Goal: Task Accomplishment & Management: Manage account settings

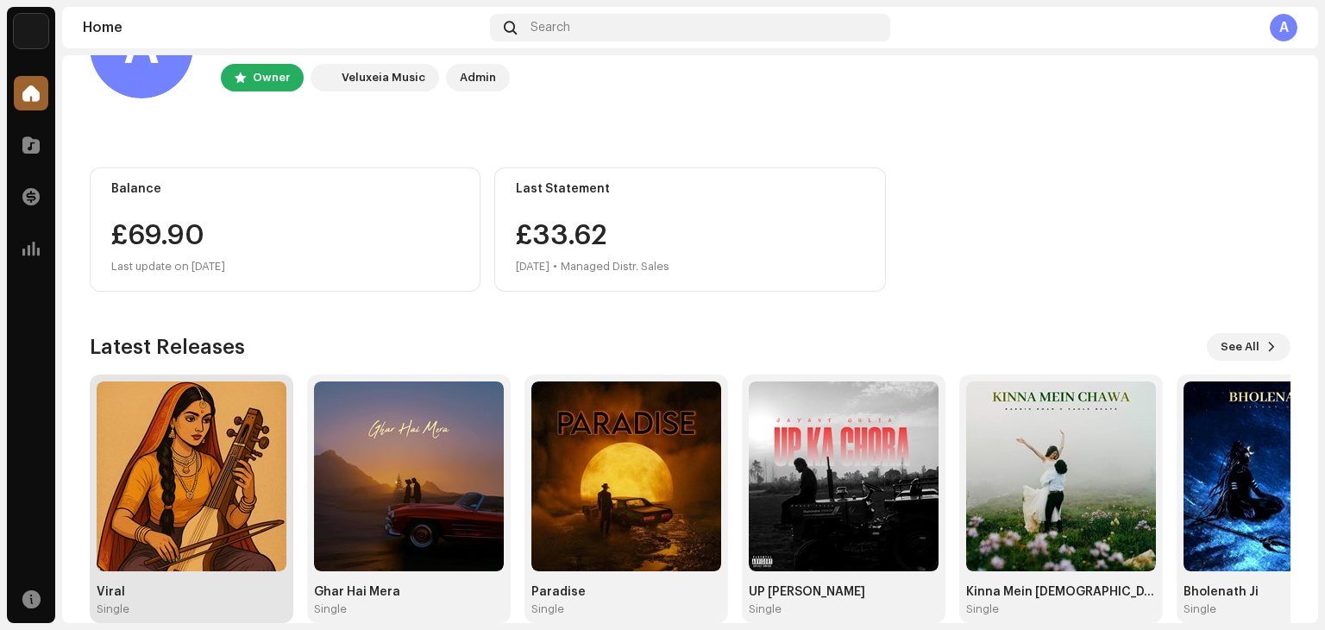
scroll to position [116, 0]
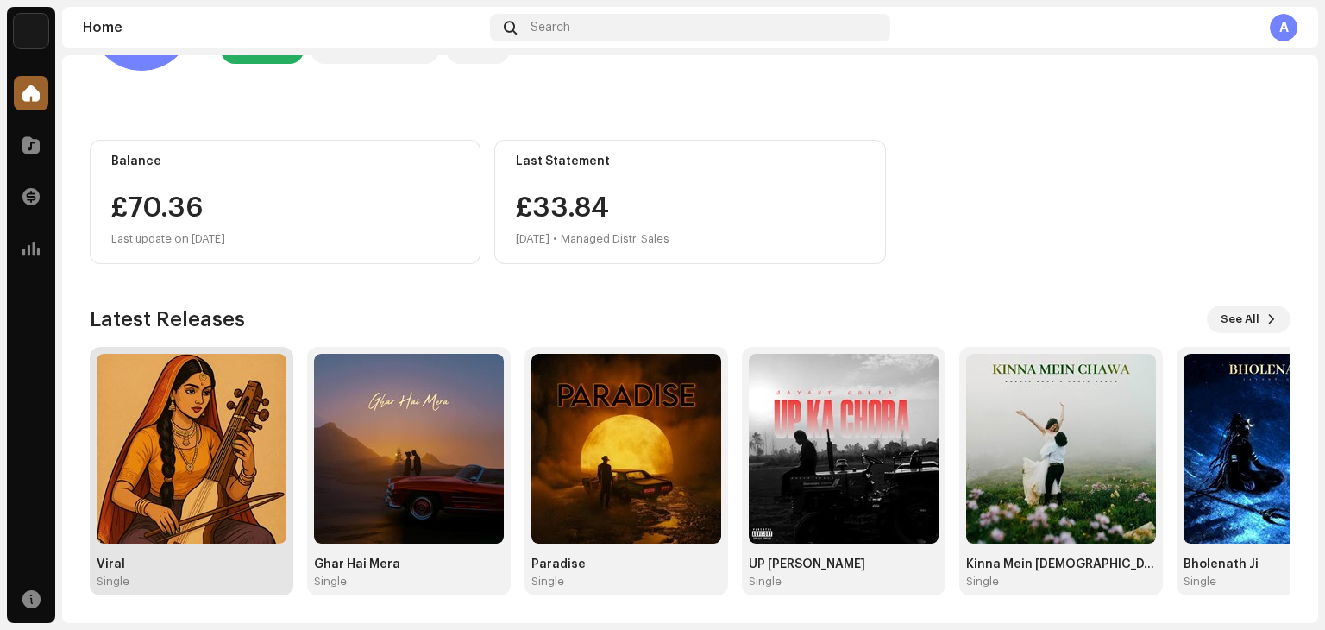
click at [215, 439] on img at bounding box center [192, 449] width 190 height 190
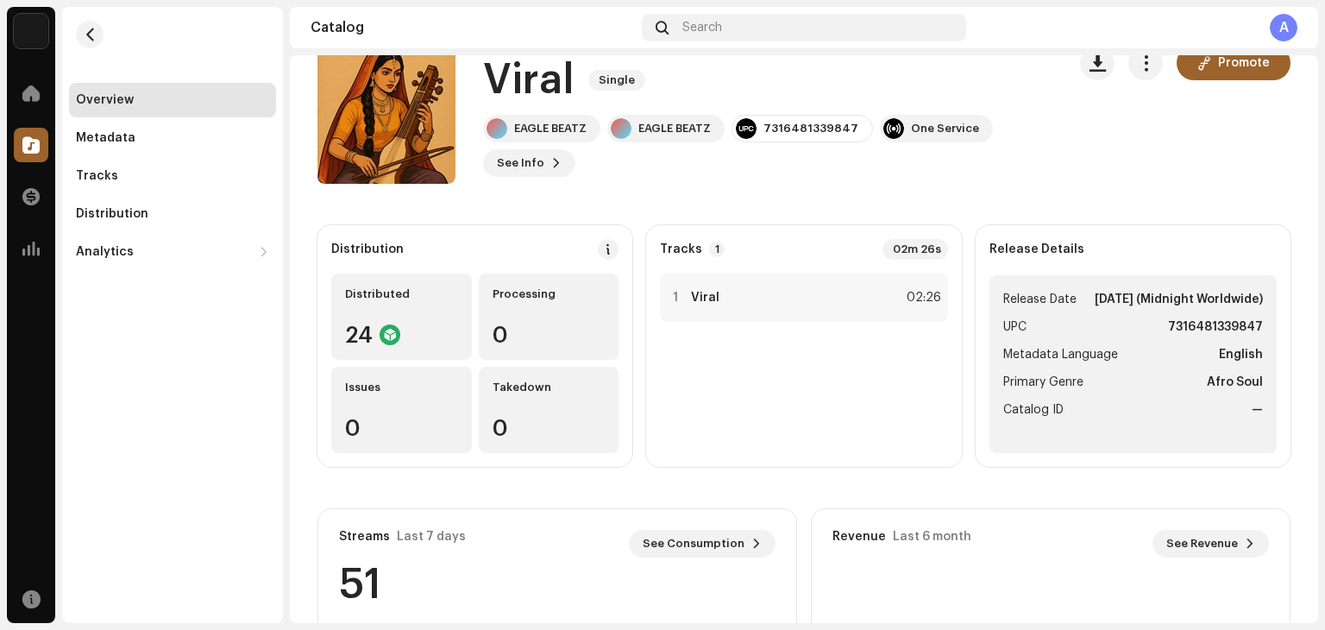
scroll to position [36, 0]
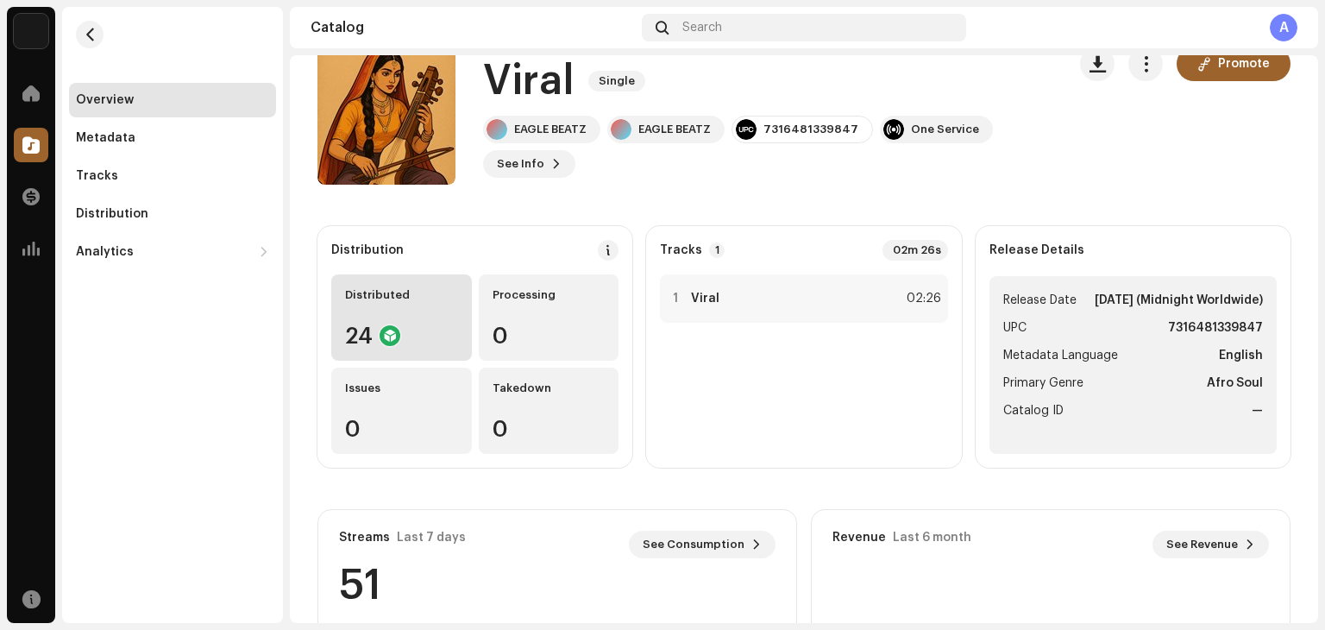
click at [362, 319] on div "Distributed 24" at bounding box center [401, 317] width 141 height 86
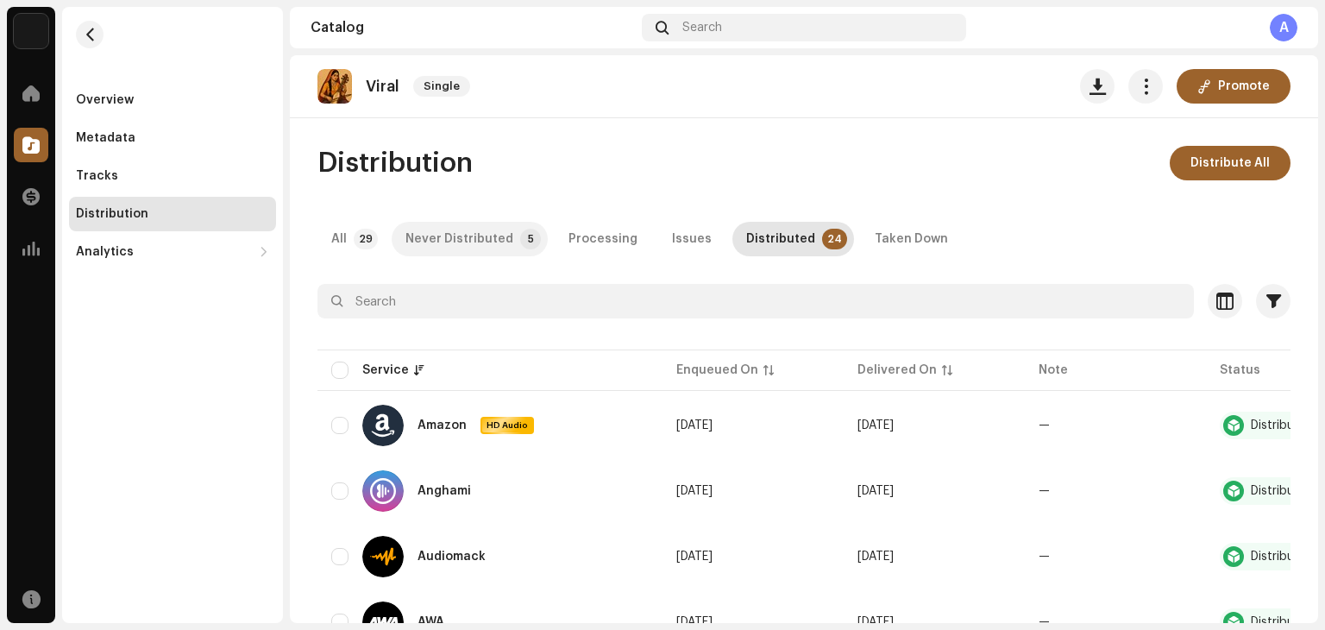
click at [466, 236] on div "Never Distributed" at bounding box center [460, 239] width 108 height 35
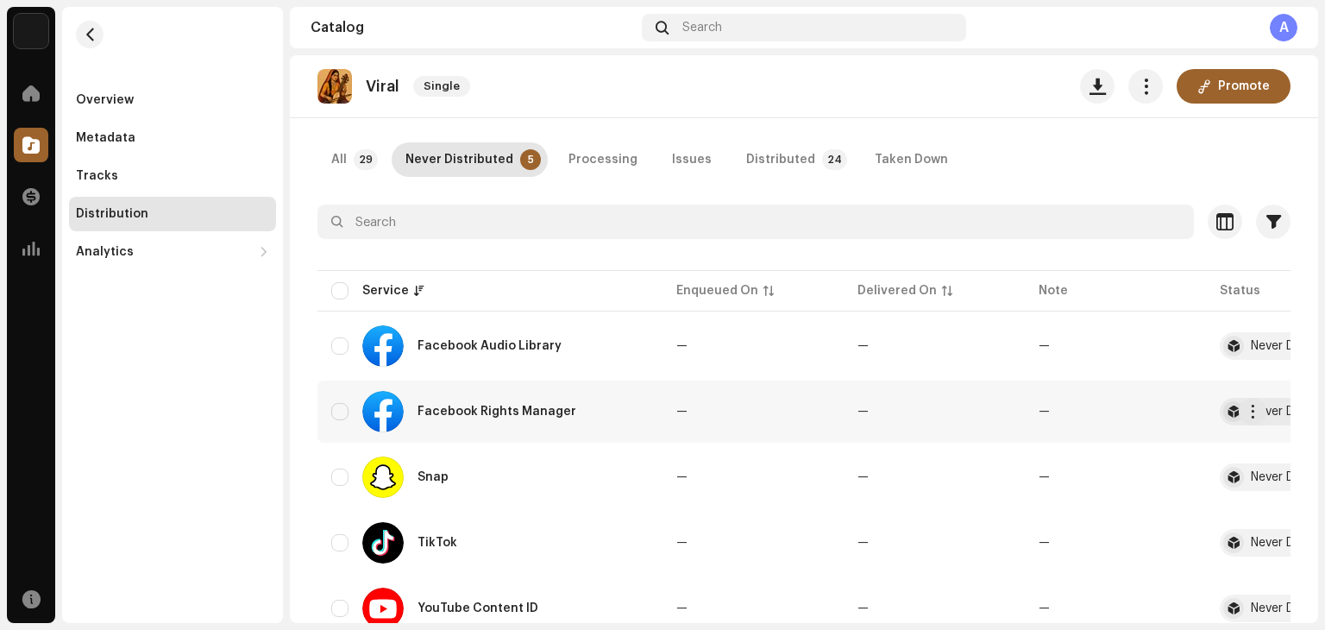
scroll to position [86, 0]
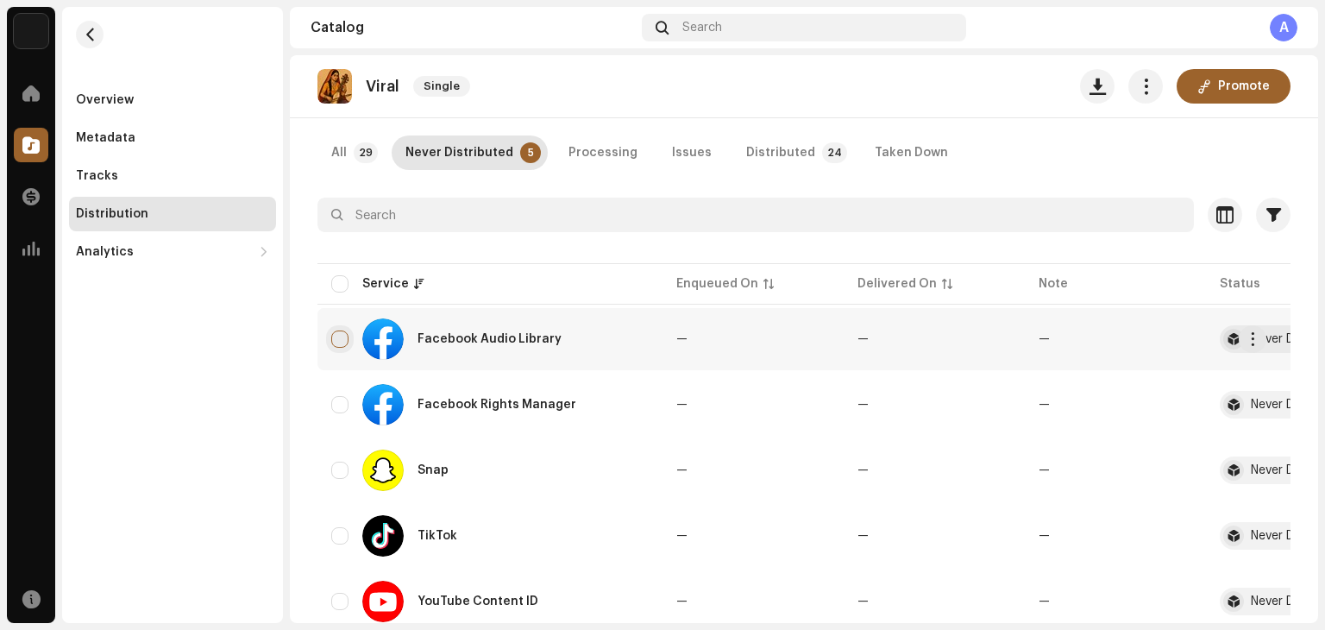
click at [338, 338] on input "checkbox" at bounding box center [339, 339] width 17 height 17
checkbox input "true"
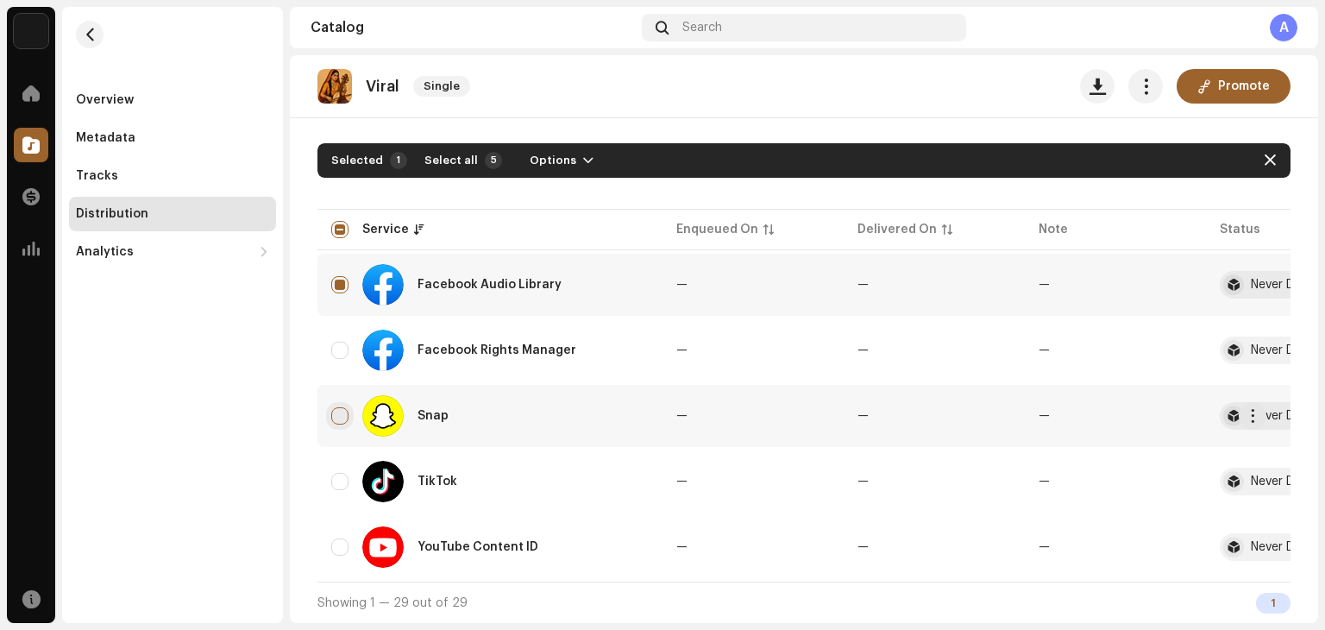
scroll to position [148, 0]
click at [338, 343] on input "Row Unselected" at bounding box center [339, 350] width 17 height 17
checkbox input "true"
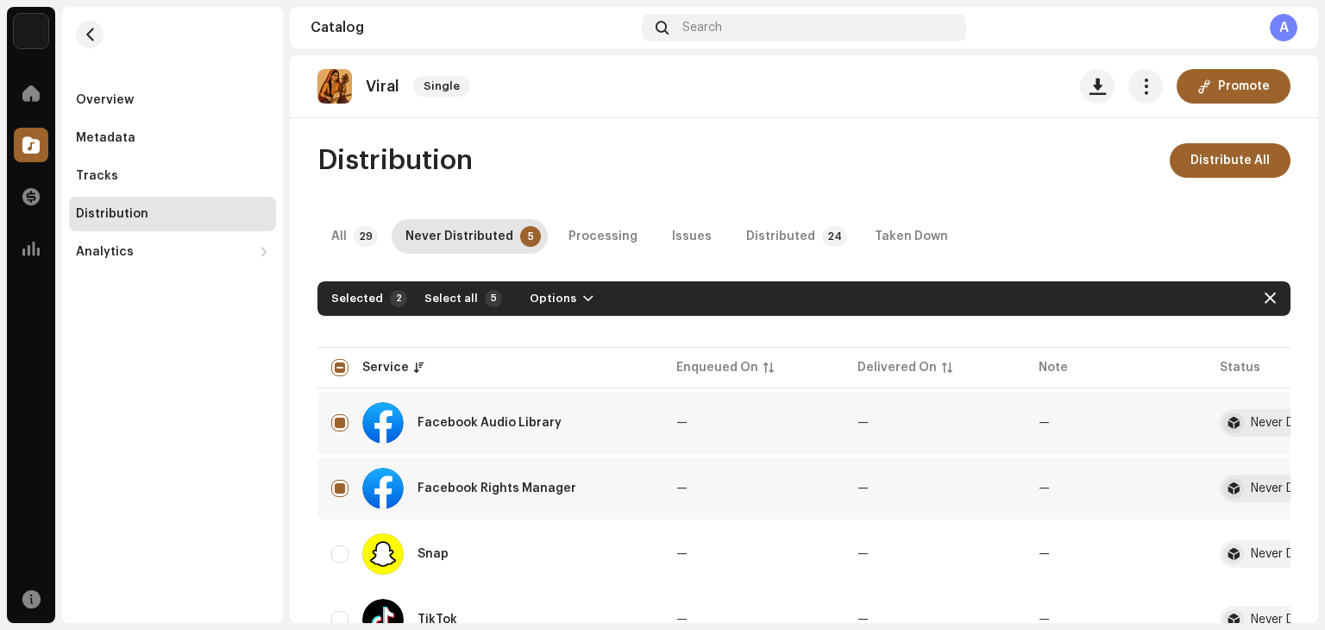
scroll to position [0, 0]
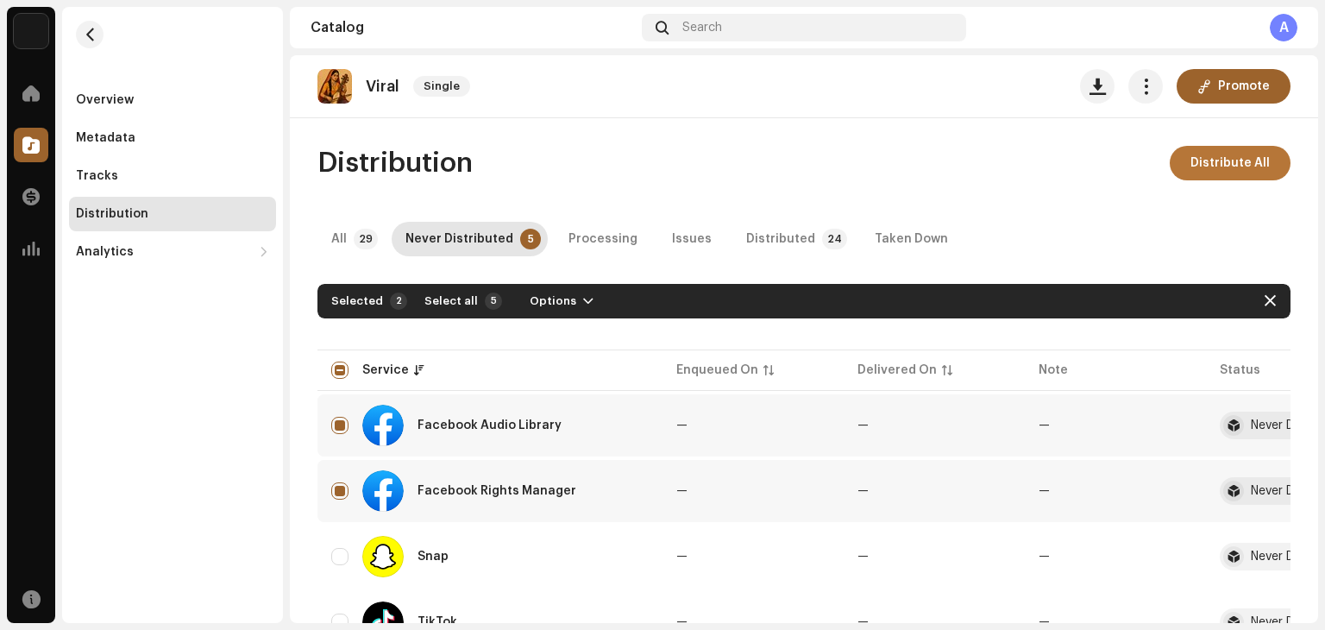
click at [1223, 164] on span "Distribute All" at bounding box center [1230, 163] width 79 height 35
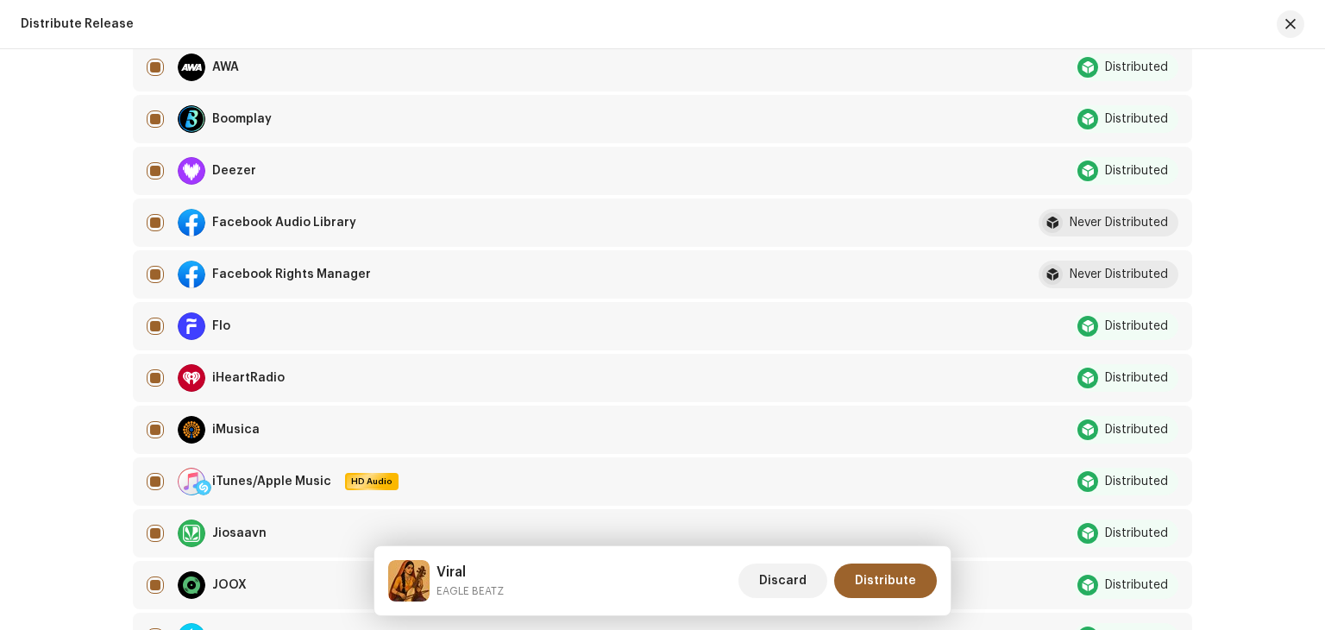
scroll to position [431, 0]
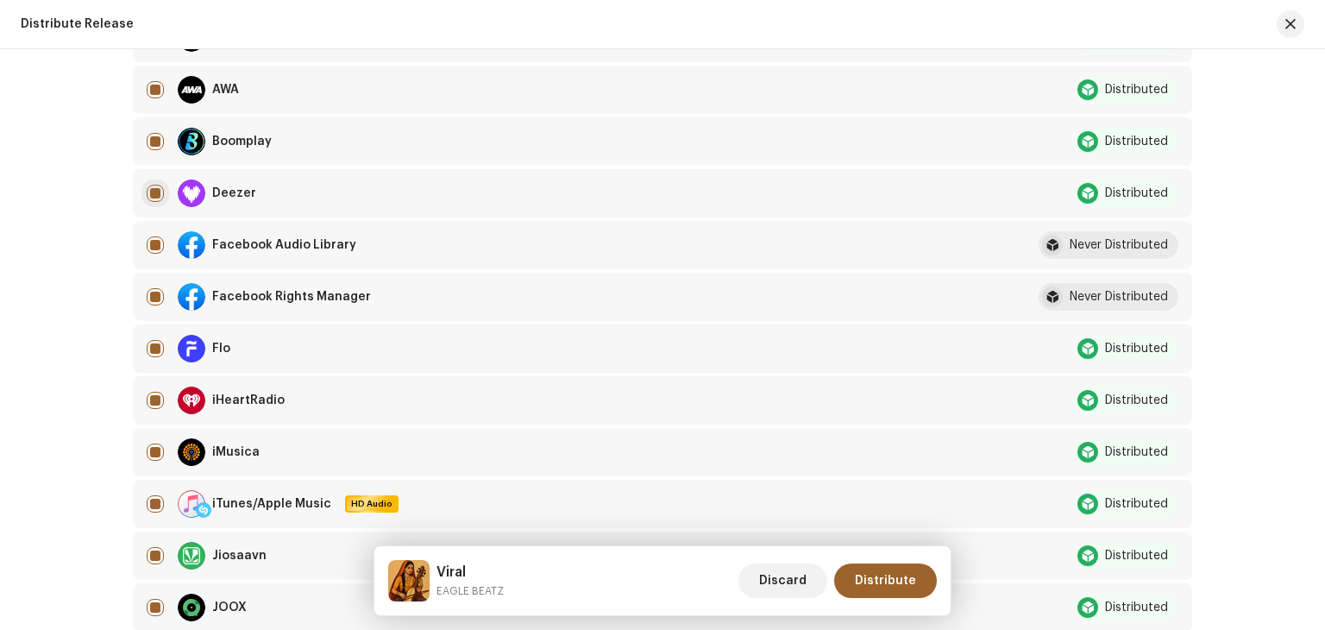
click at [156, 191] on input "checkbox" at bounding box center [155, 193] width 17 height 17
checkbox input "false"
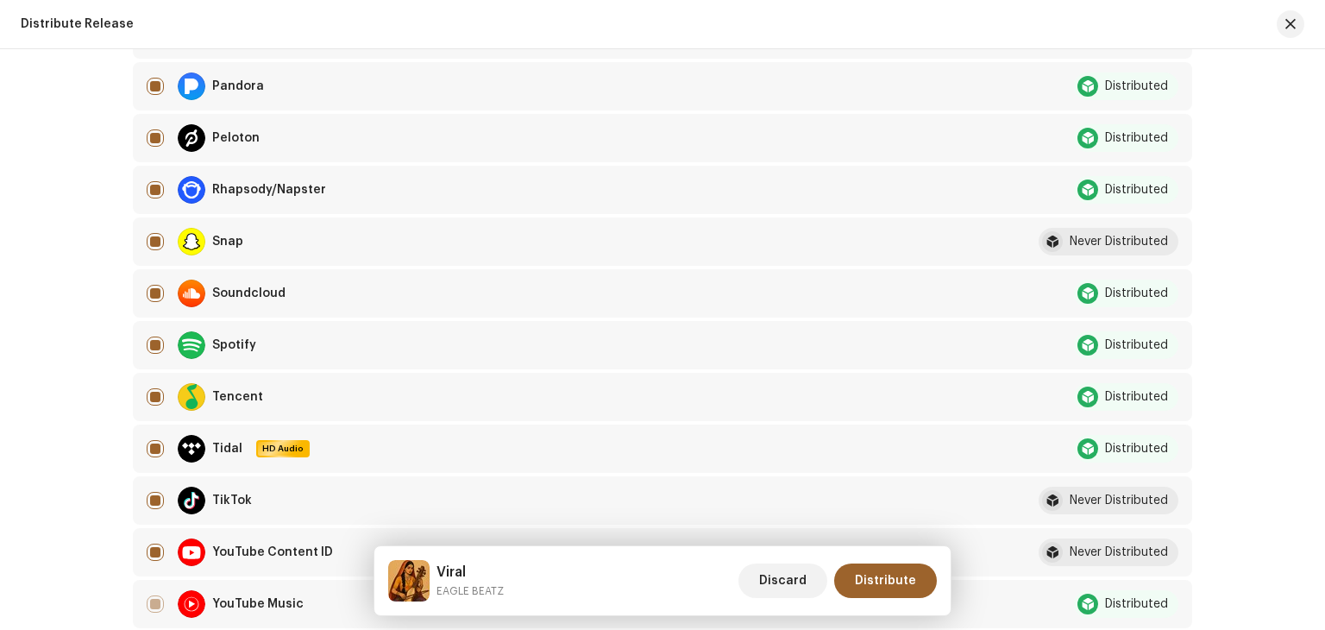
scroll to position [1208, 0]
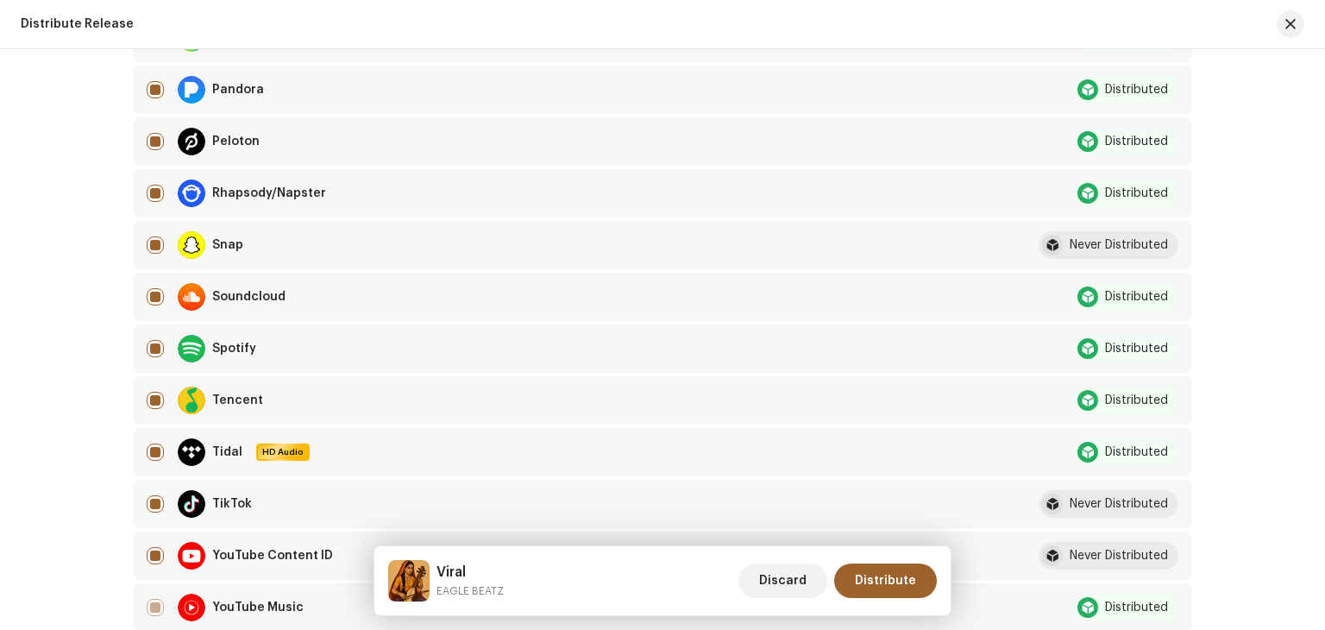
click at [1108, 242] on div "Never Distributed" at bounding box center [1119, 245] width 98 height 12
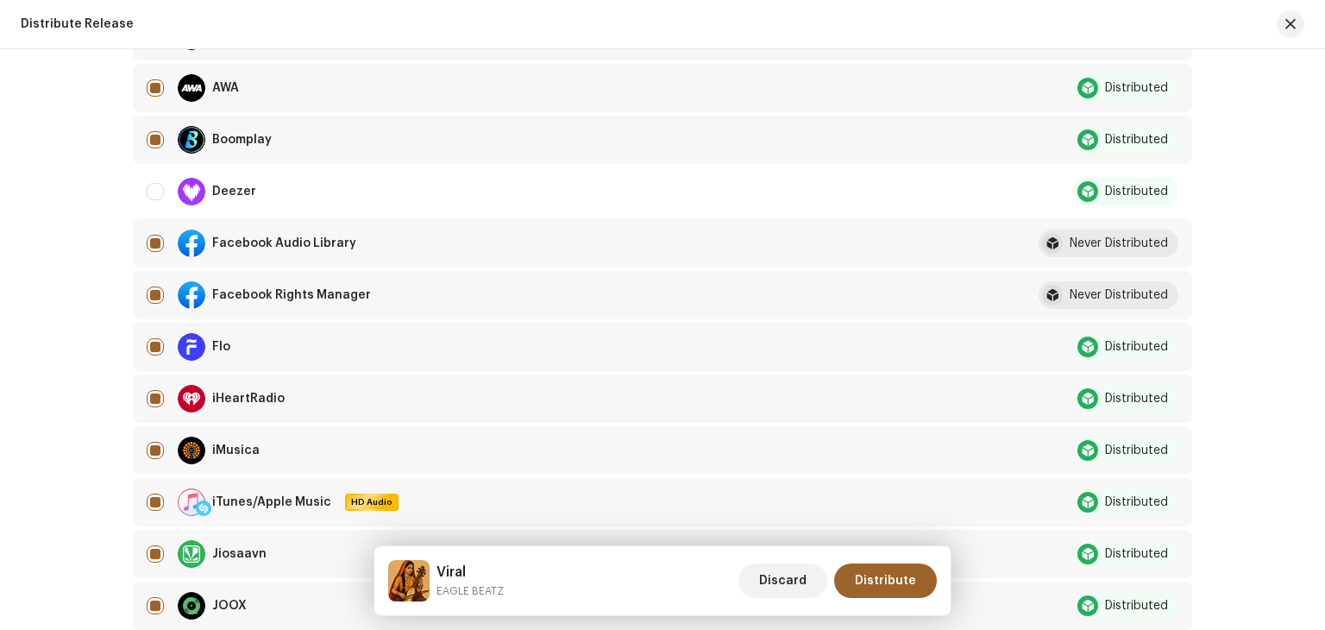
scroll to position [431, 0]
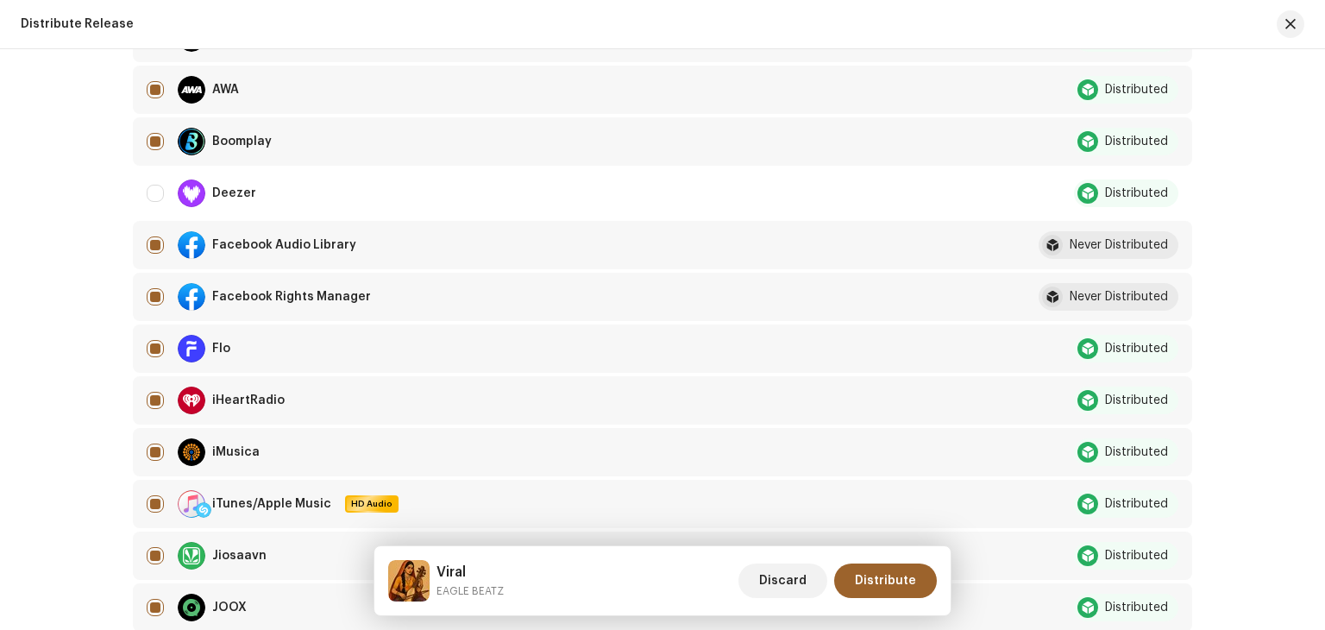
click at [1049, 240] on div at bounding box center [1052, 245] width 21 height 21
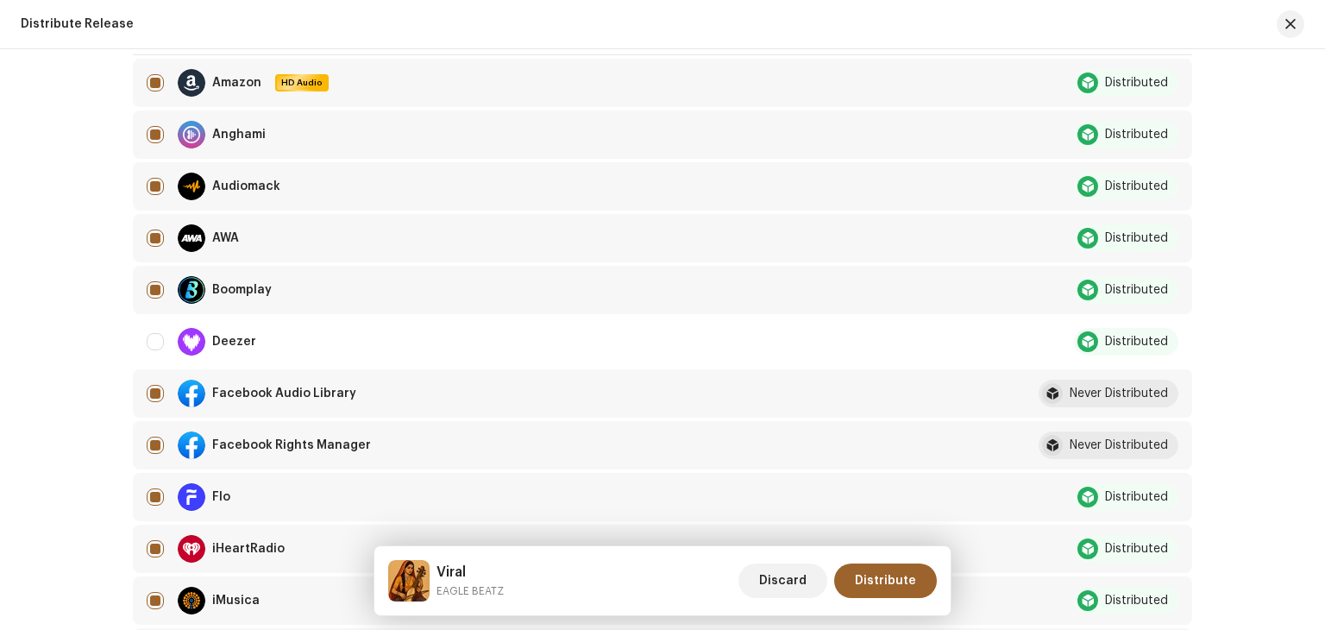
scroll to position [345, 0]
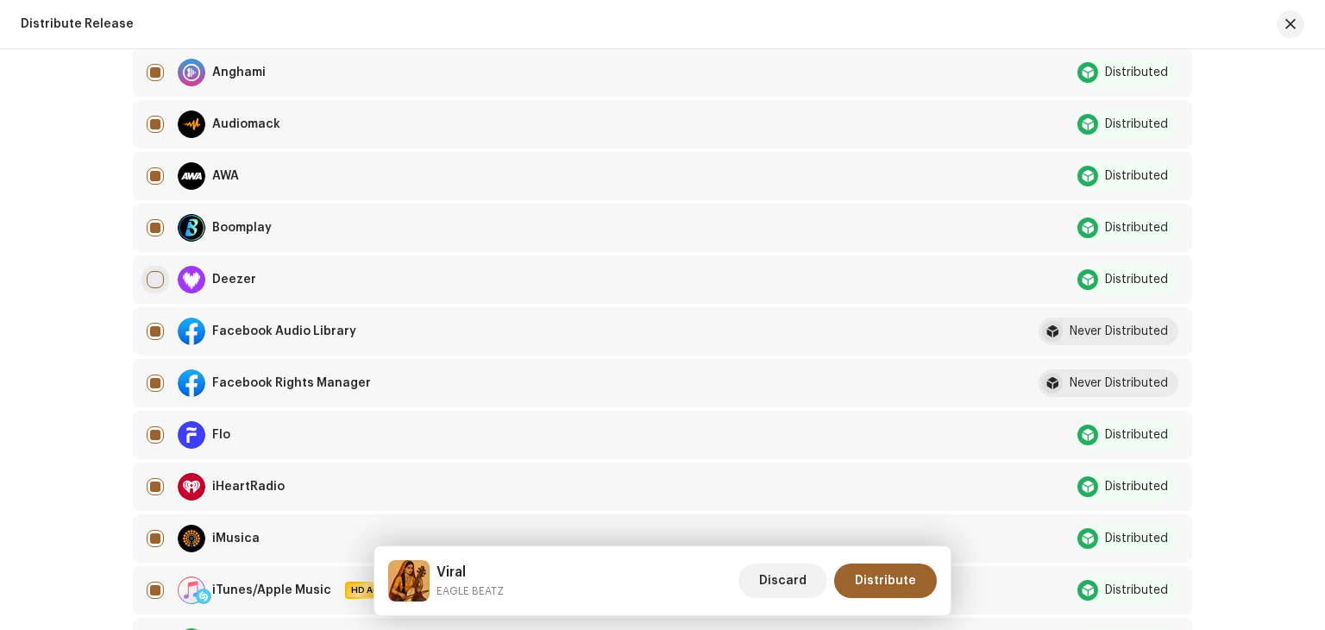
click at [152, 273] on input "Row Unselected" at bounding box center [155, 279] width 17 height 17
checkbox input "true"
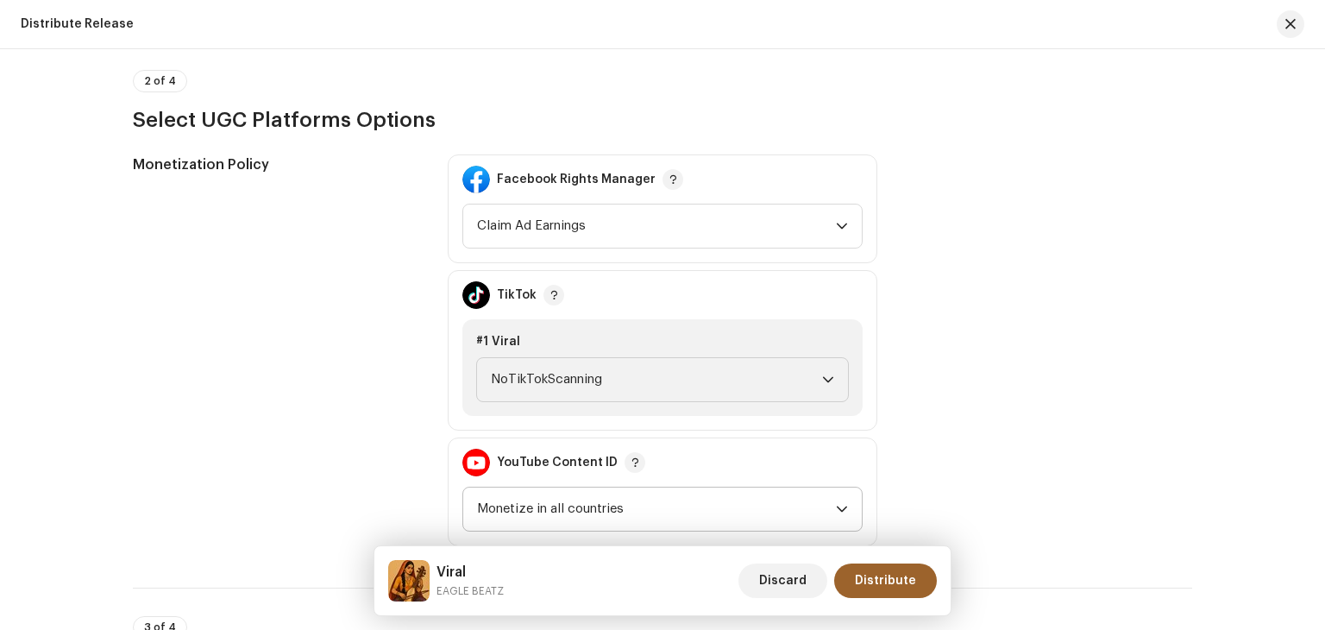
scroll to position [1812, 0]
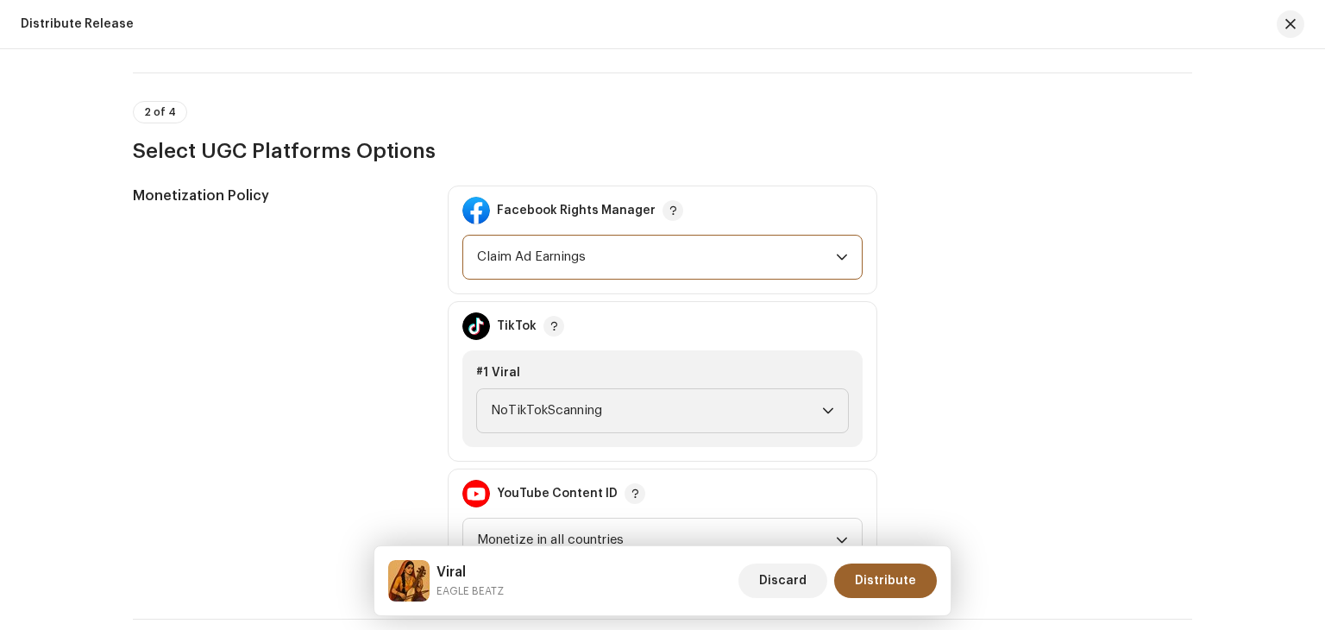
click at [608, 257] on span "Claim Ad Earnings" at bounding box center [656, 257] width 359 height 43
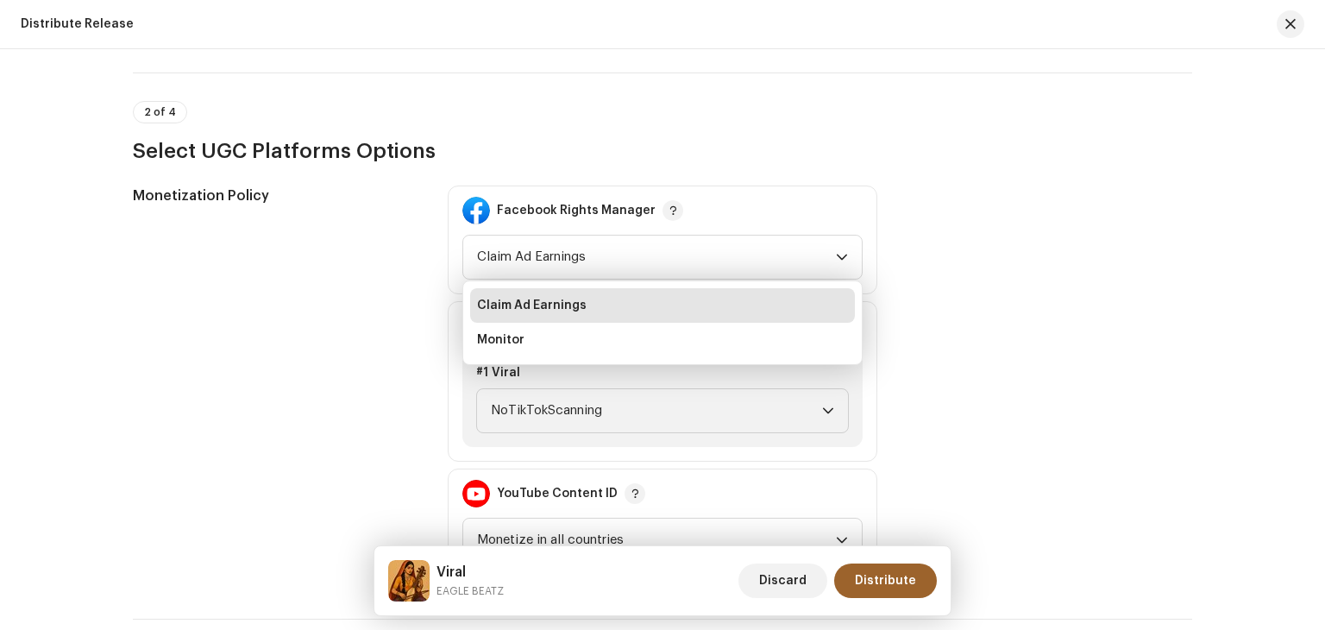
click at [1160, 353] on div "Monetization Policy Facebook Rights Manager Claim Ad Earnings Claim Ad Earnings…" at bounding box center [663, 382] width 1060 height 392
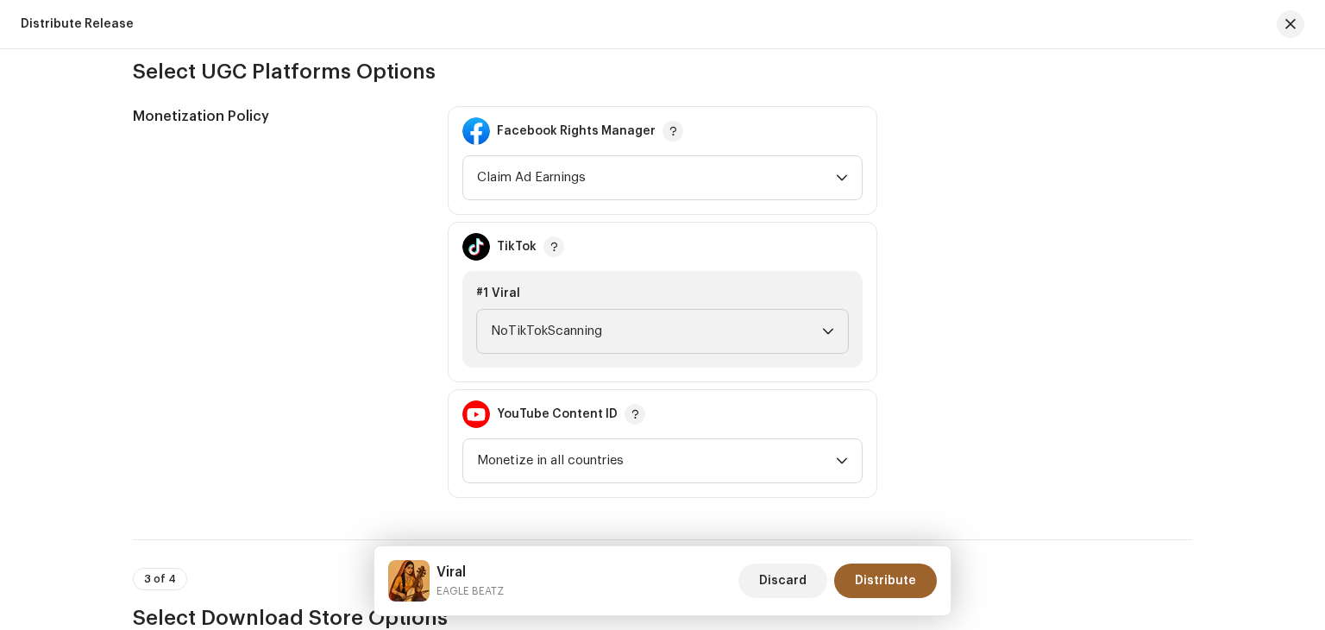
scroll to position [1898, 0]
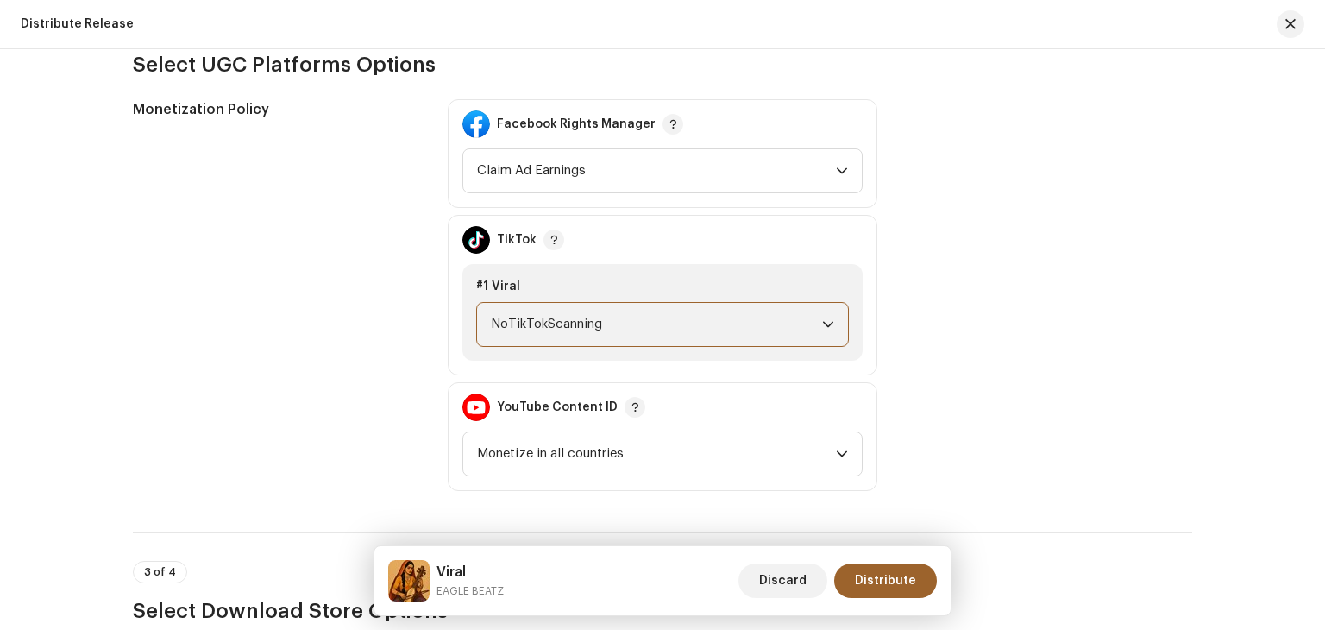
click at [721, 331] on span "NoTikTokScanning" at bounding box center [656, 324] width 331 height 43
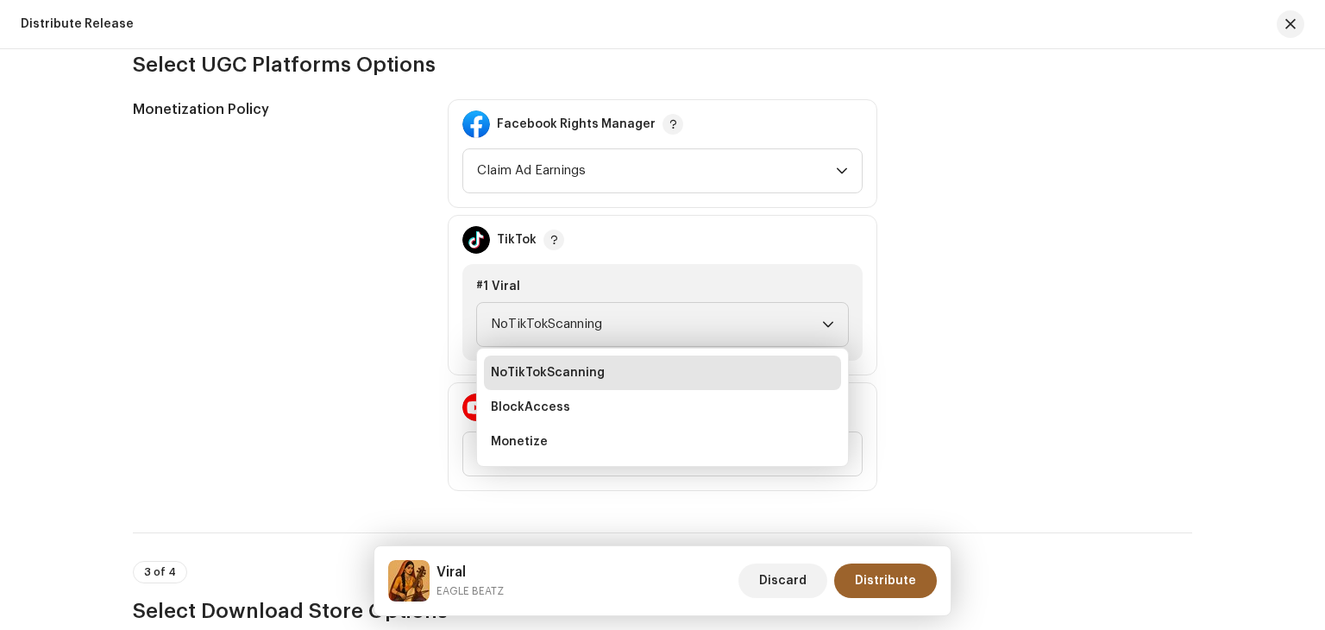
click at [1070, 356] on div "Monetization Policy Facebook Rights Manager Claim Ad Earnings TikTok #1 Viral N…" at bounding box center [663, 295] width 1060 height 392
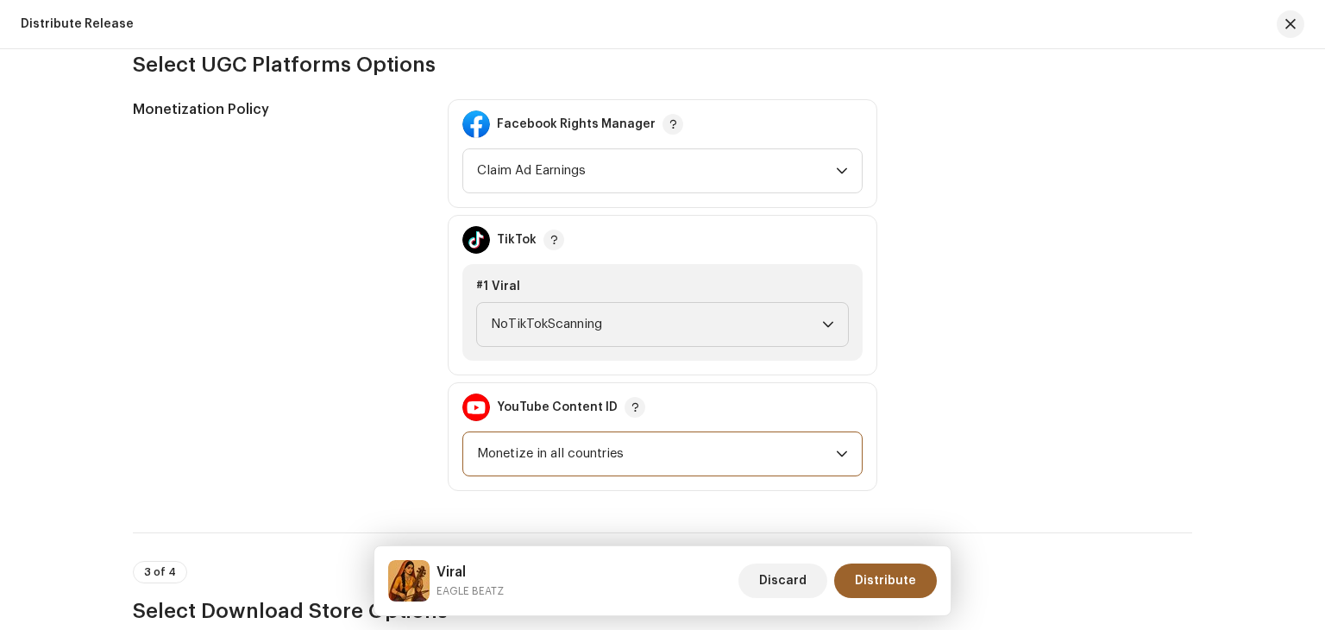
click at [726, 459] on span "Monetize in all countries" at bounding box center [656, 453] width 359 height 43
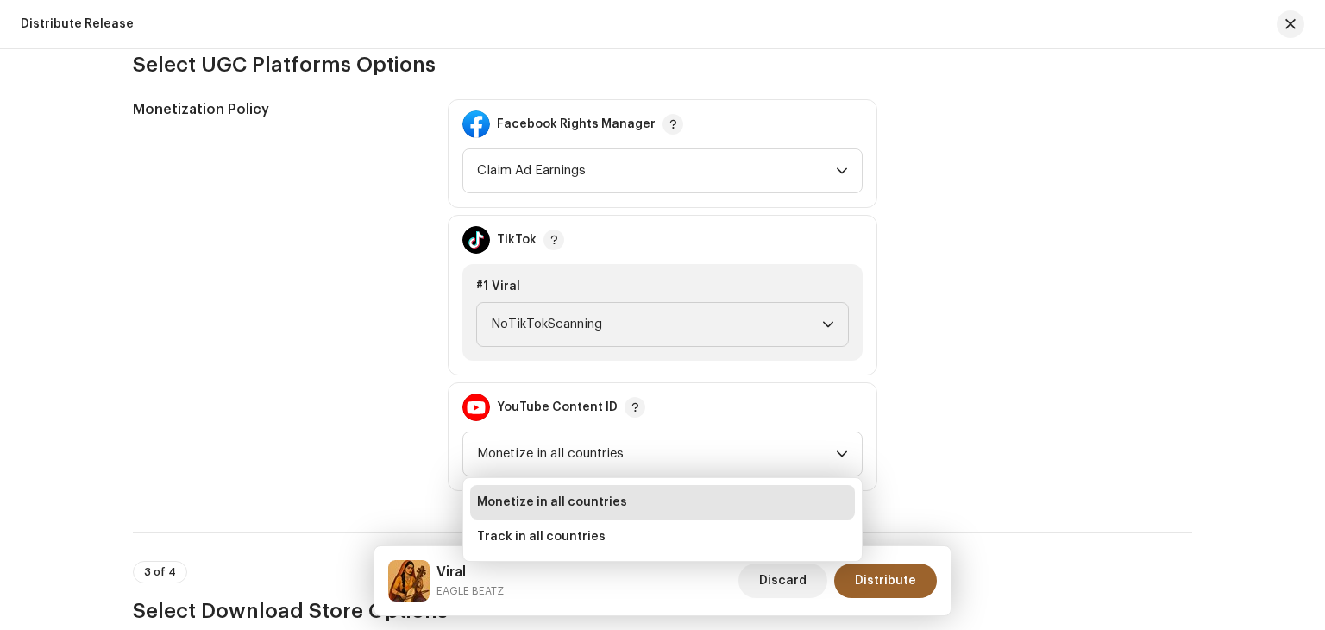
click at [1130, 392] on div "Monetization Policy Facebook Rights Manager Claim Ad Earnings TikTok #1 Viral N…" at bounding box center [663, 295] width 1060 height 392
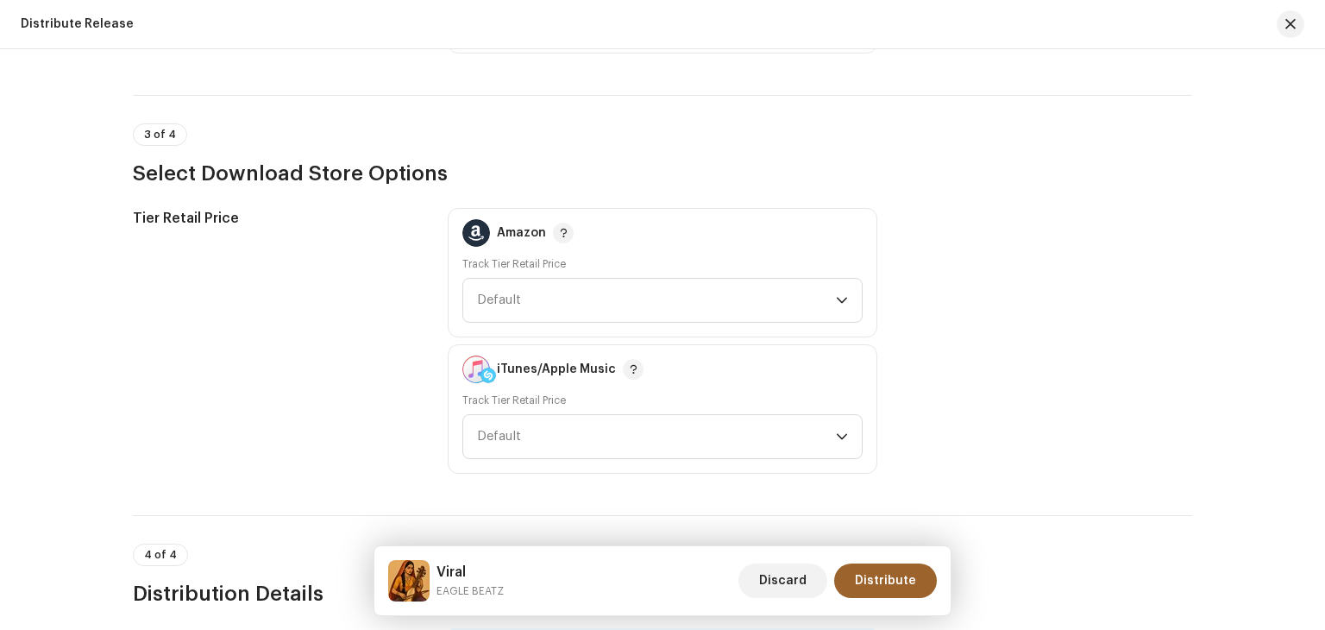
scroll to position [2330, 0]
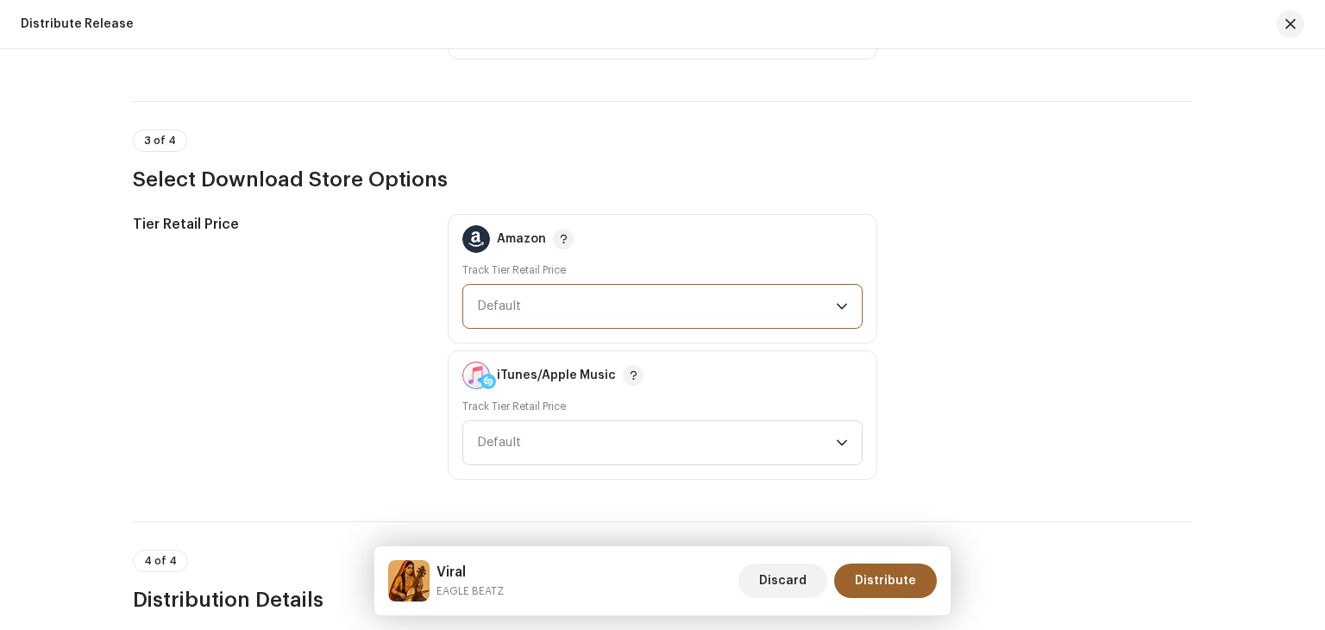
click at [713, 297] on span "Default" at bounding box center [656, 306] width 359 height 43
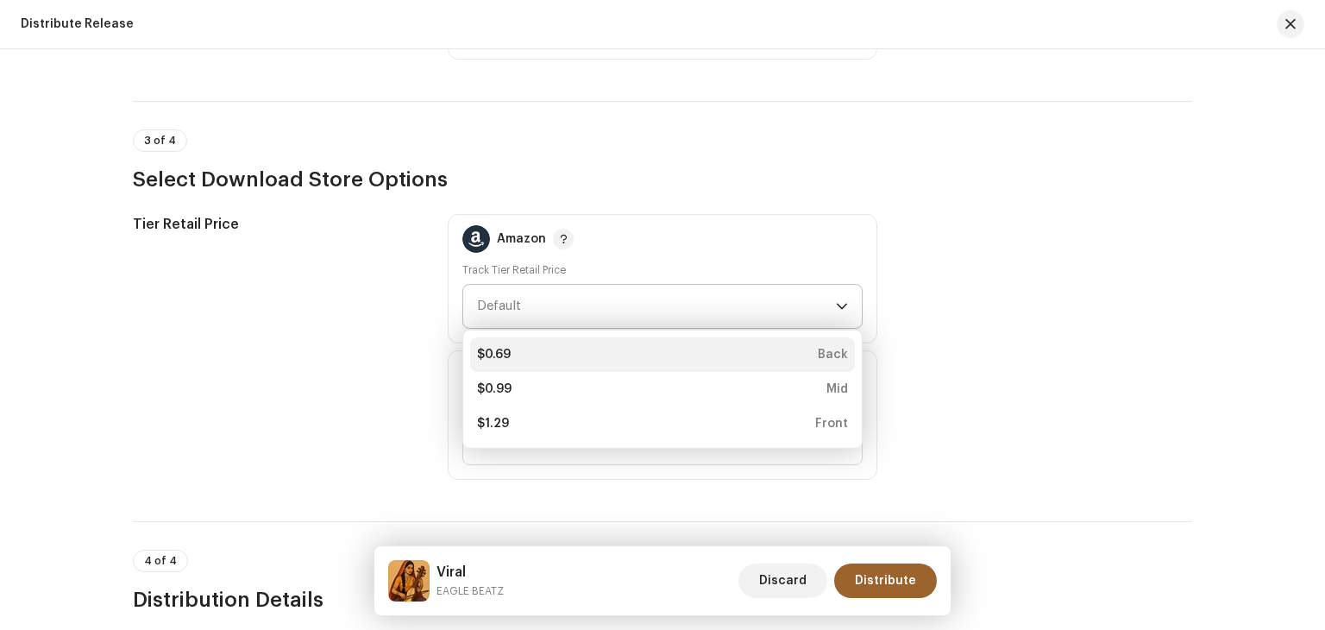
click at [708, 348] on div "$0.69 Back" at bounding box center [662, 354] width 371 height 17
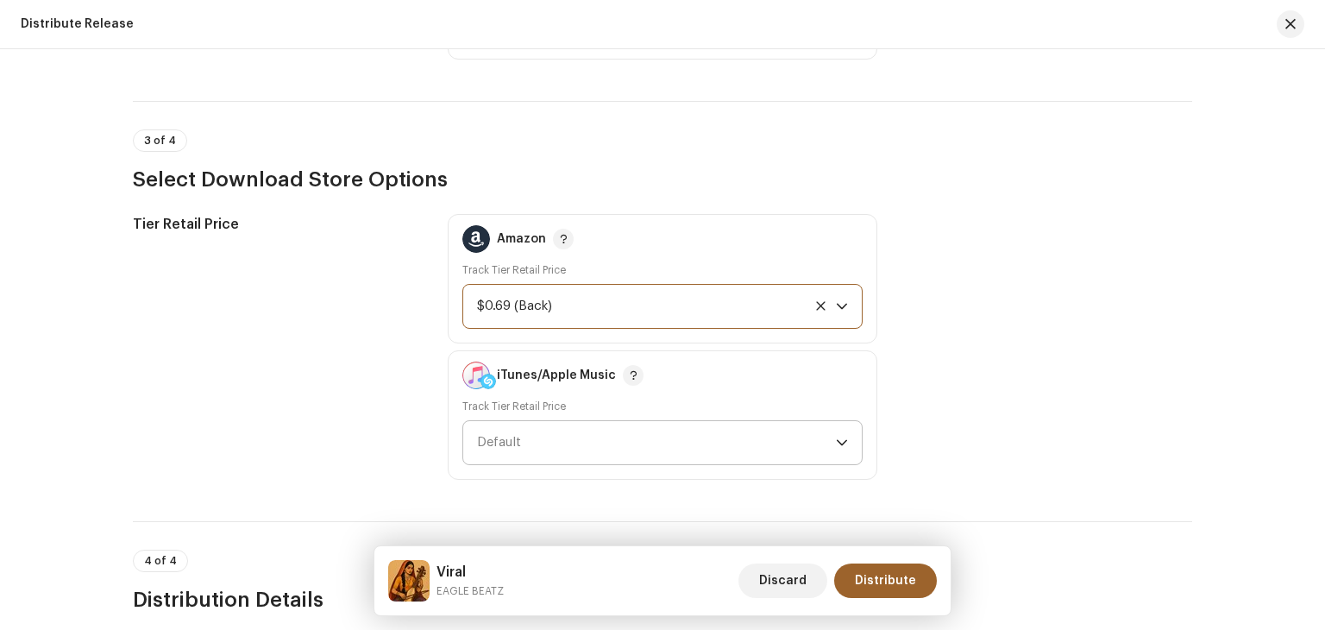
click at [608, 440] on span "Default" at bounding box center [656, 442] width 359 height 43
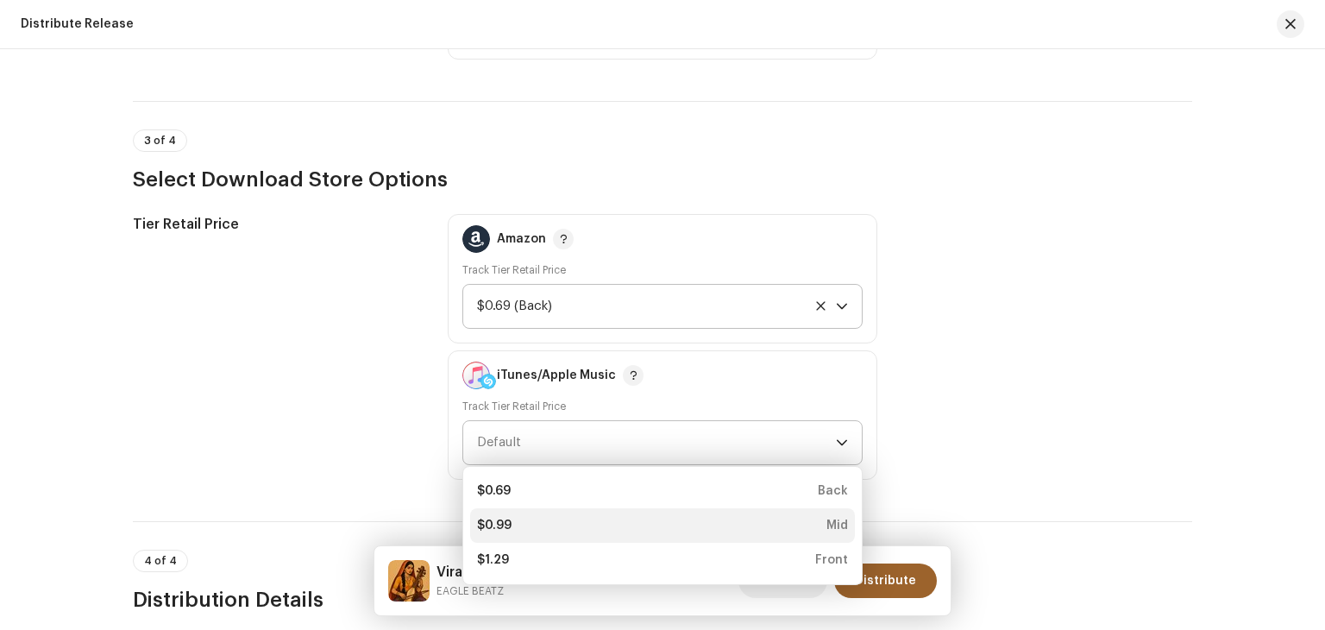
click at [573, 517] on div "$0.99 Mid" at bounding box center [662, 525] width 371 height 17
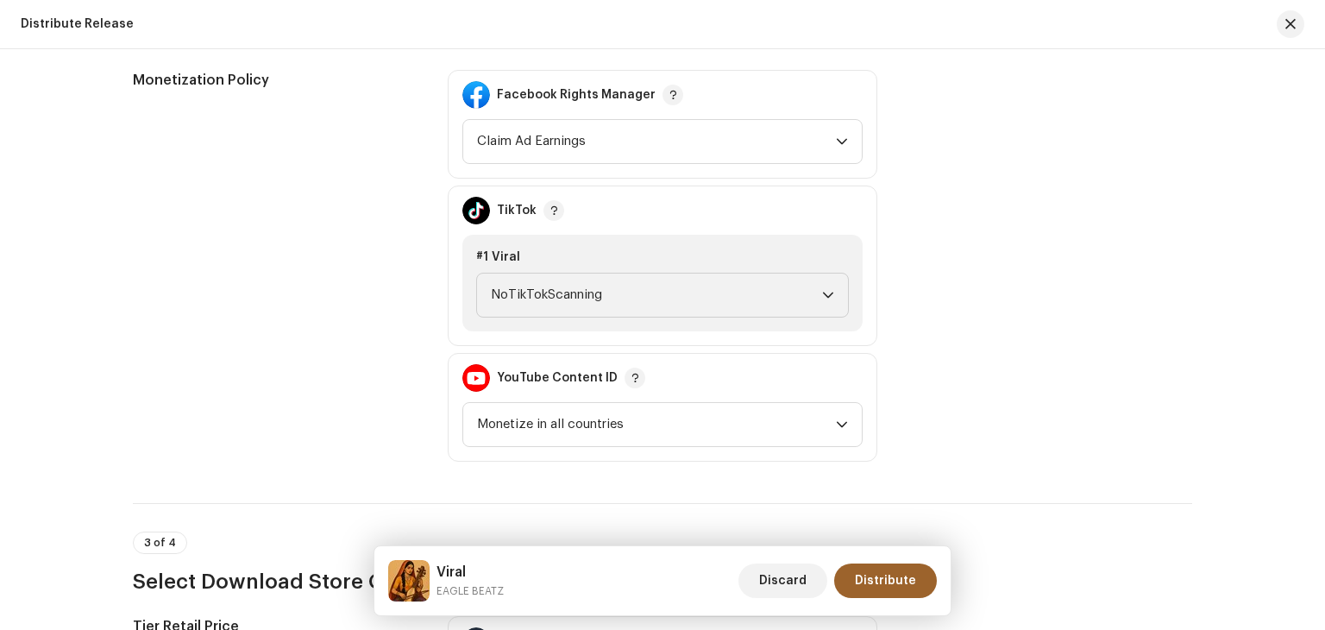
scroll to position [1923, 0]
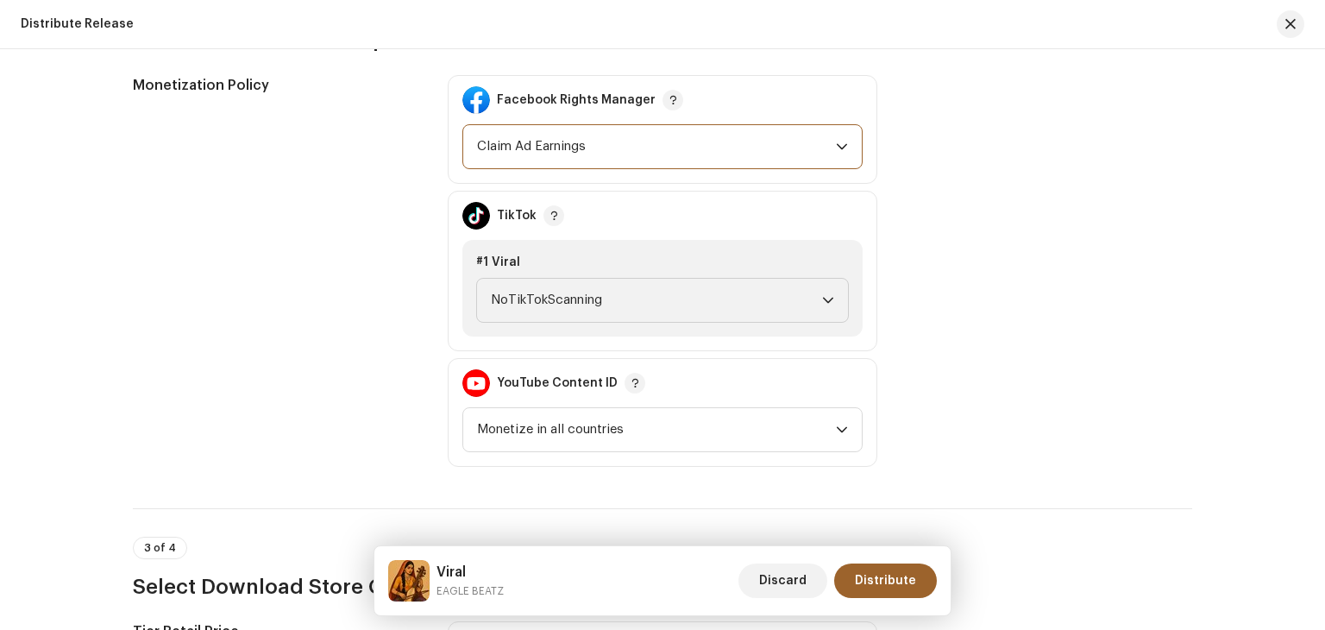
click at [596, 148] on span "Claim Ad Earnings" at bounding box center [656, 146] width 359 height 43
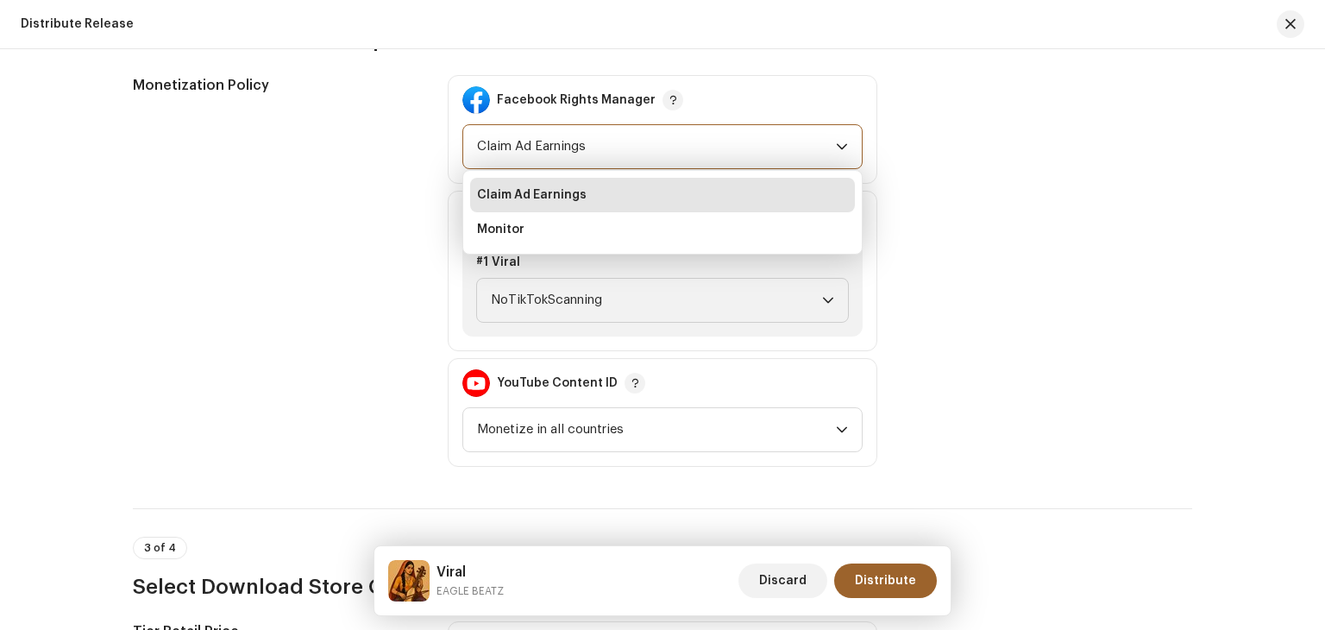
click at [958, 189] on div "Monetization Policy Facebook Rights Manager Claim Ad Earnings Claim Ad Earnings…" at bounding box center [663, 271] width 1060 height 392
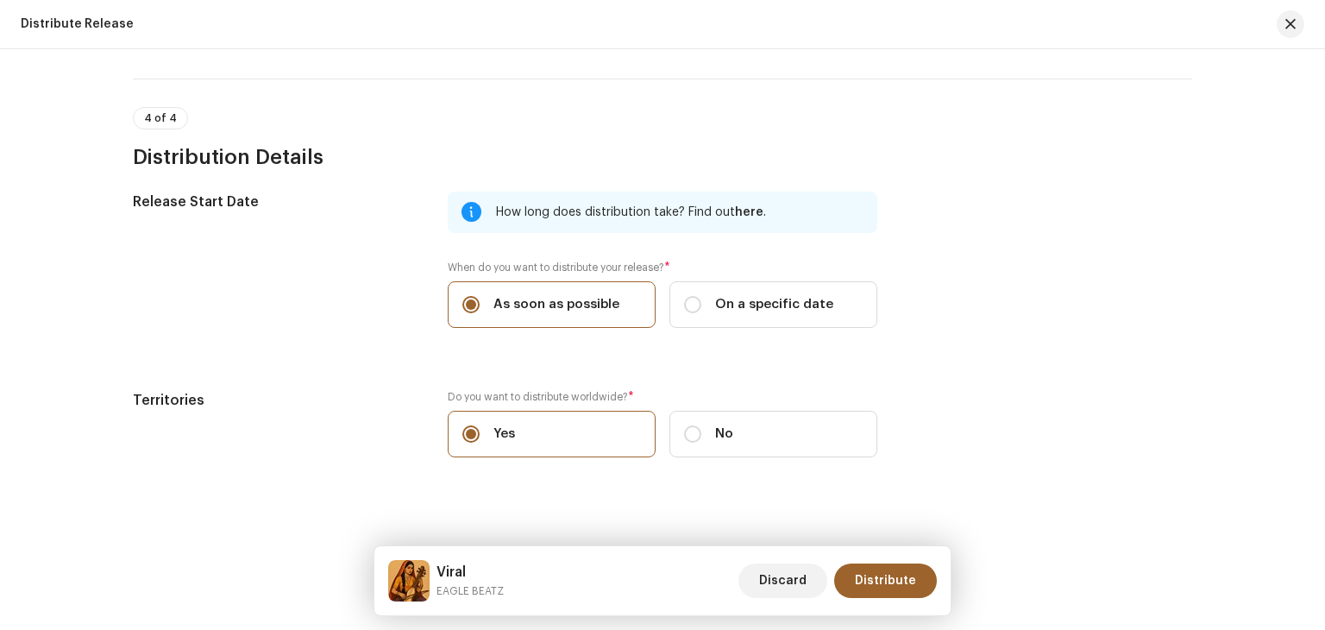
scroll to position [2786, 0]
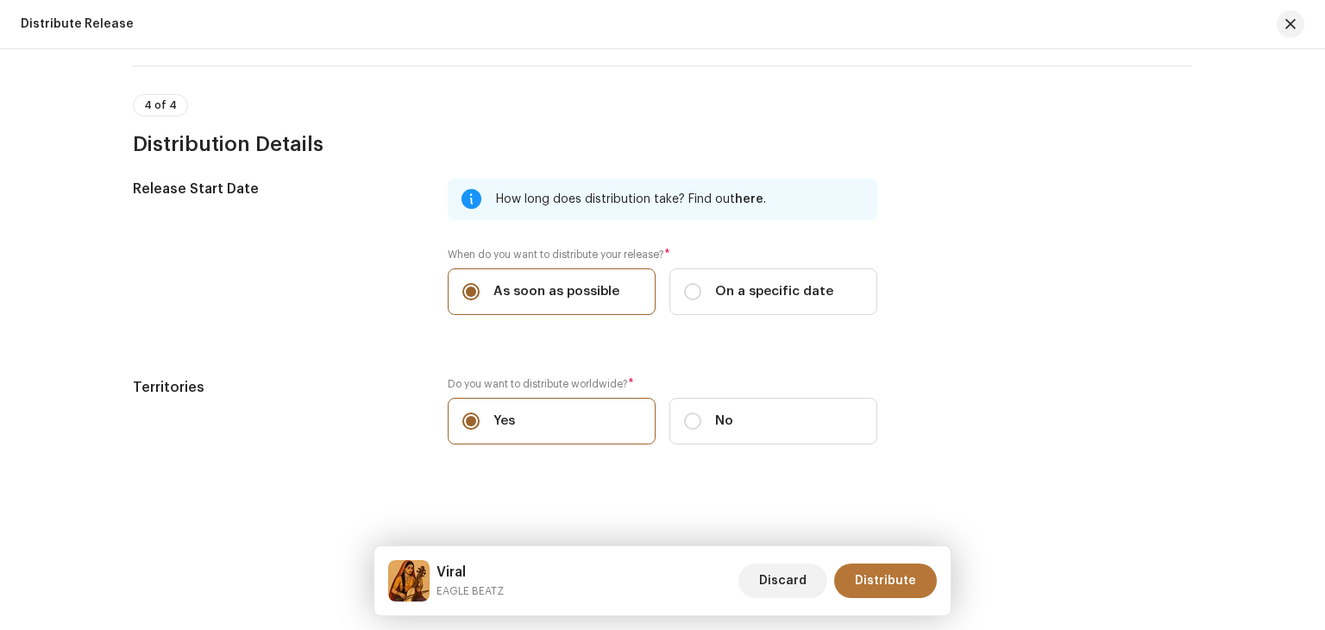
click at [898, 574] on span "Distribute" at bounding box center [885, 580] width 61 height 35
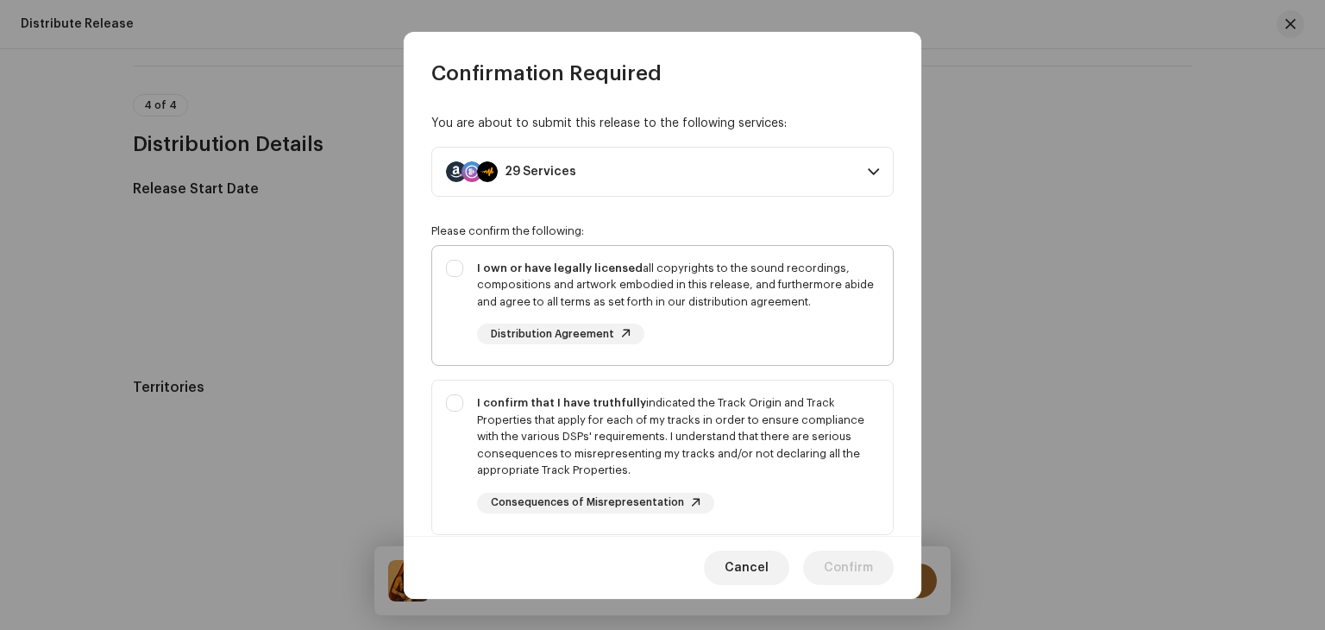
click at [455, 265] on div "I own or have legally licensed all copyrights to the sound recordings, composit…" at bounding box center [662, 302] width 461 height 113
checkbox input "true"
click at [461, 397] on div "I confirm that I have truthfully indicated the Track Origin and Track Propertie…" at bounding box center [662, 454] width 461 height 147
checkbox input "true"
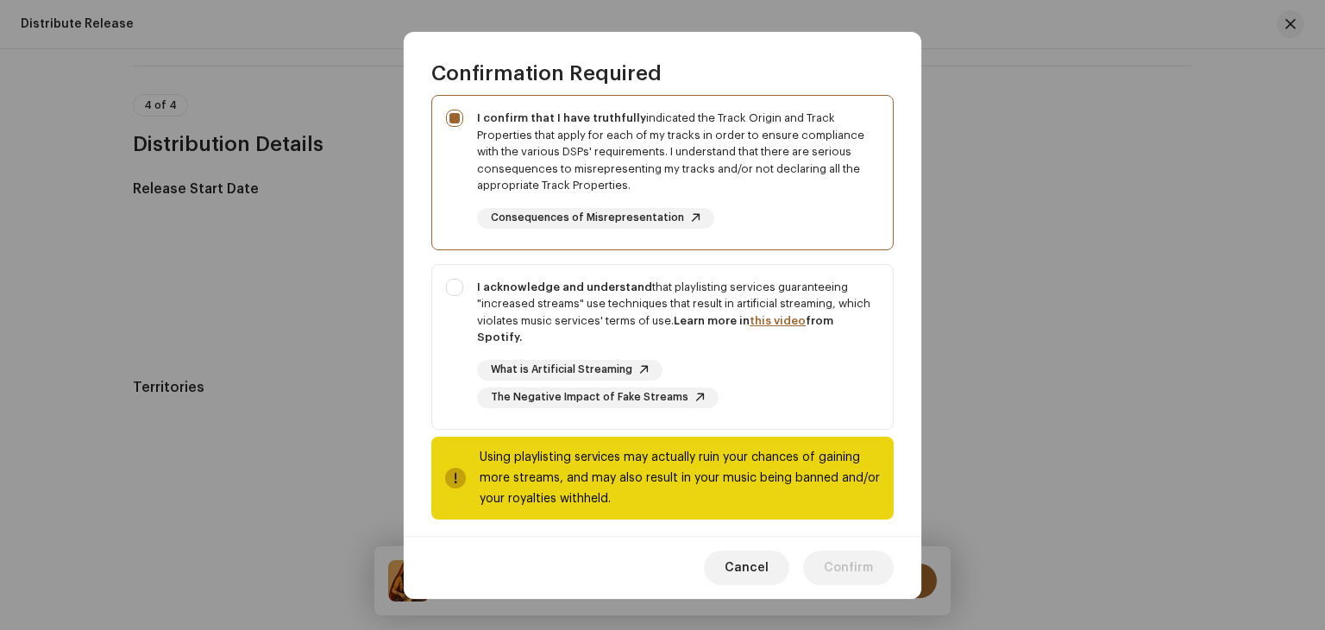
scroll to position [294, 0]
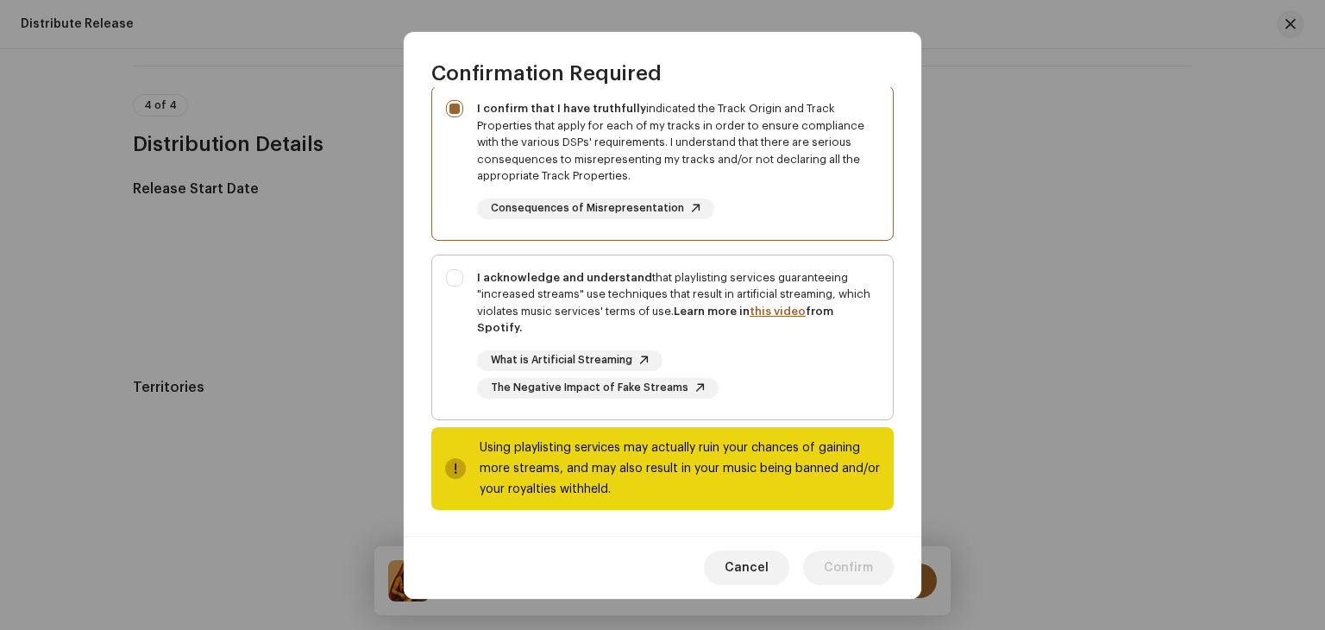
click at [445, 267] on div "I acknowledge and understand that playlisting services guaranteeing "increased …" at bounding box center [662, 333] width 461 height 157
checkbox input "true"
click at [864, 565] on span "Confirm" at bounding box center [848, 568] width 49 height 35
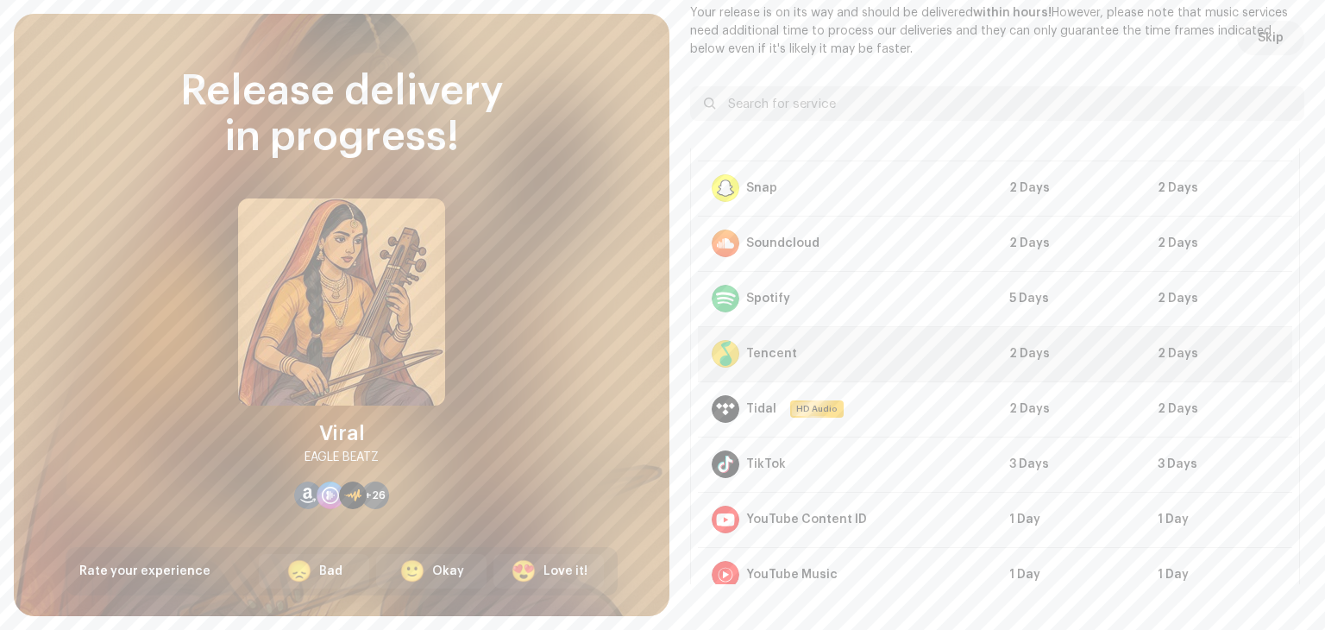
scroll to position [1215, 0]
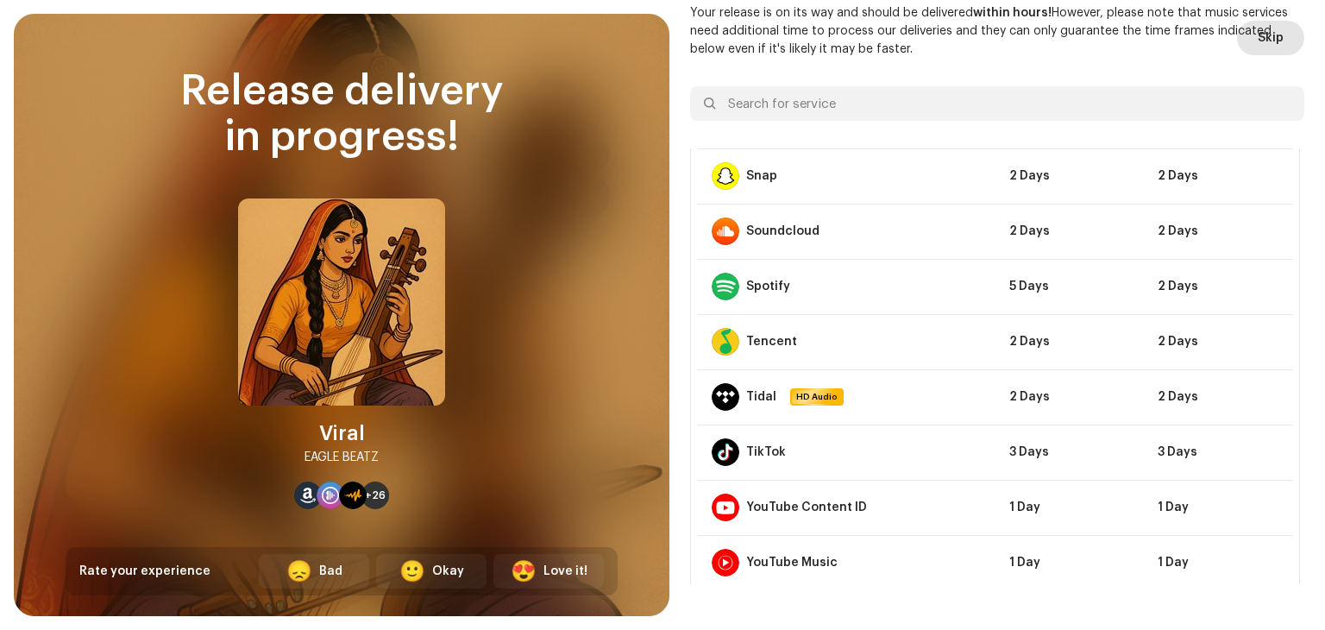
click at [1261, 39] on span "Skip" at bounding box center [1271, 38] width 26 height 35
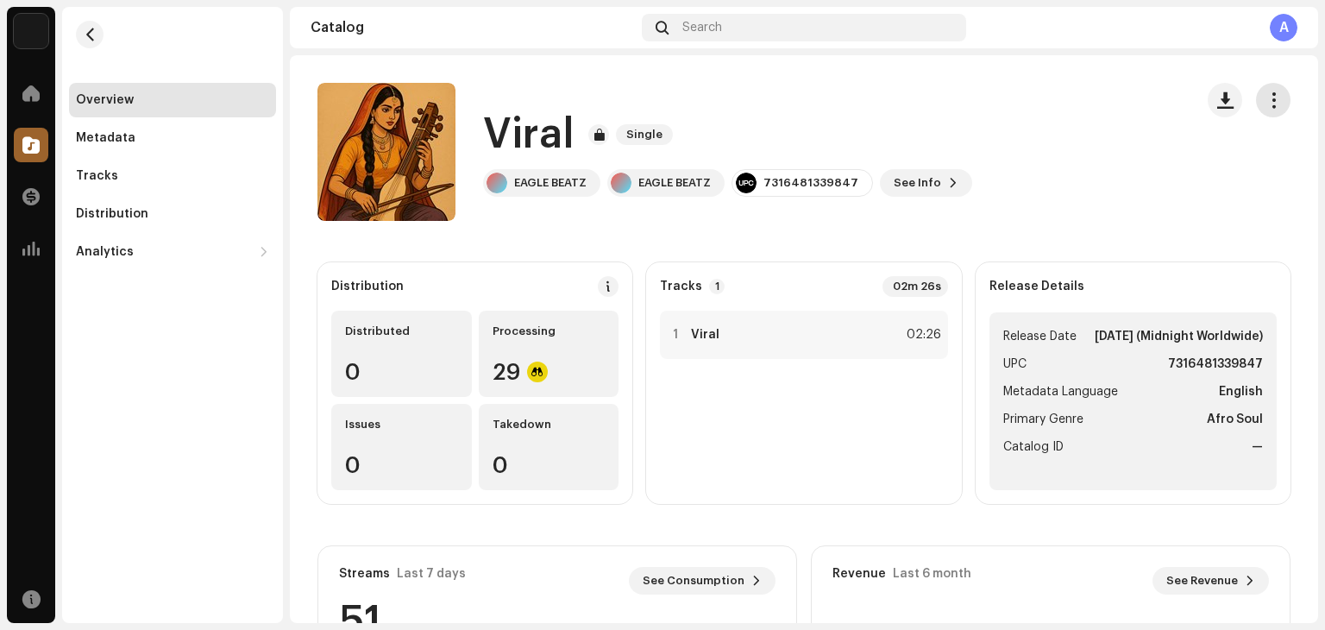
click at [1266, 89] on button "button" at bounding box center [1273, 100] width 35 height 35
click at [1266, 93] on span "button" at bounding box center [1274, 100] width 16 height 14
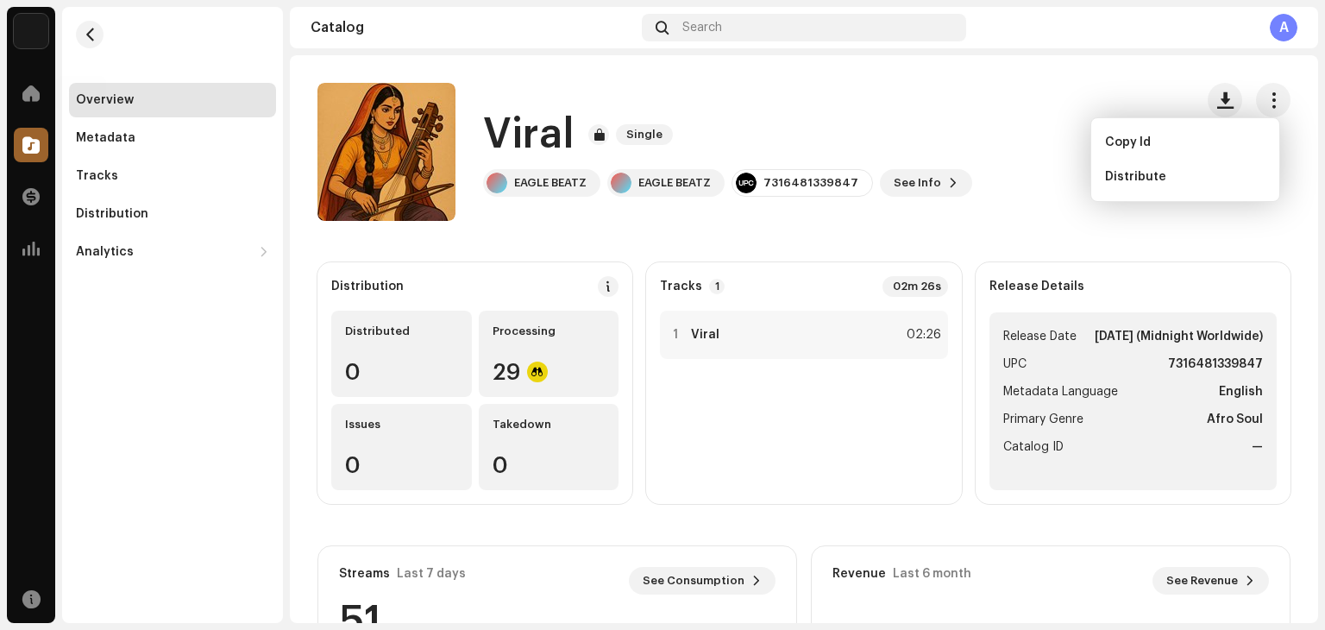
click at [12, 98] on div "Home" at bounding box center [31, 93] width 48 height 48
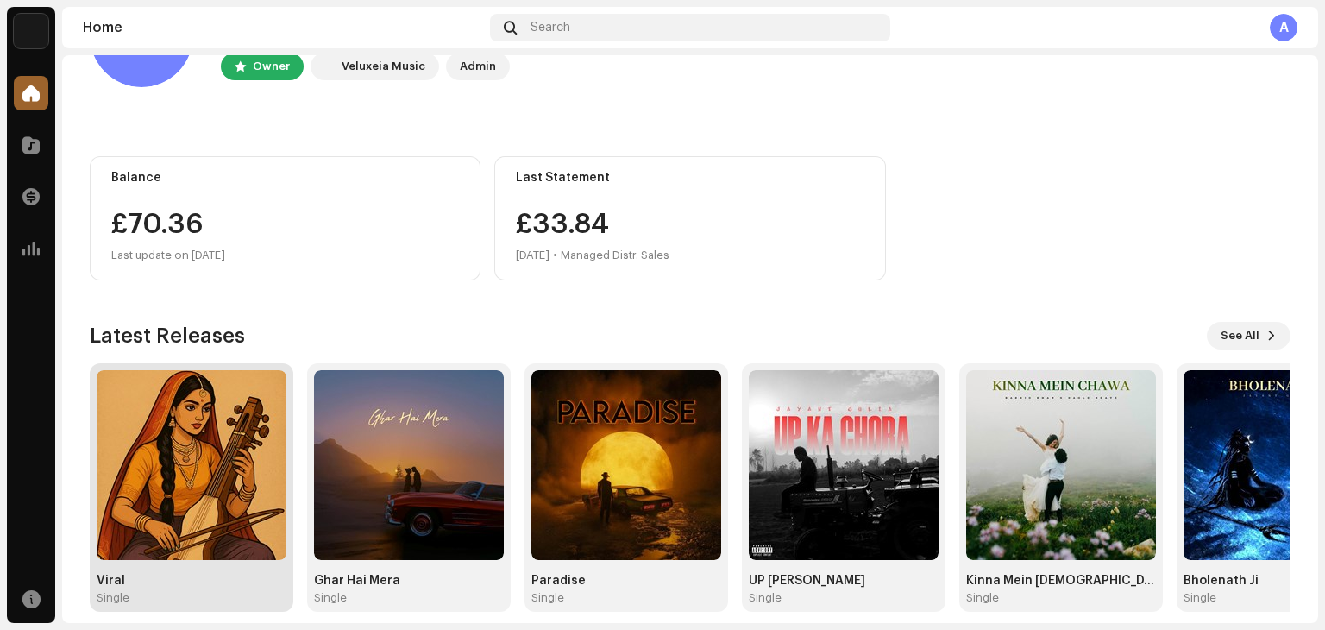
scroll to position [116, 0]
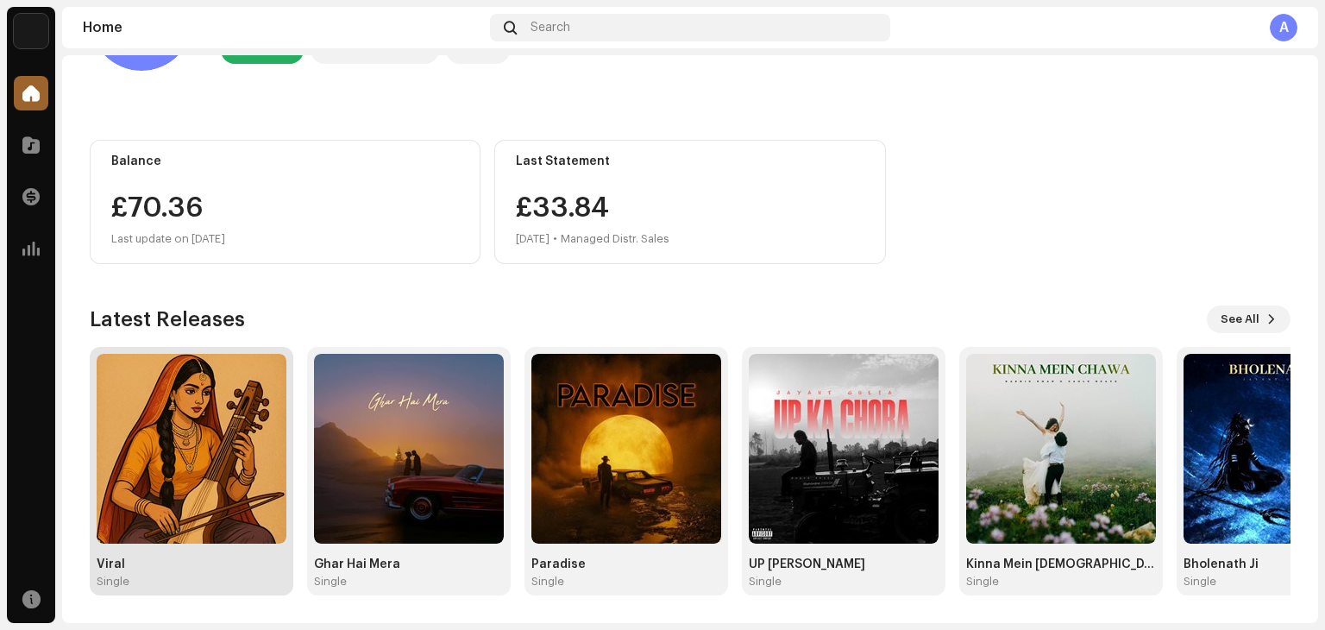
click at [221, 518] on img at bounding box center [192, 449] width 190 height 190
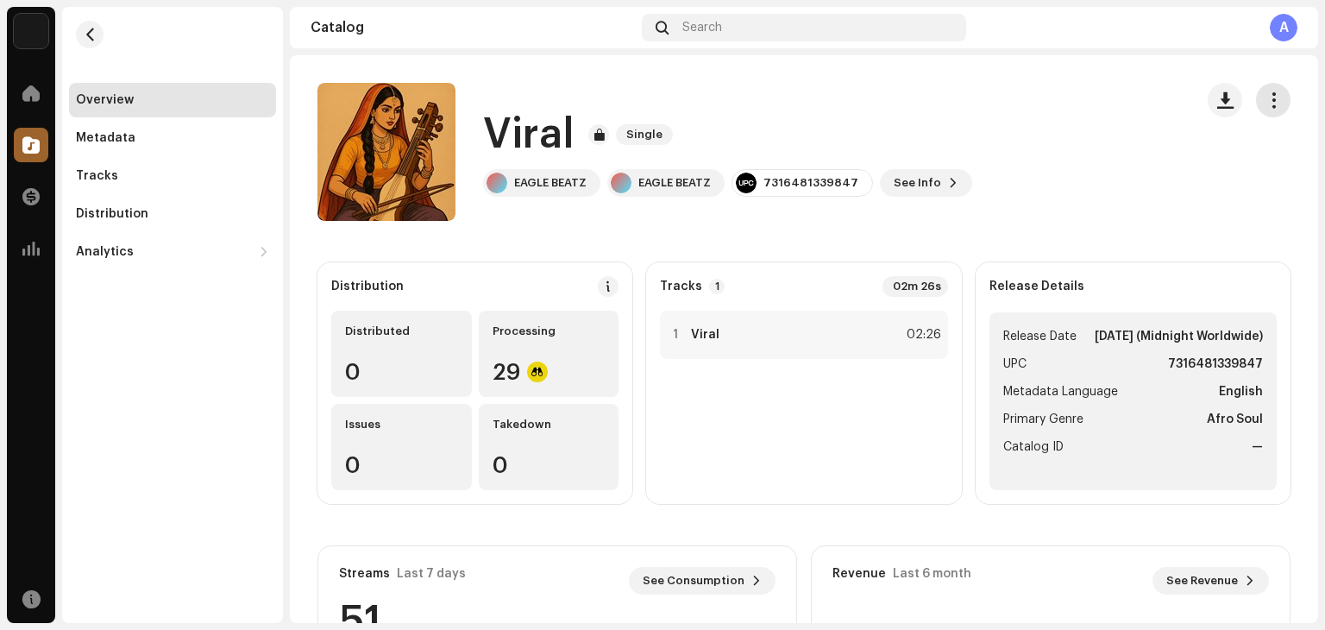
click at [1266, 98] on span "button" at bounding box center [1274, 100] width 16 height 14
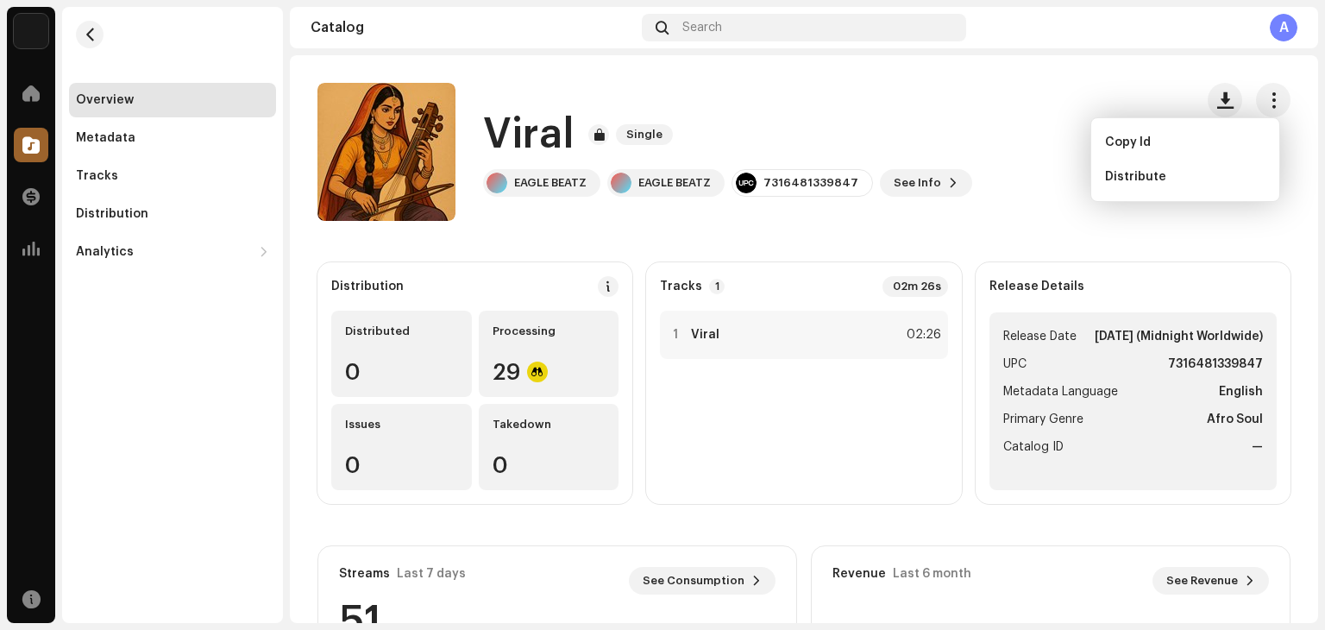
scroll to position [1, 0]
click at [834, 467] on div "1 Viral 02:26" at bounding box center [803, 400] width 287 height 179
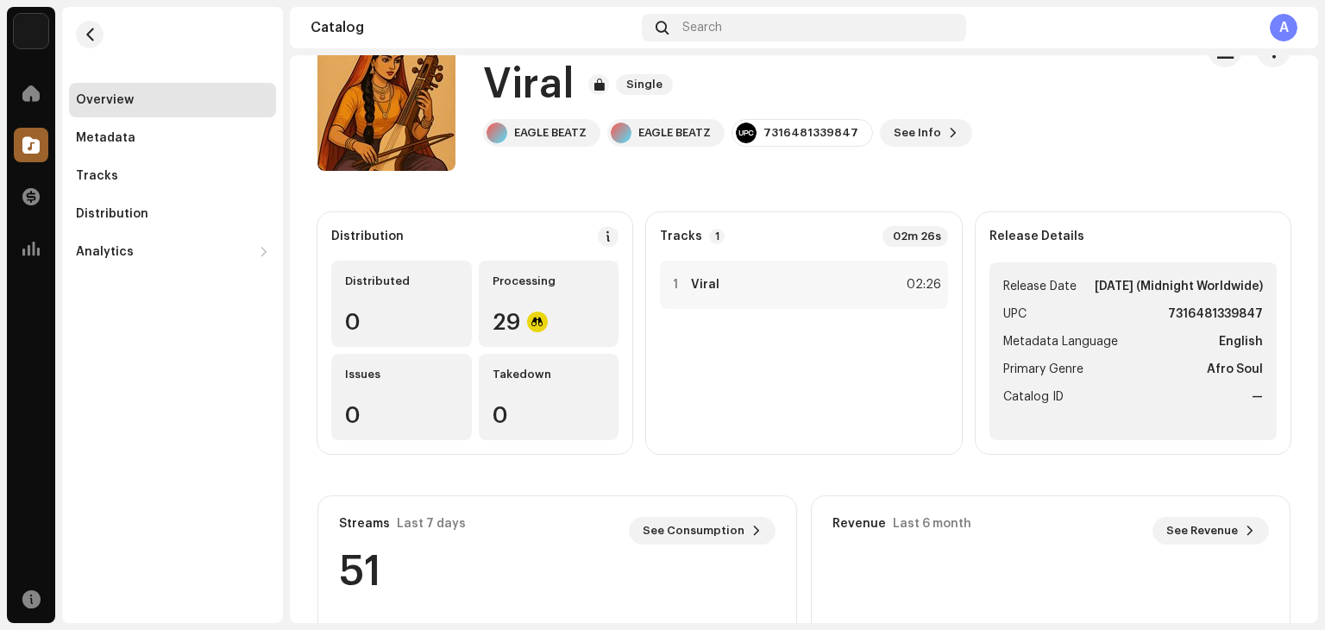
scroll to position [295, 0]
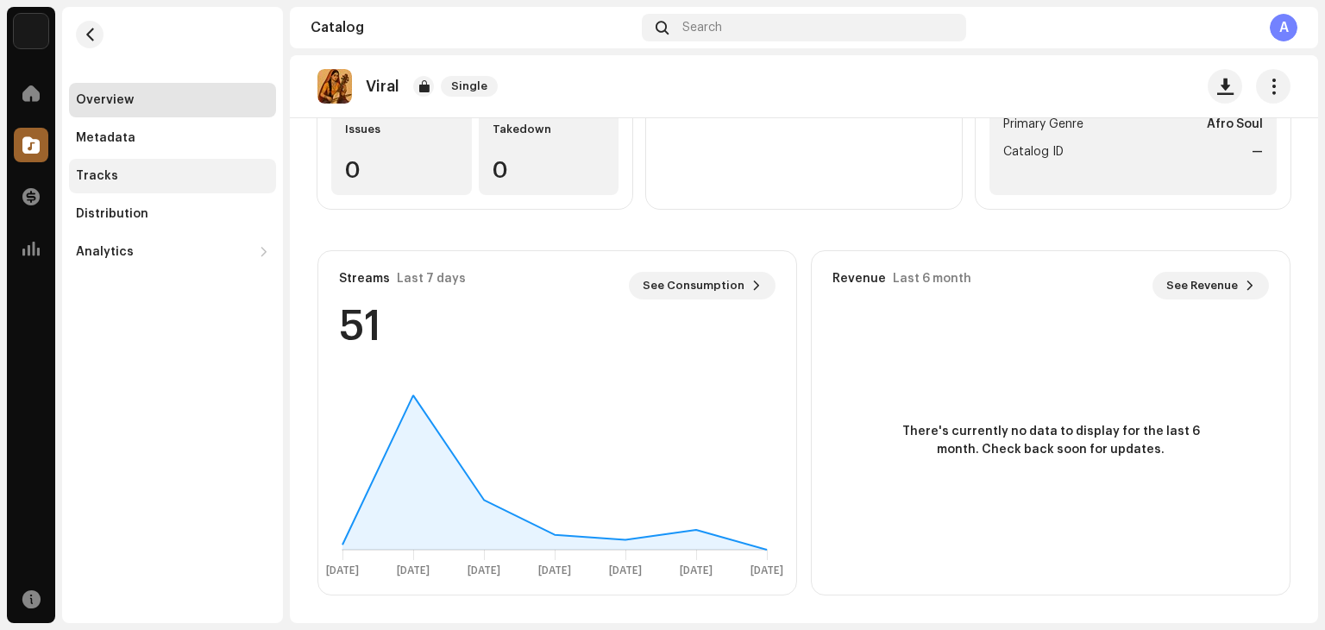
click at [88, 173] on div "Tracks" at bounding box center [97, 176] width 42 height 14
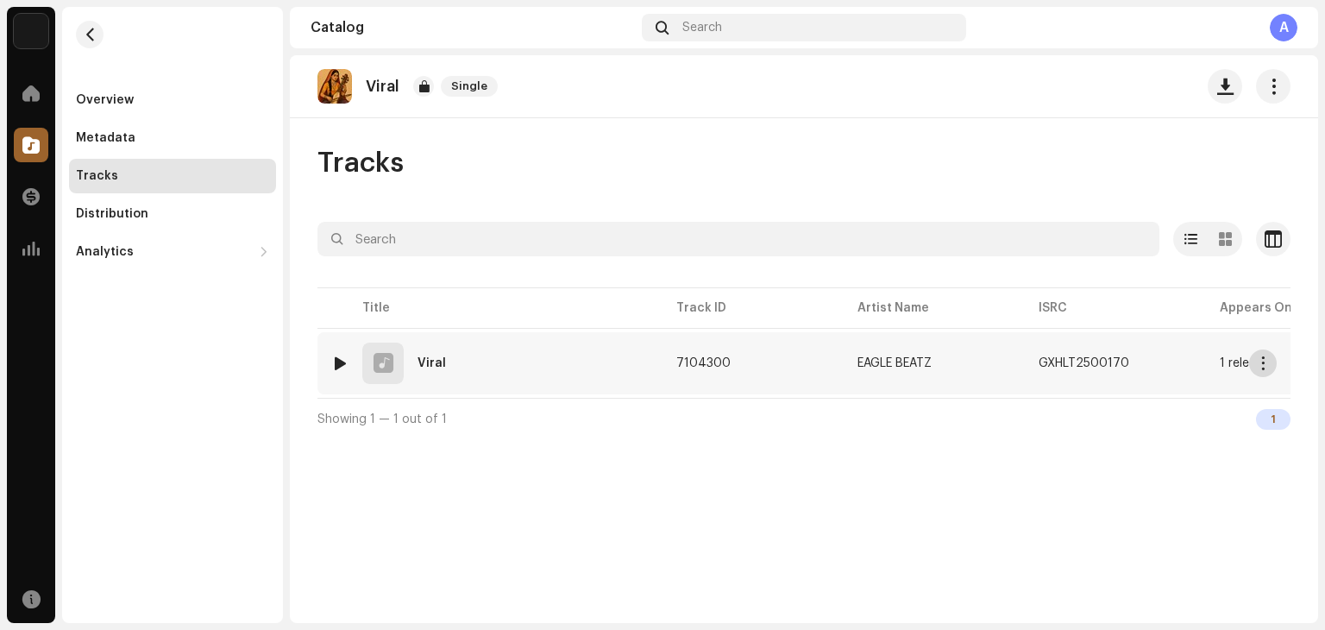
click at [1266, 367] on span "button" at bounding box center [1263, 363] width 13 height 14
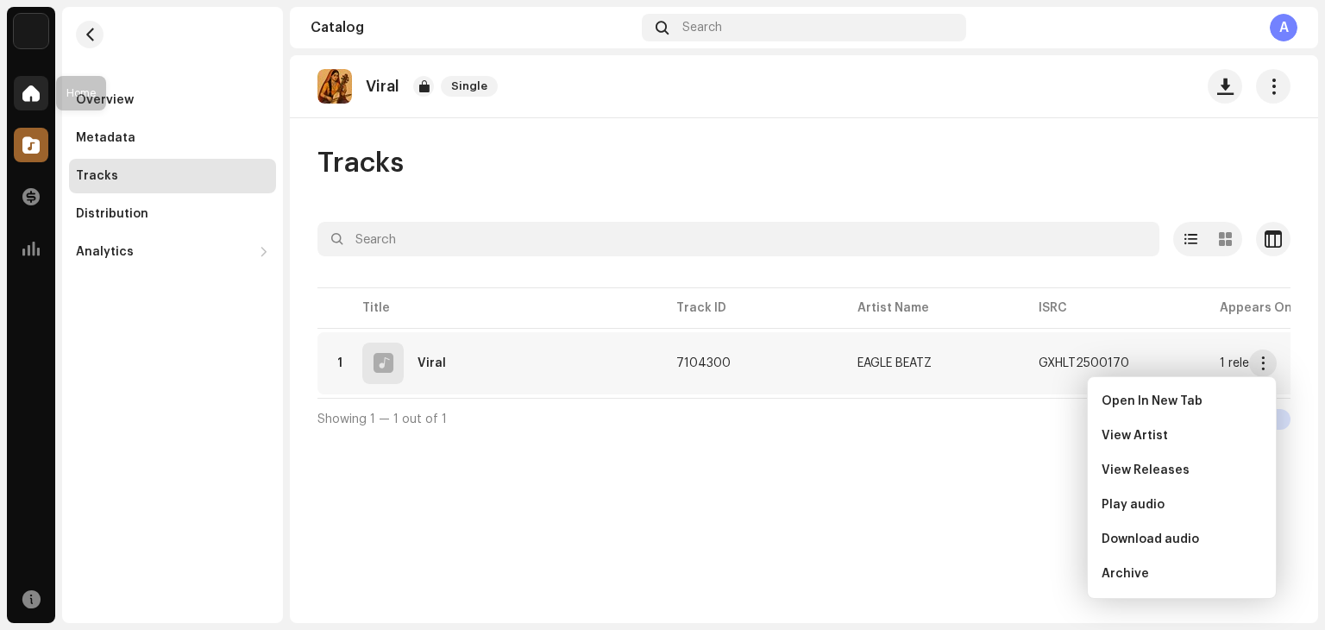
click at [35, 92] on span at bounding box center [30, 93] width 17 height 14
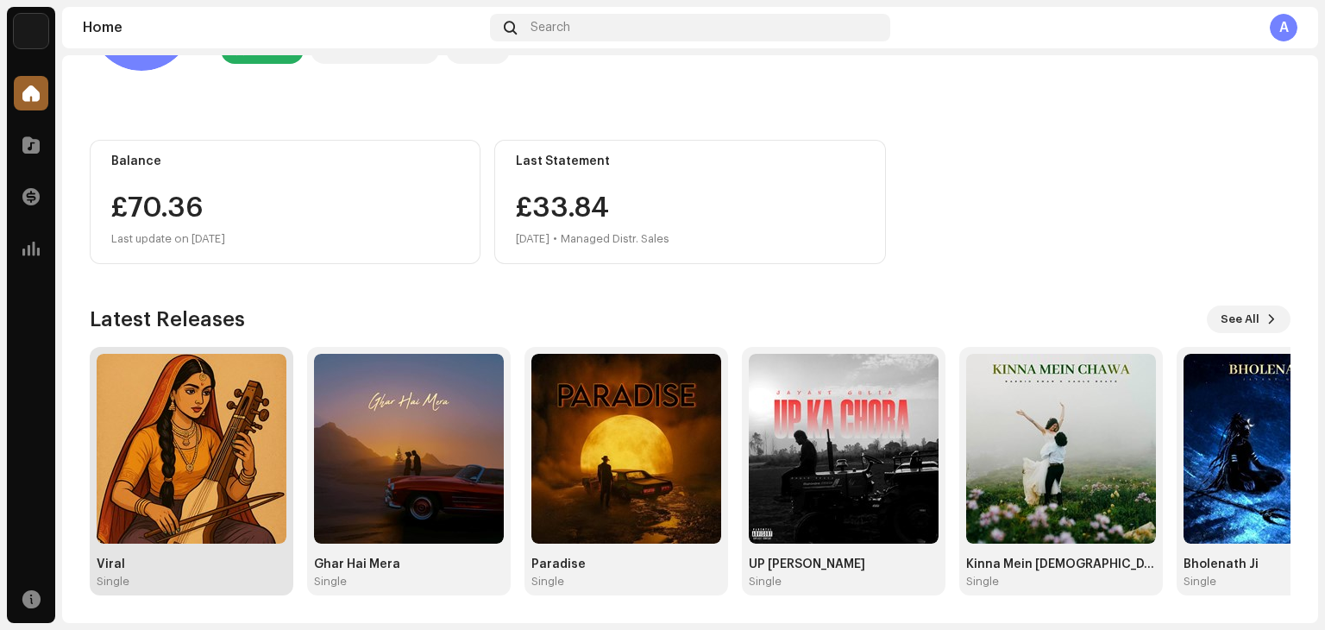
click at [197, 440] on img at bounding box center [192, 449] width 190 height 190
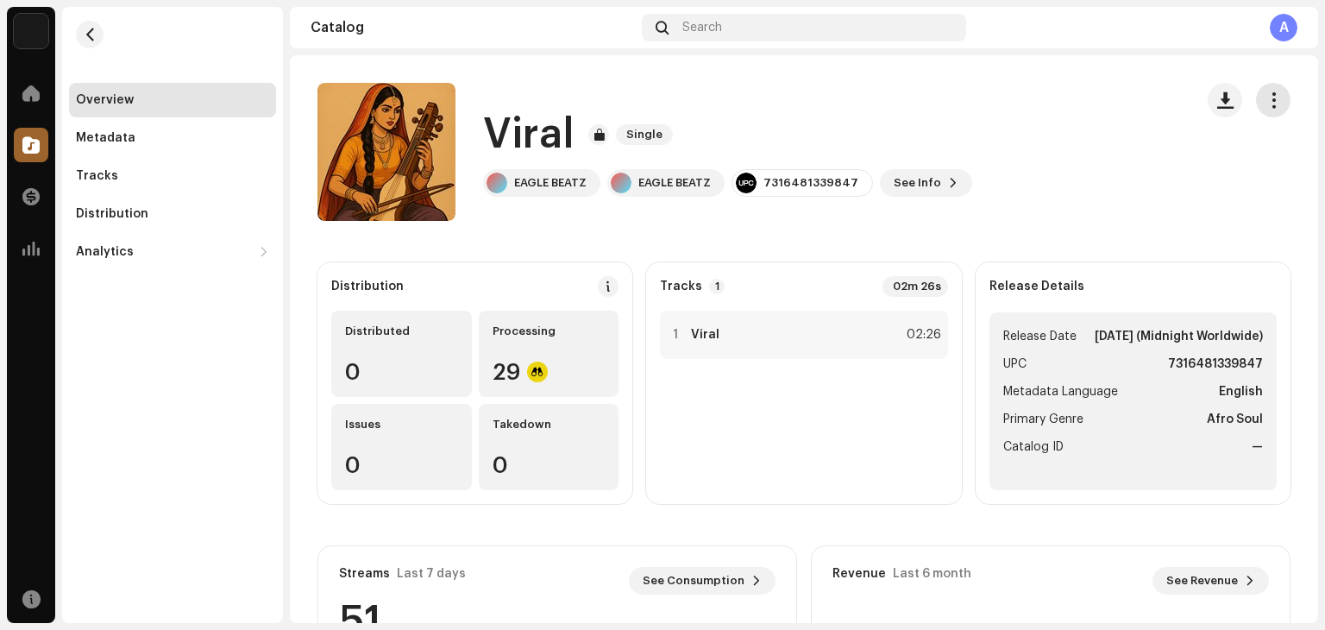
click at [1266, 98] on span "button" at bounding box center [1274, 100] width 16 height 14
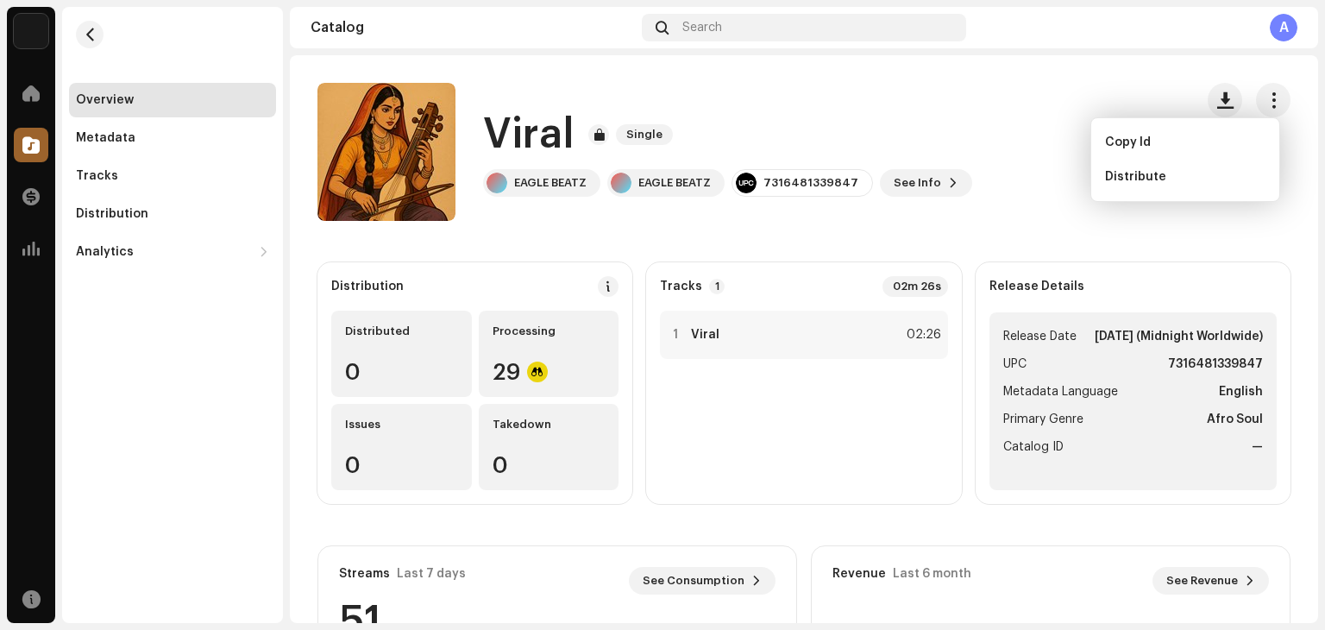
click at [805, 451] on div "1 Viral 02:26" at bounding box center [803, 400] width 287 height 179
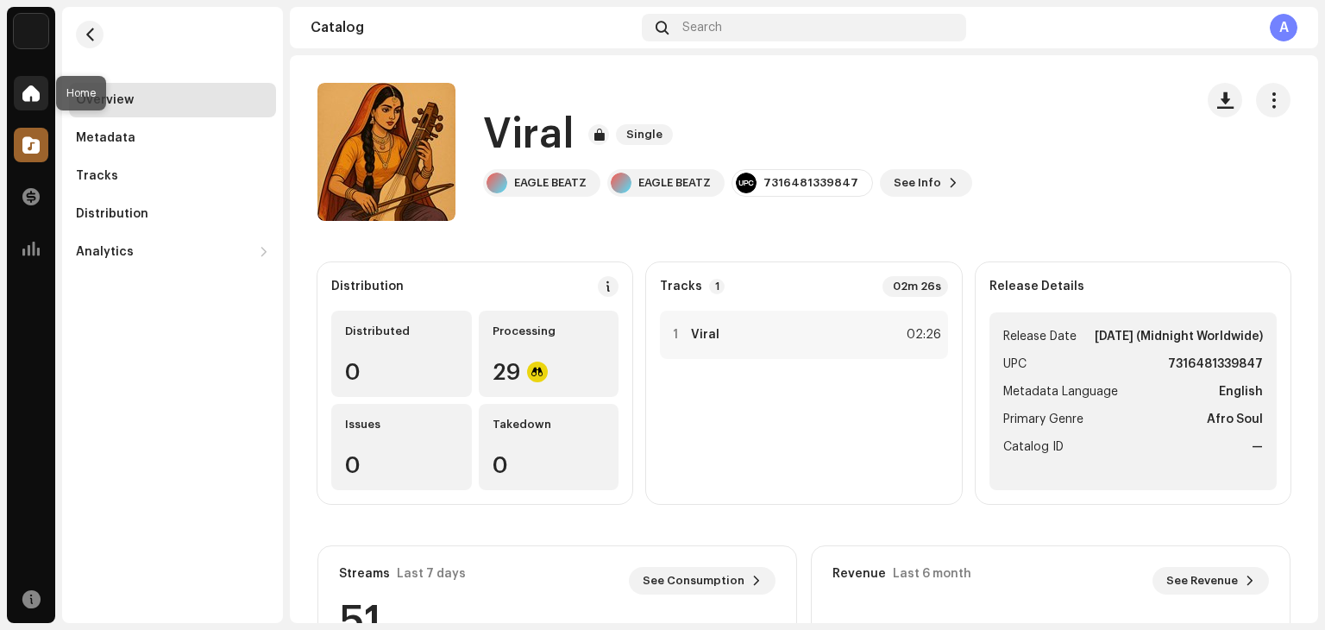
click at [30, 86] on span at bounding box center [30, 93] width 17 height 14
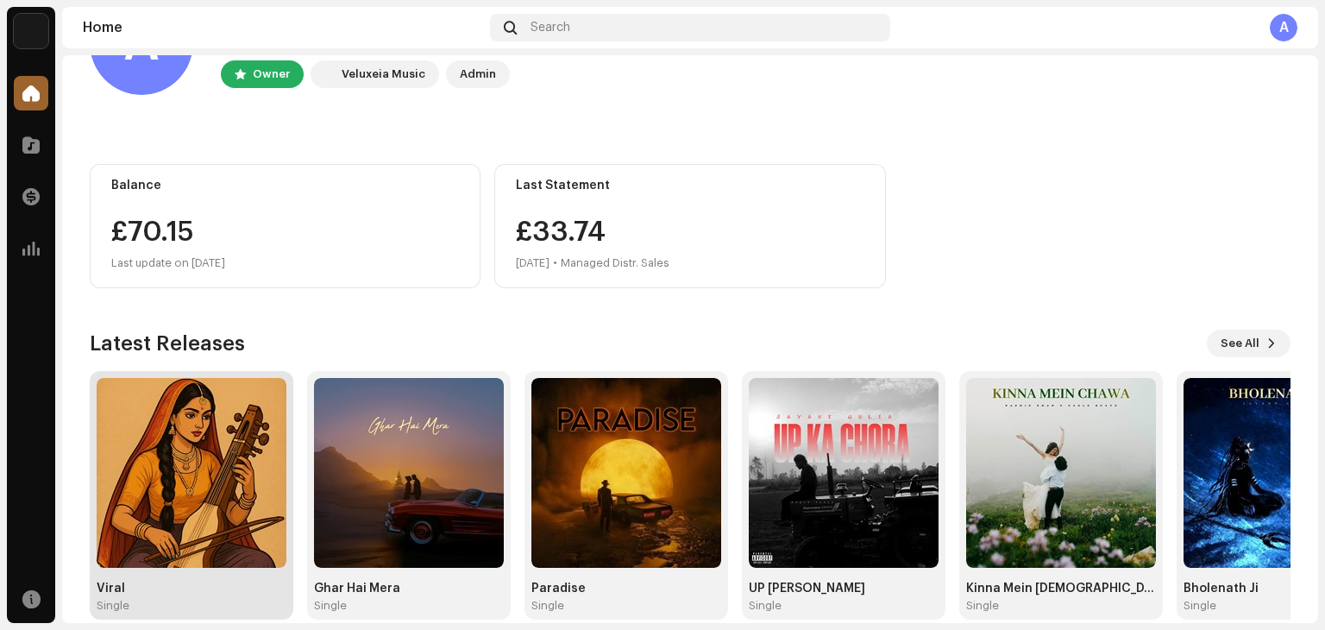
scroll to position [116, 0]
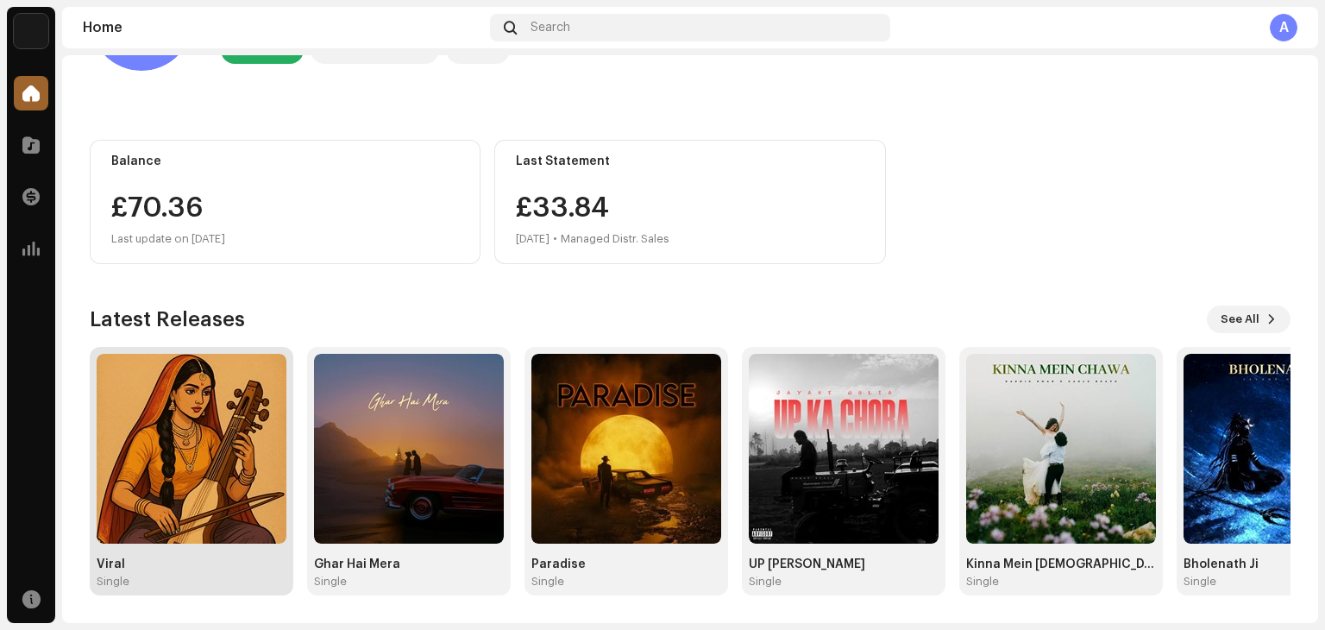
click at [180, 482] on img at bounding box center [192, 449] width 190 height 190
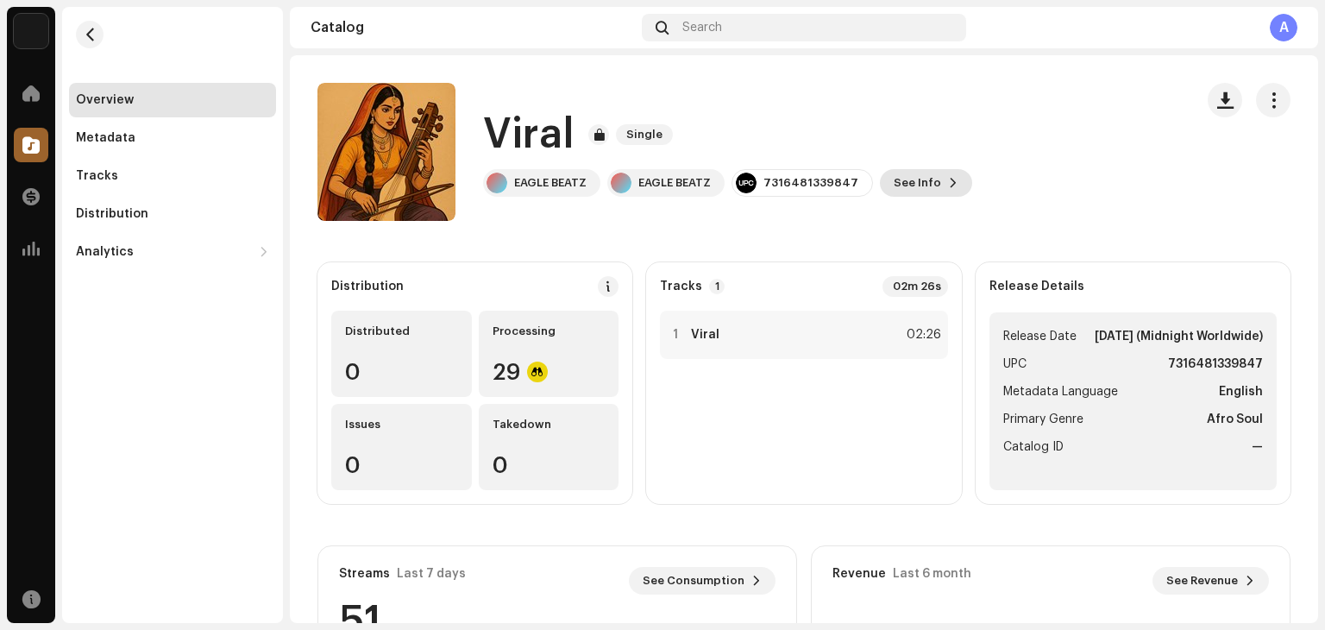
click at [929, 185] on button "See Info" at bounding box center [926, 183] width 92 height 28
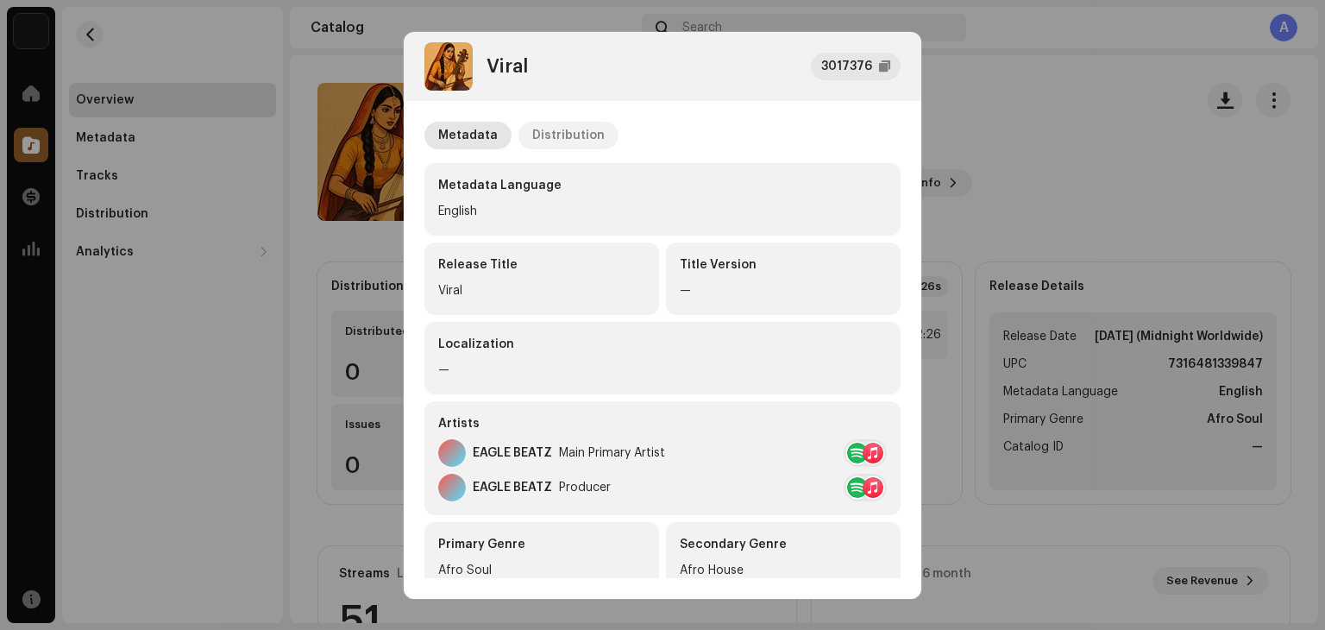
click at [576, 135] on div "Distribution" at bounding box center [568, 136] width 72 height 28
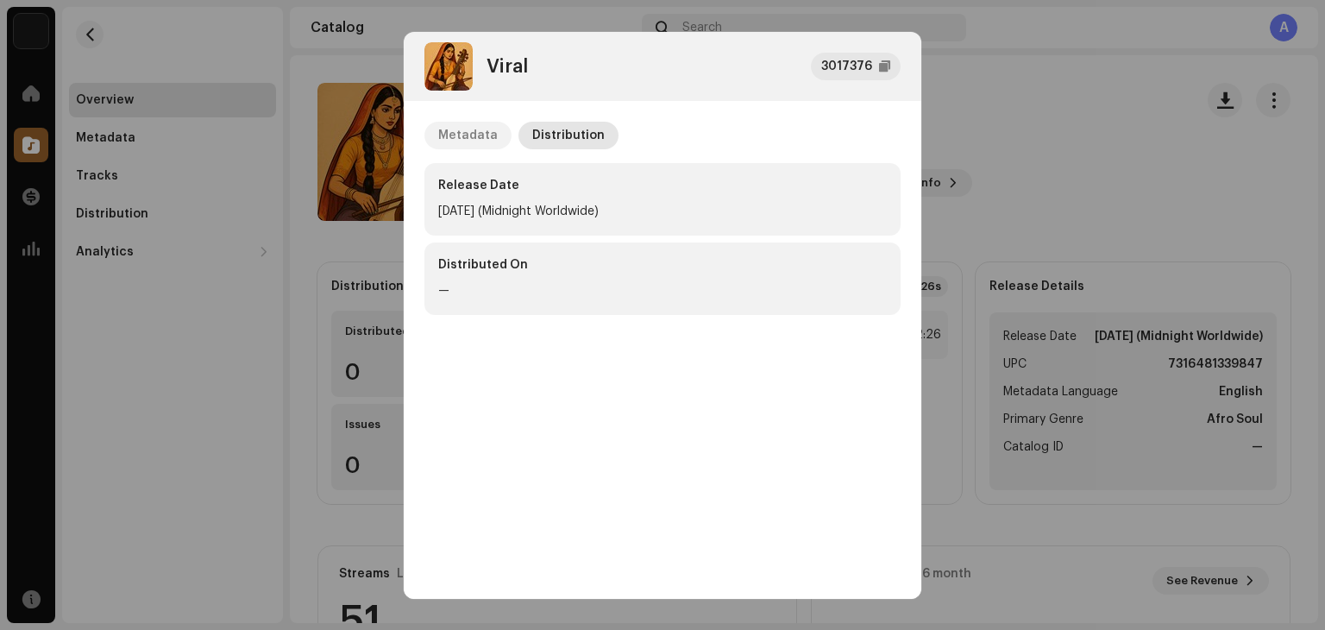
click at [467, 146] on div "Metadata" at bounding box center [468, 136] width 60 height 28
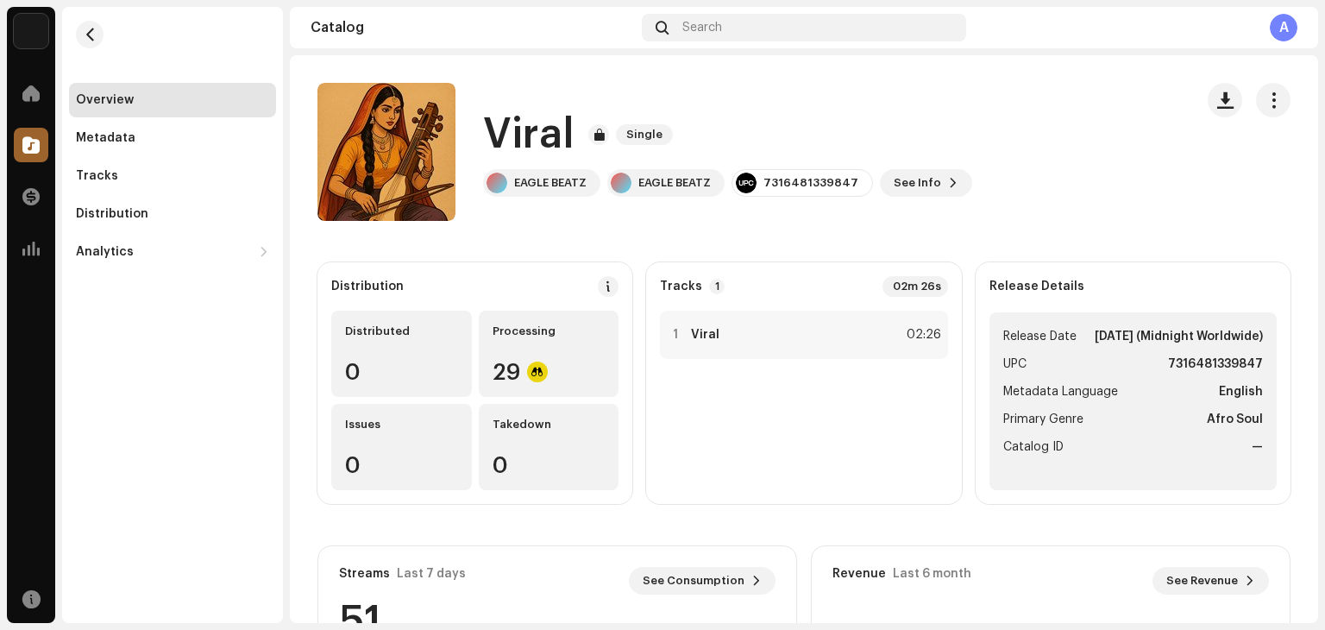
click at [1020, 215] on div "Viral 3017376 Metadata Distribution Metadata Language English Release Title Vir…" at bounding box center [662, 315] width 1325 height 630
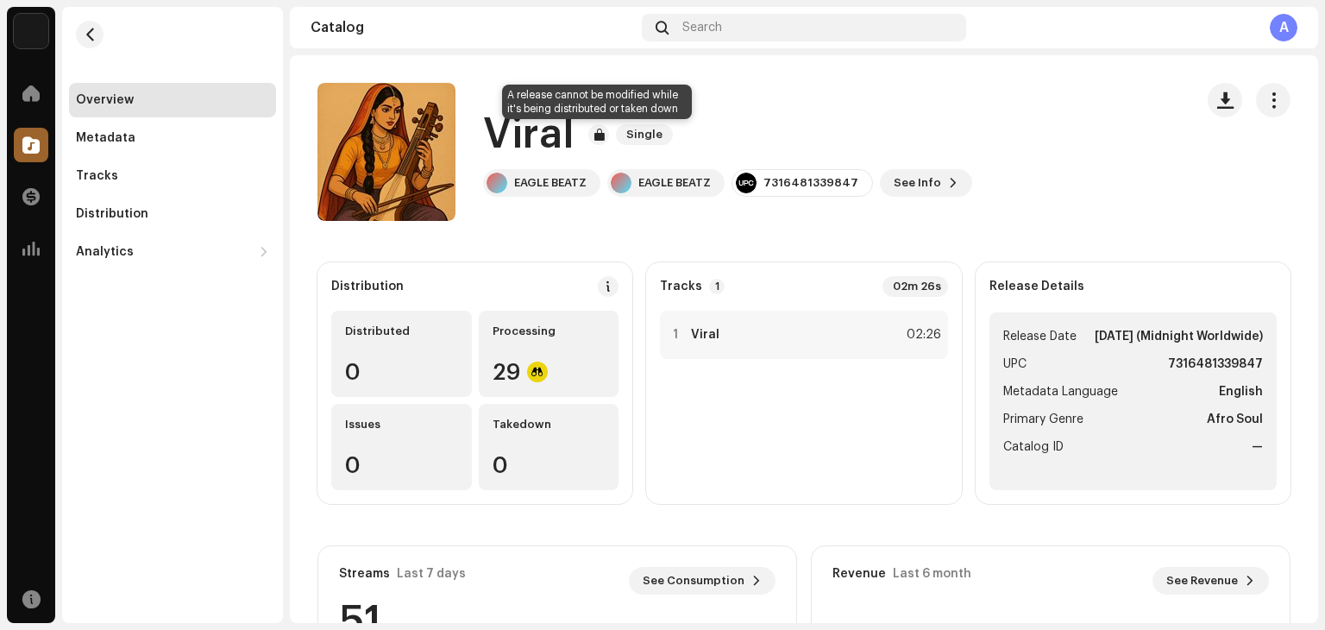
click at [595, 134] on div at bounding box center [599, 134] width 21 height 21
click at [623, 134] on span "Single" at bounding box center [644, 134] width 57 height 21
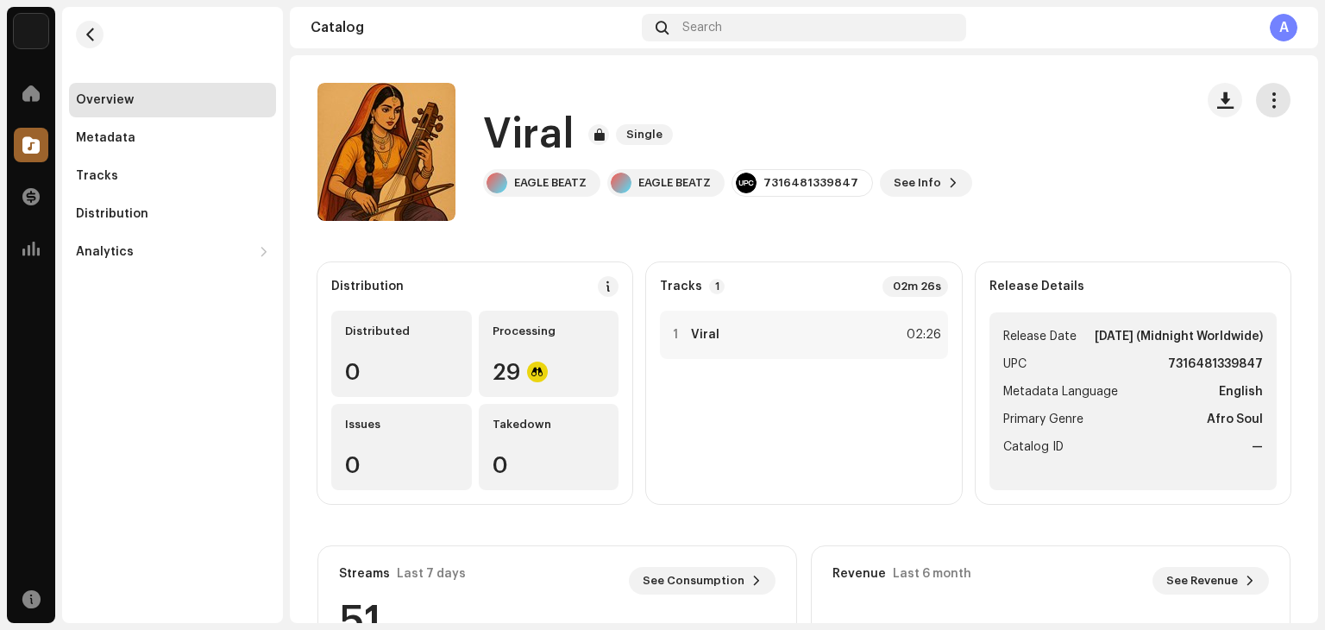
click at [1266, 101] on span "button" at bounding box center [1274, 100] width 16 height 14
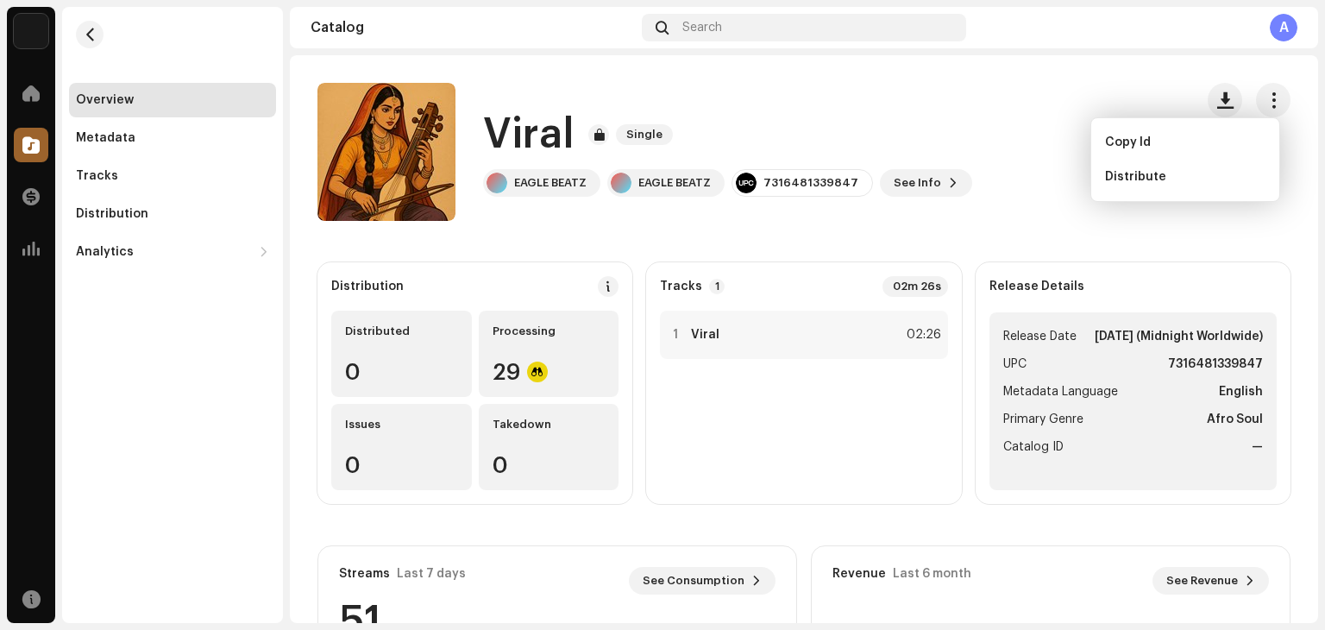
click at [1176, 223] on catalog-releases-details-overview "Viral Single Viral Single EAGLE BEATZ EAGLE BEATZ 7316481339847 See Info Distri…" at bounding box center [804, 486] width 1029 height 863
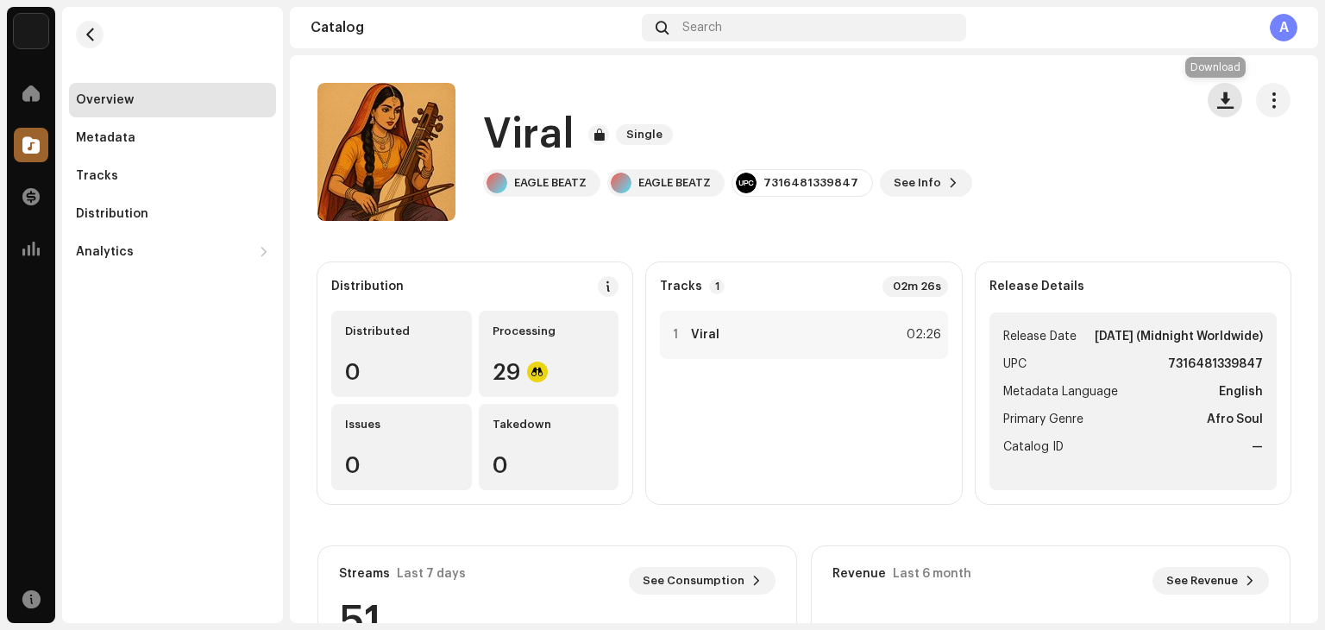
click at [1208, 114] on button "button" at bounding box center [1225, 100] width 35 height 35
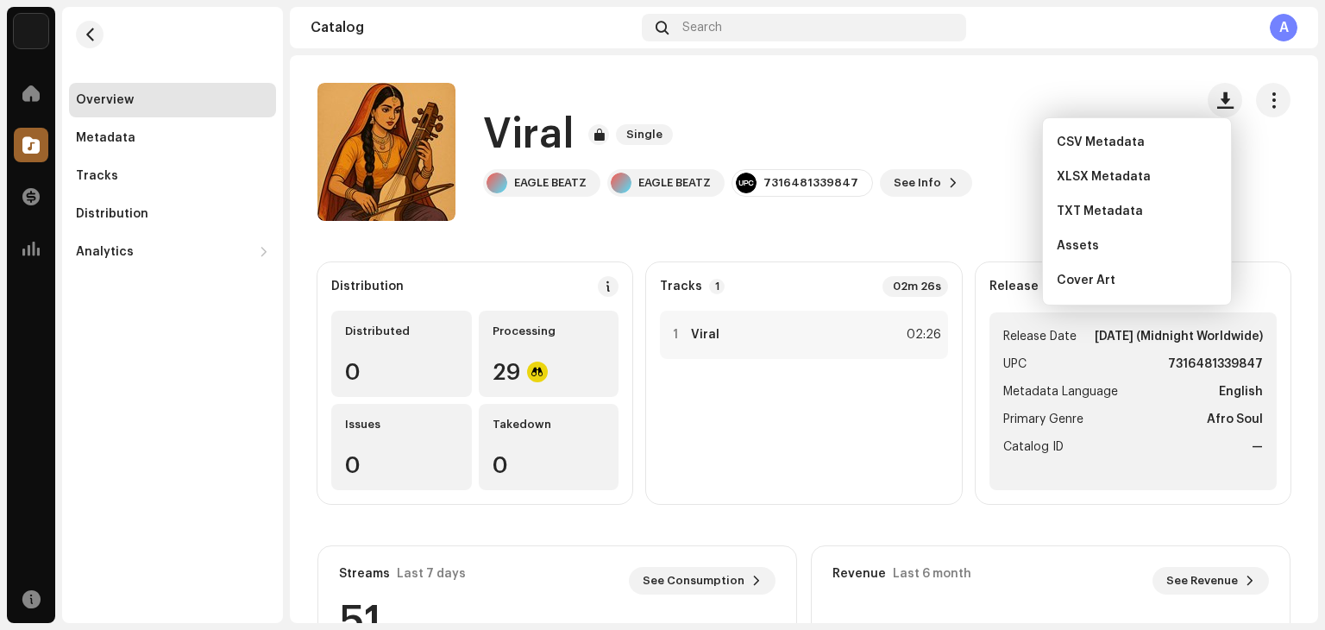
click at [1287, 195] on div "Viral Single EAGLE BEATZ EAGLE BEATZ 7316481339847 See Info" at bounding box center [804, 152] width 1029 height 138
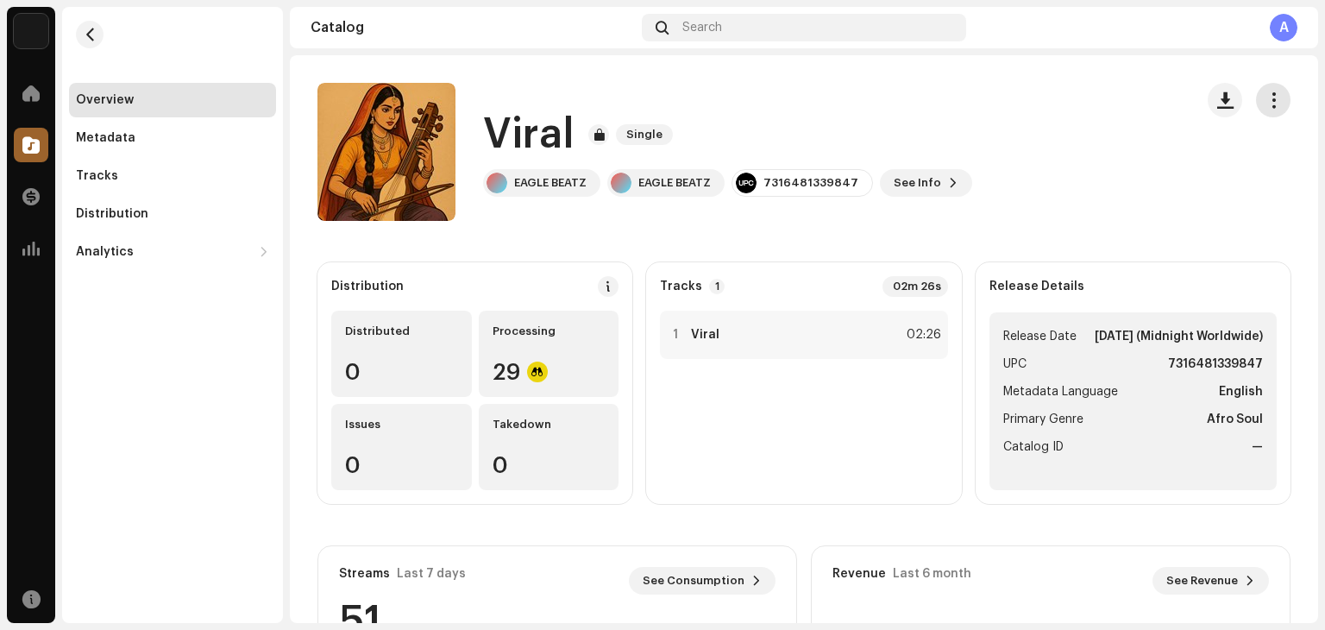
click at [1269, 107] on span "button" at bounding box center [1274, 100] width 16 height 14
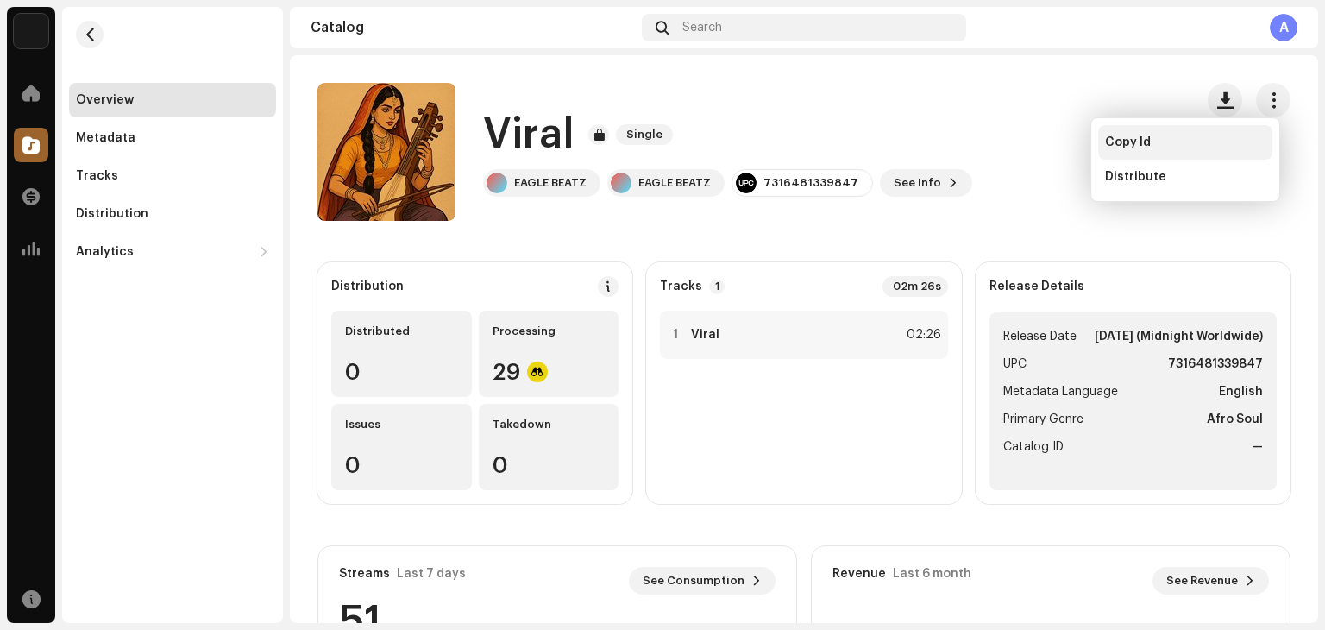
click at [1143, 142] on span "Copy Id" at bounding box center [1128, 142] width 46 height 14
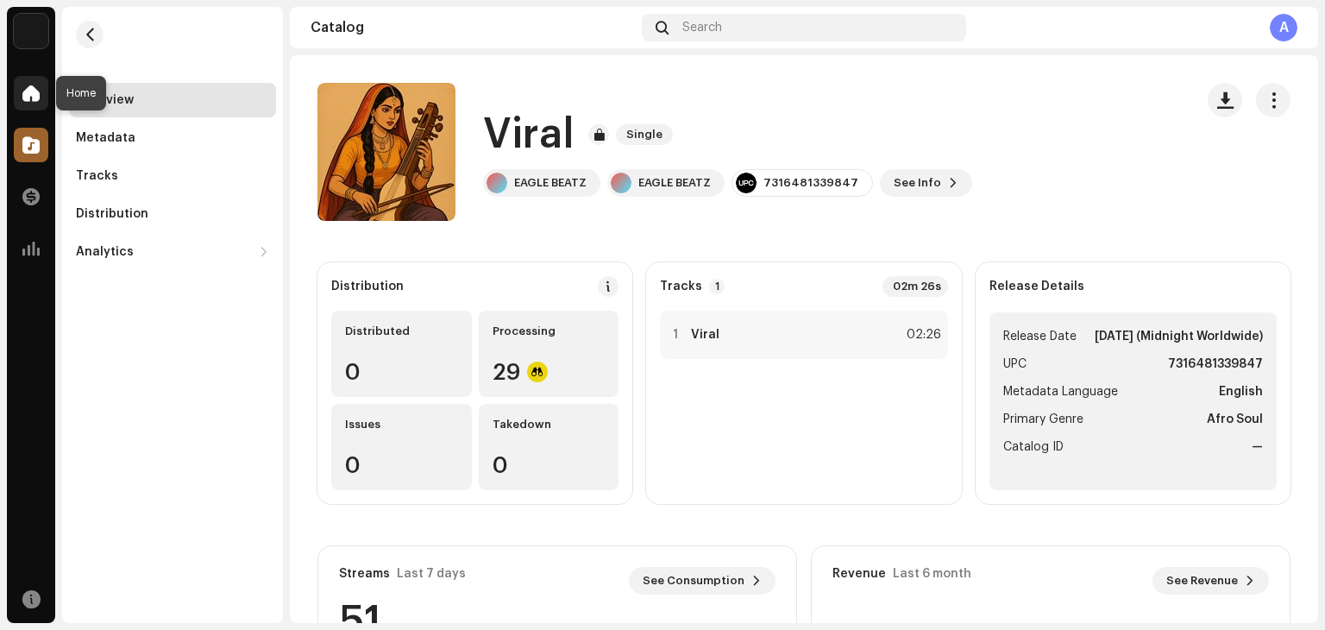
click at [23, 91] on span at bounding box center [30, 93] width 17 height 14
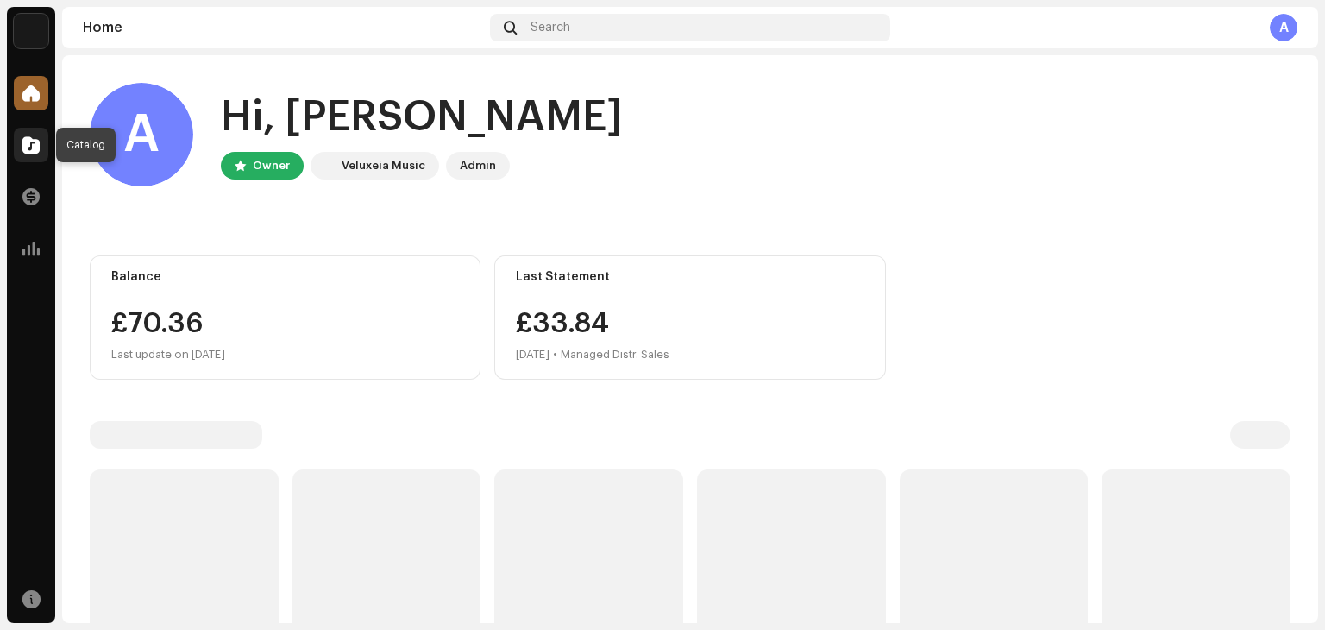
click at [35, 146] on span at bounding box center [30, 145] width 17 height 14
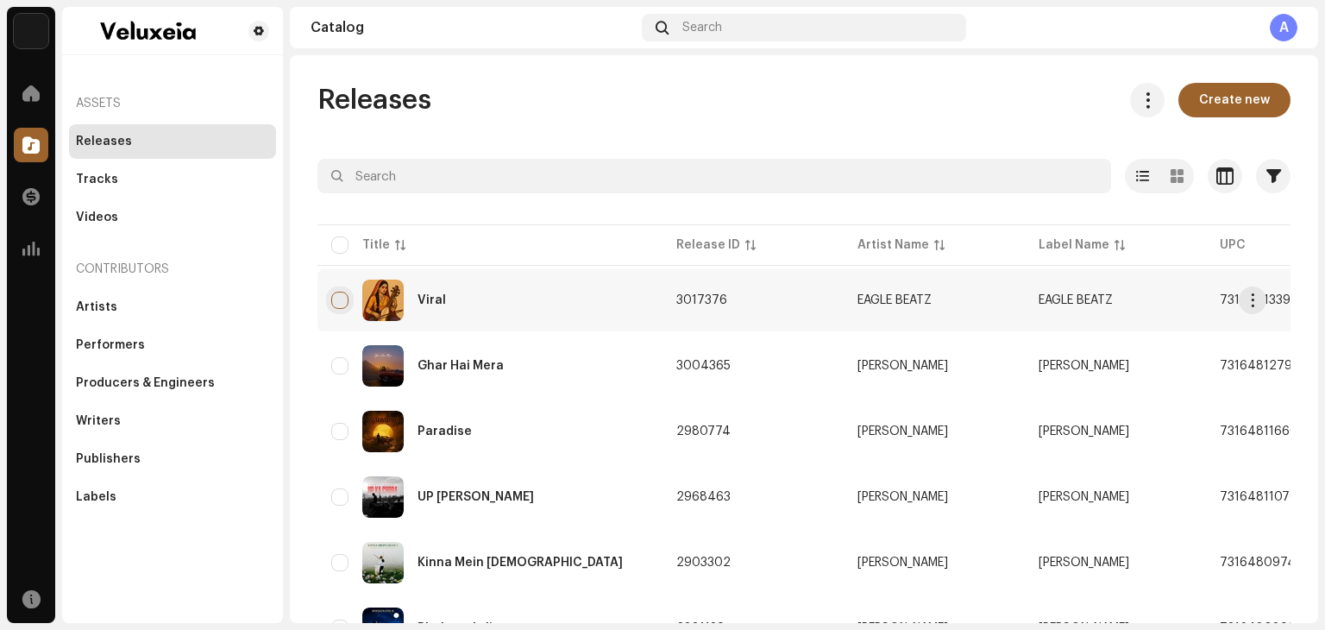
click at [337, 298] on input "checkbox" at bounding box center [339, 300] width 17 height 17
checkbox input "true"
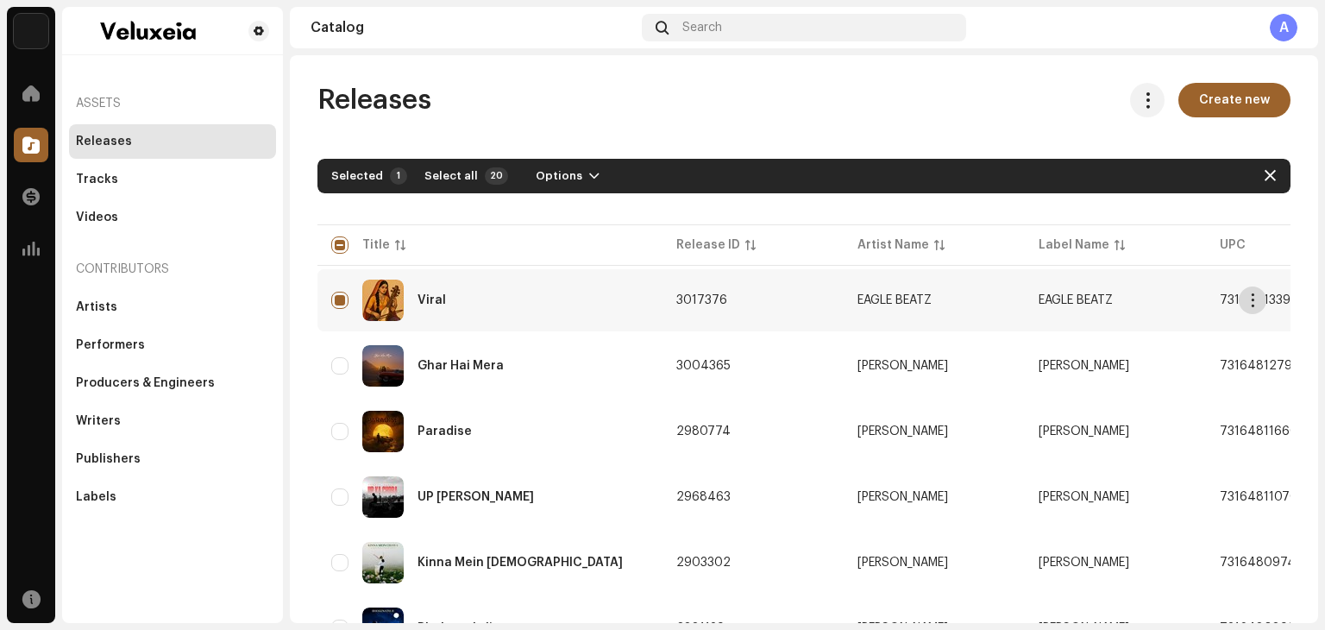
click at [1252, 303] on span "button" at bounding box center [1253, 300] width 13 height 14
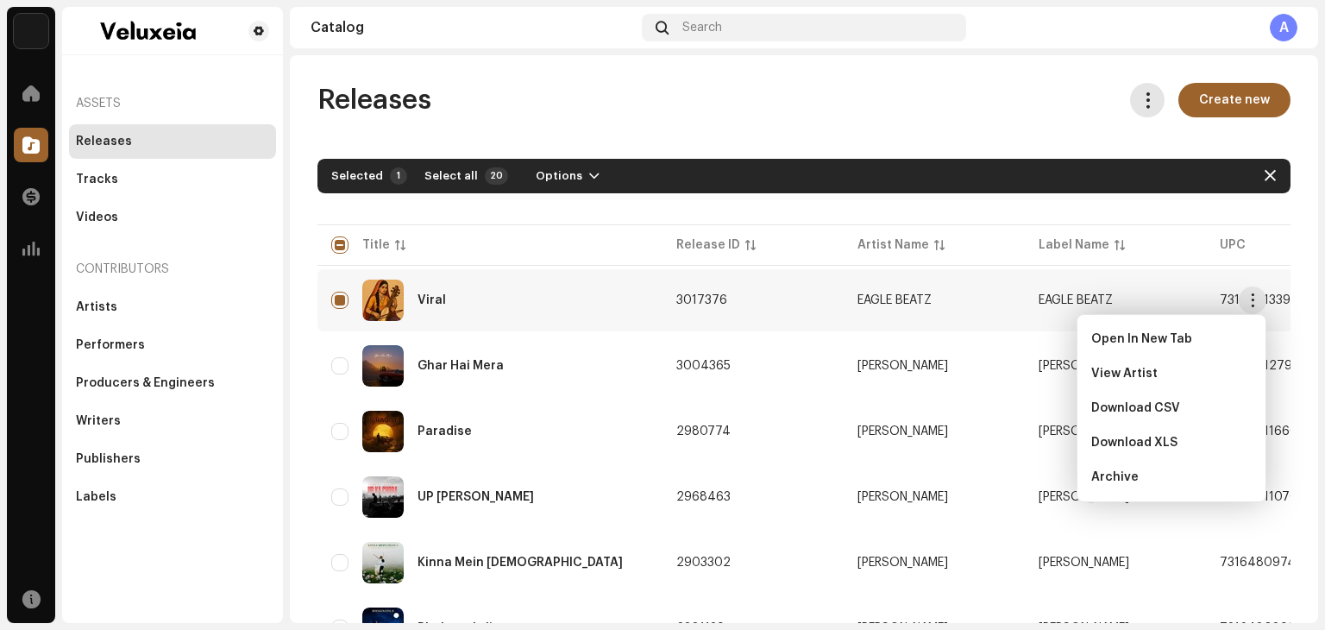
click at [1140, 98] on span at bounding box center [1148, 100] width 16 height 14
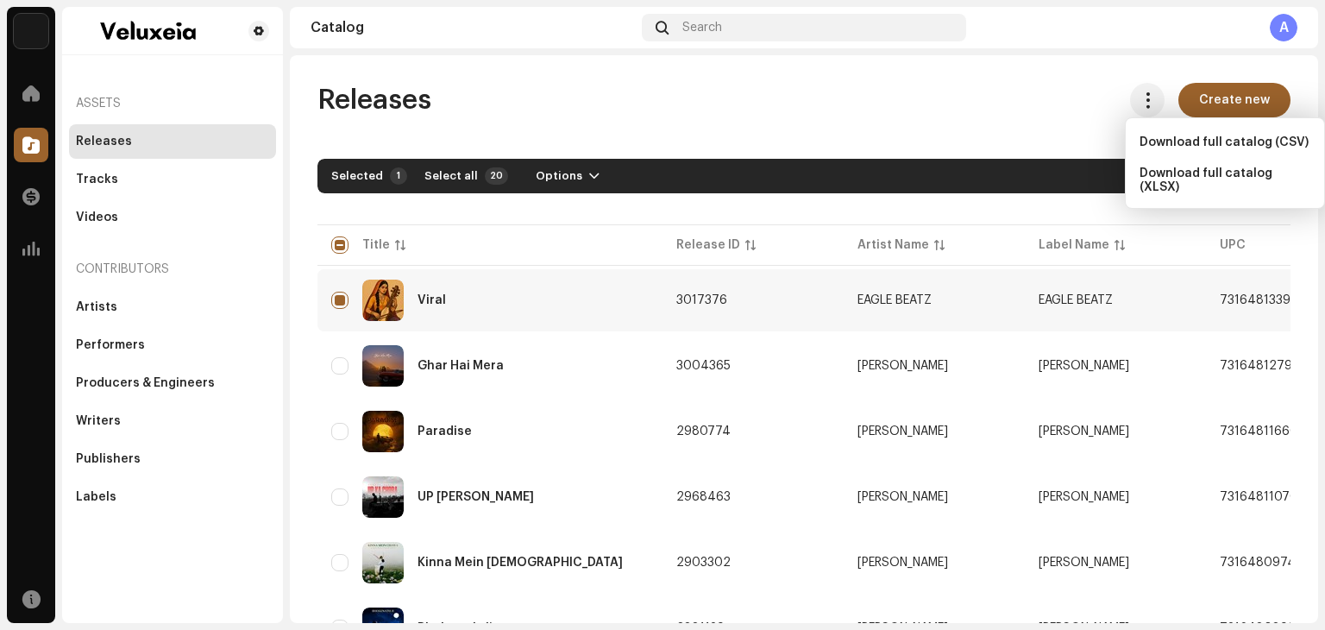
click at [1048, 114] on div "Releases Create new" at bounding box center [804, 100] width 973 height 35
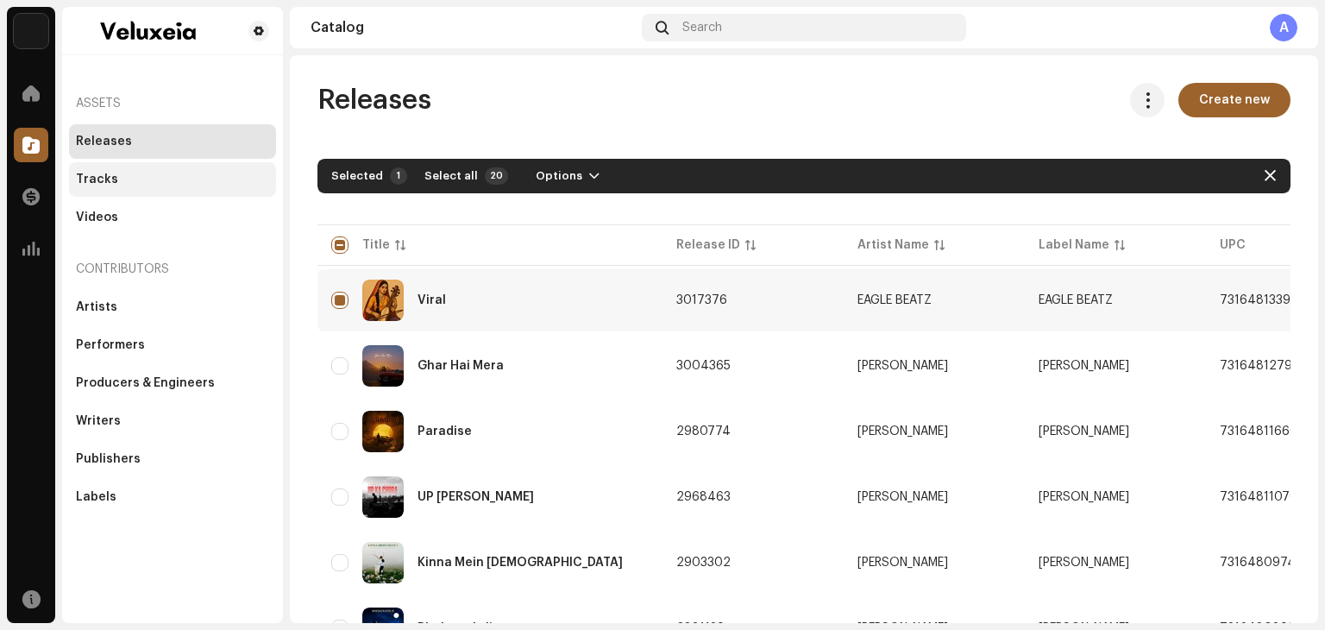
click at [117, 177] on div "Tracks" at bounding box center [172, 180] width 193 height 14
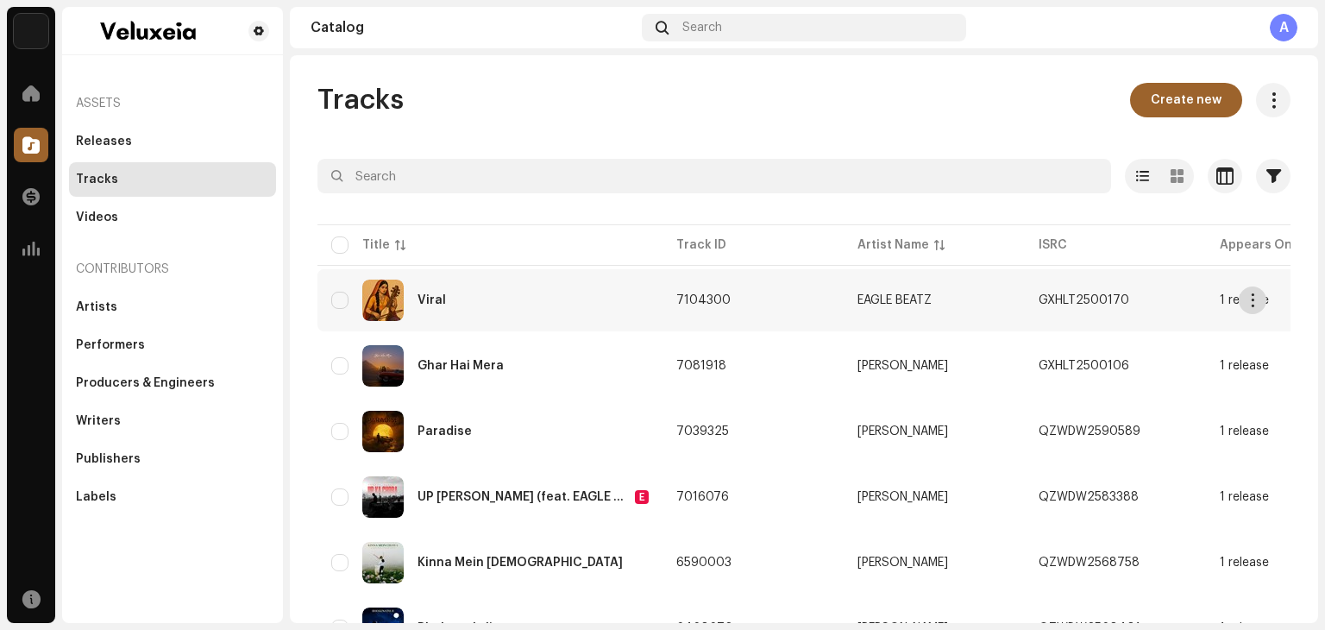
click at [1247, 297] on span "button" at bounding box center [1253, 300] width 13 height 14
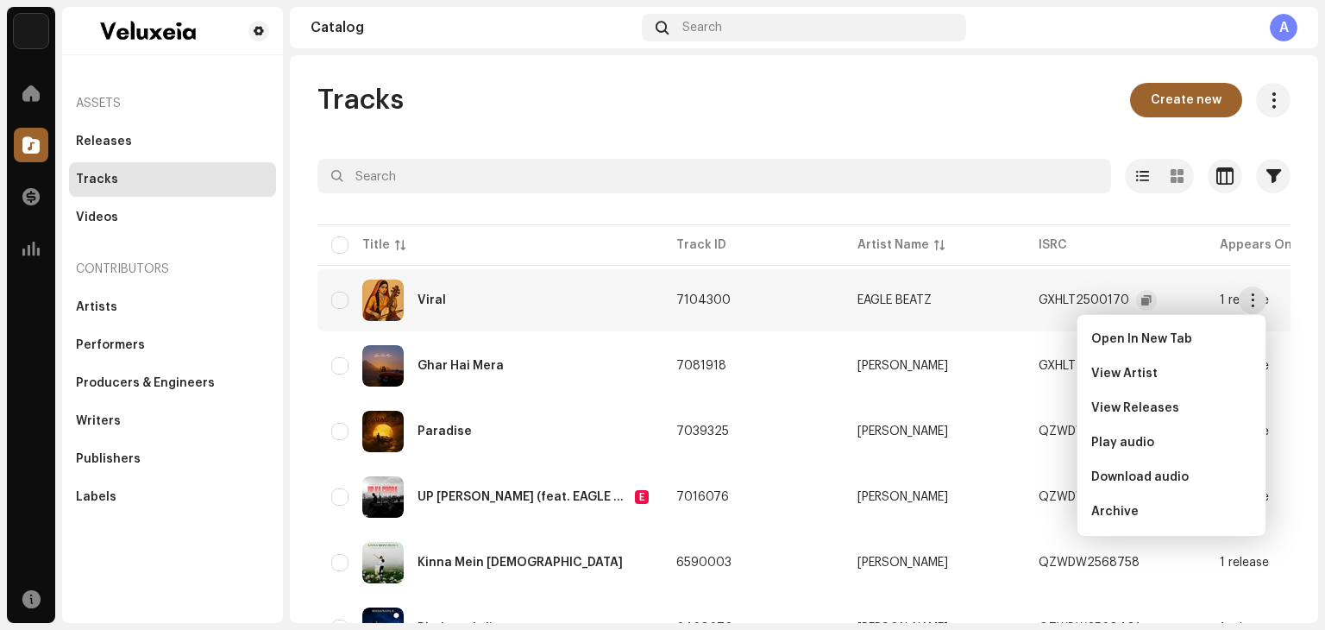
click at [1058, 304] on div "GXHLT2500170" at bounding box center [1084, 300] width 91 height 12
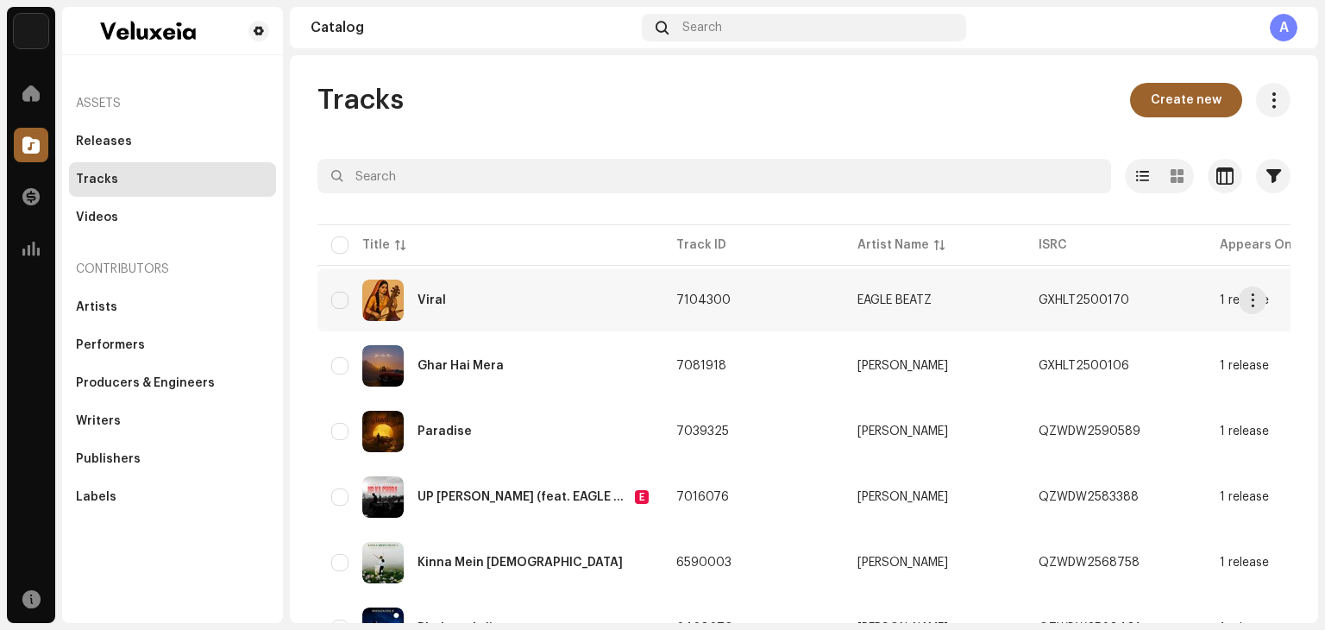
click at [641, 297] on div "Viral" at bounding box center [490, 300] width 318 height 41
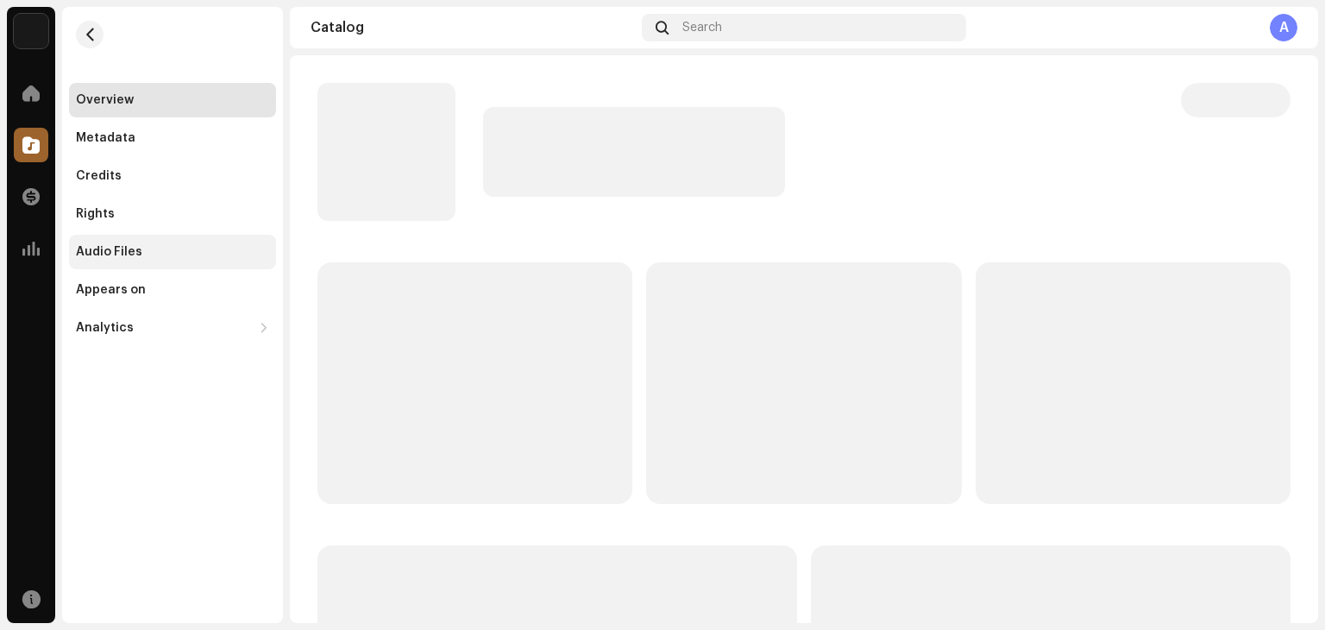
click at [99, 246] on div "Audio Files" at bounding box center [109, 252] width 66 height 14
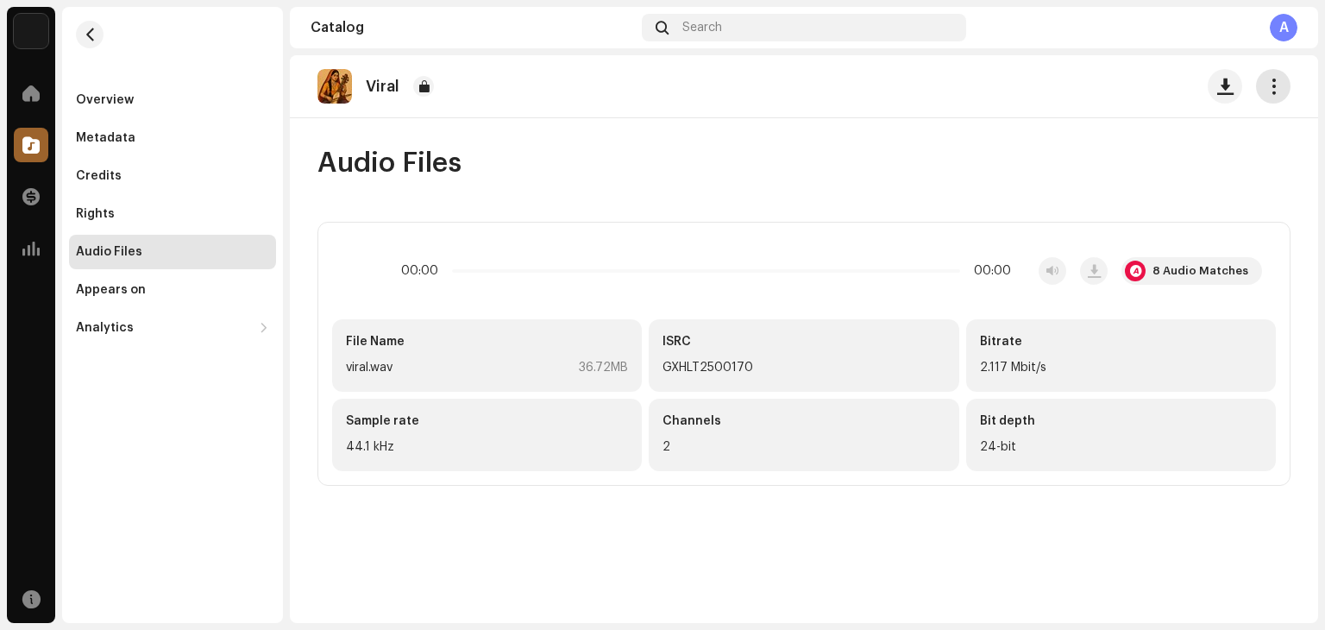
click at [1275, 92] on span "button" at bounding box center [1274, 86] width 16 height 14
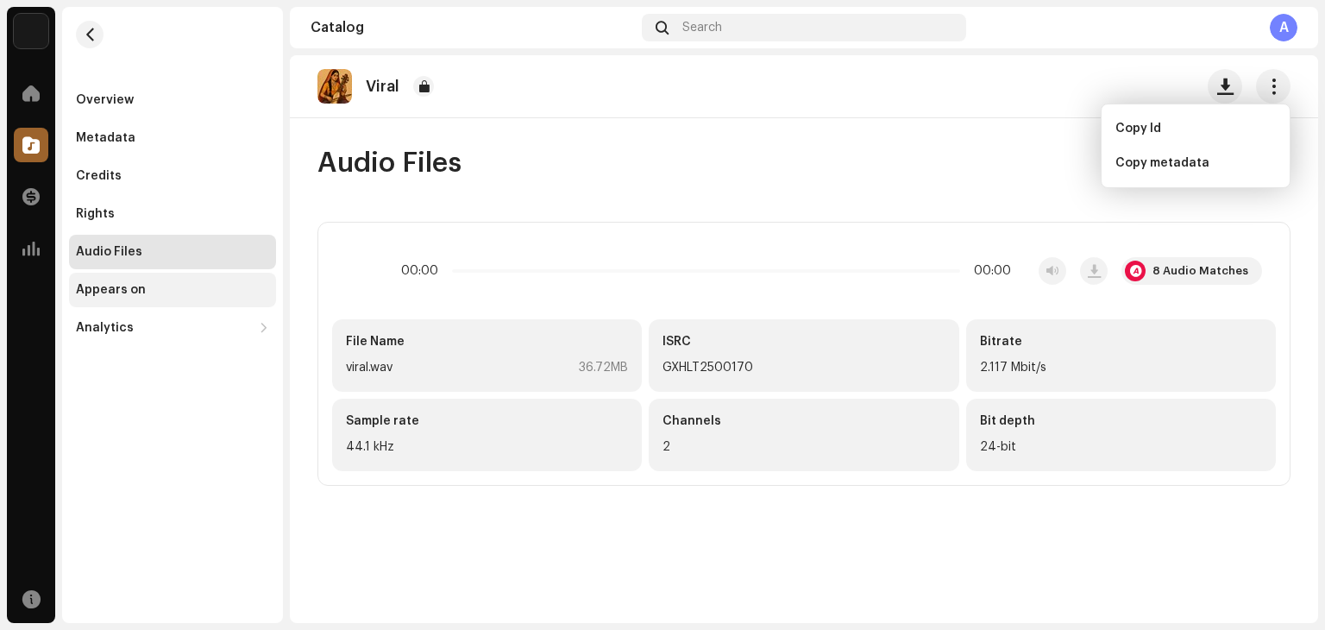
click at [124, 298] on div "Appears on" at bounding box center [172, 290] width 207 height 35
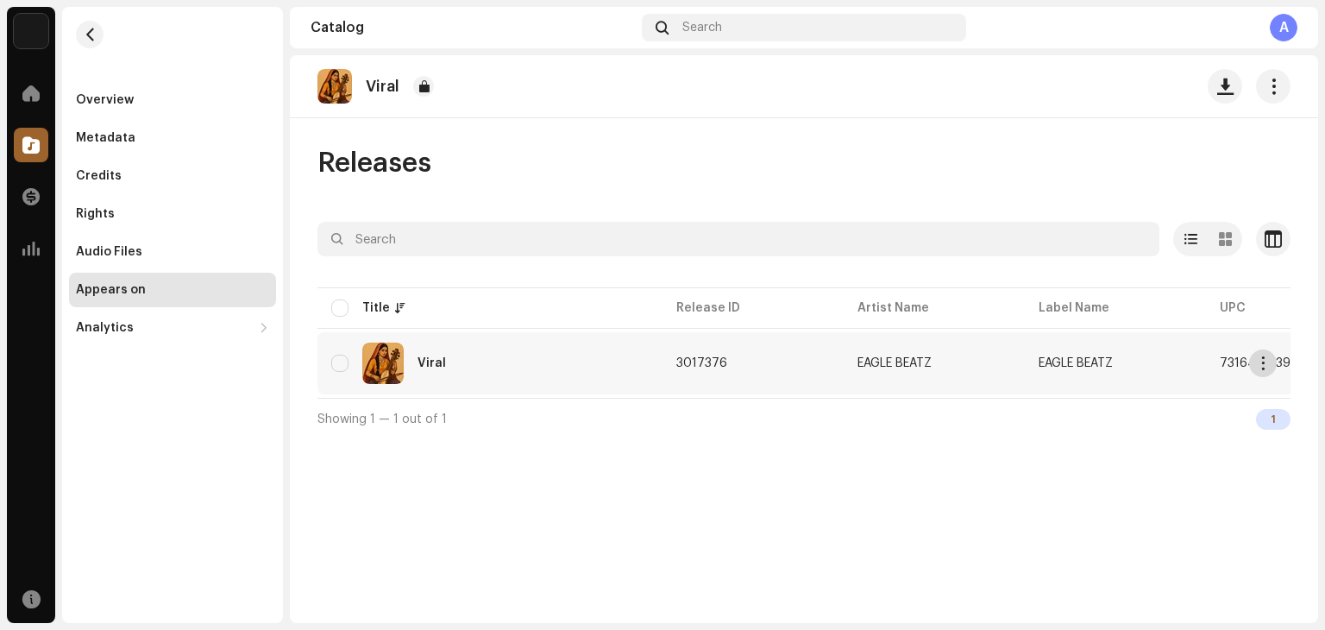
click at [1259, 363] on span "button" at bounding box center [1263, 363] width 13 height 14
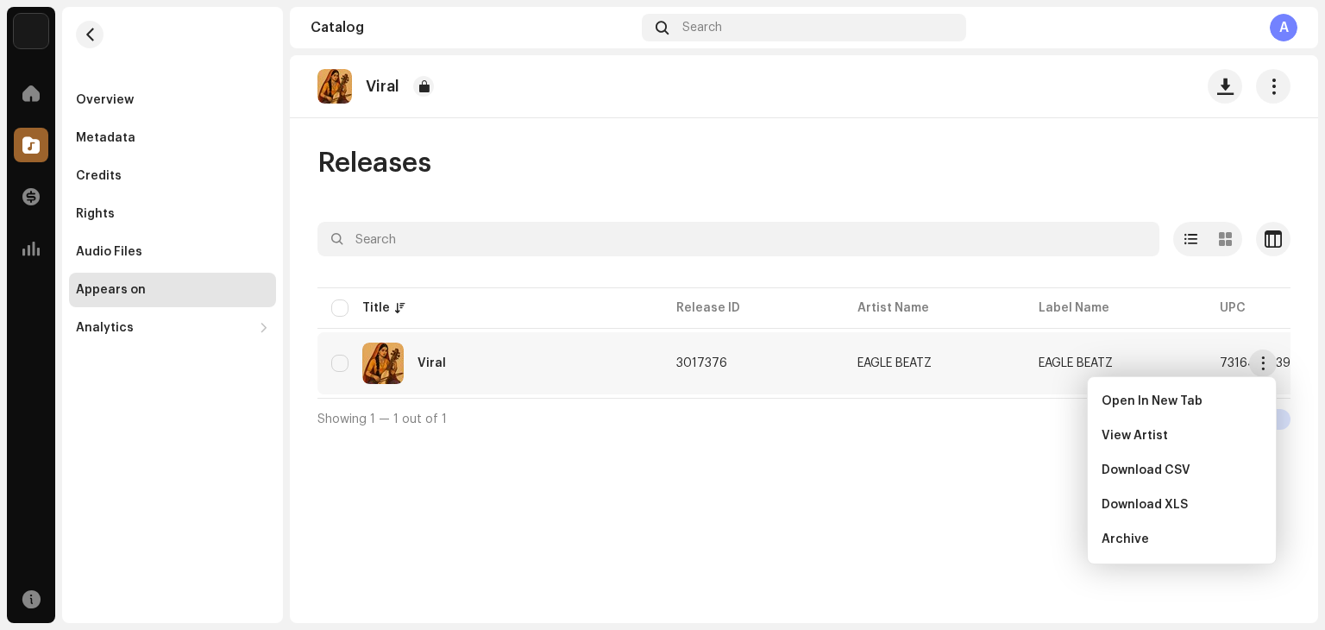
click at [901, 563] on div "Viral Releases Selected 0 Select all 1 Options Filters Distribution status Neve…" at bounding box center [804, 339] width 1029 height 568
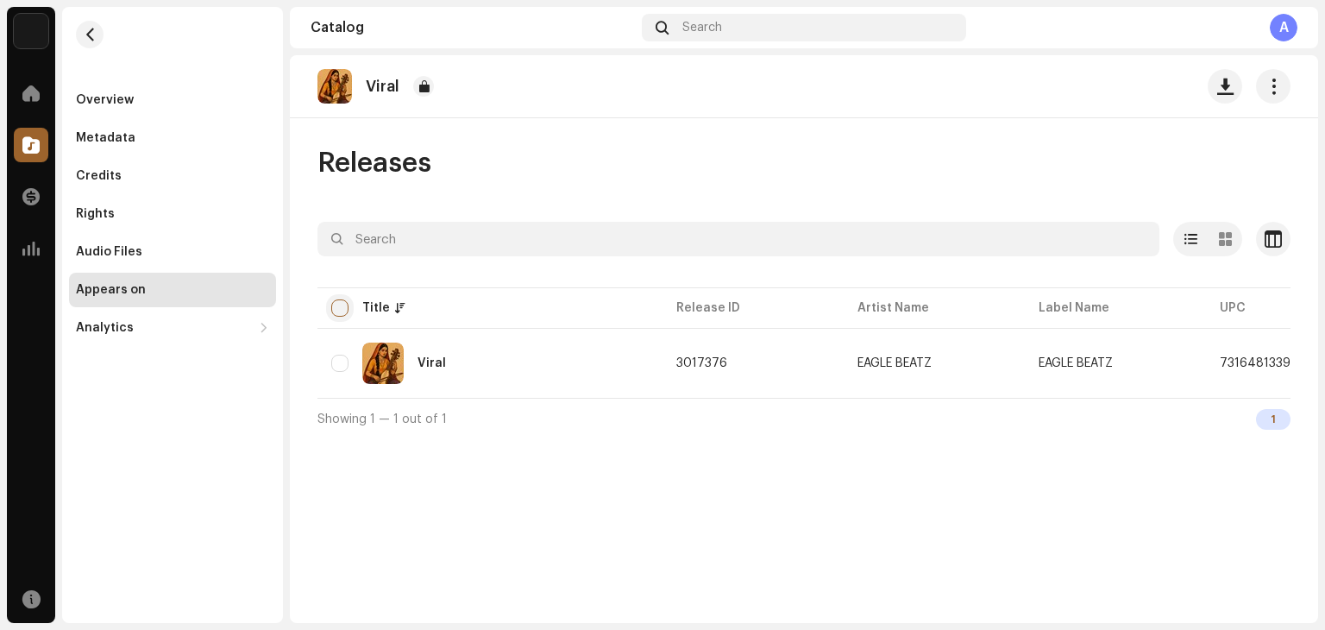
click at [339, 307] on input "checkbox" at bounding box center [339, 307] width 17 height 17
checkbox input "true"
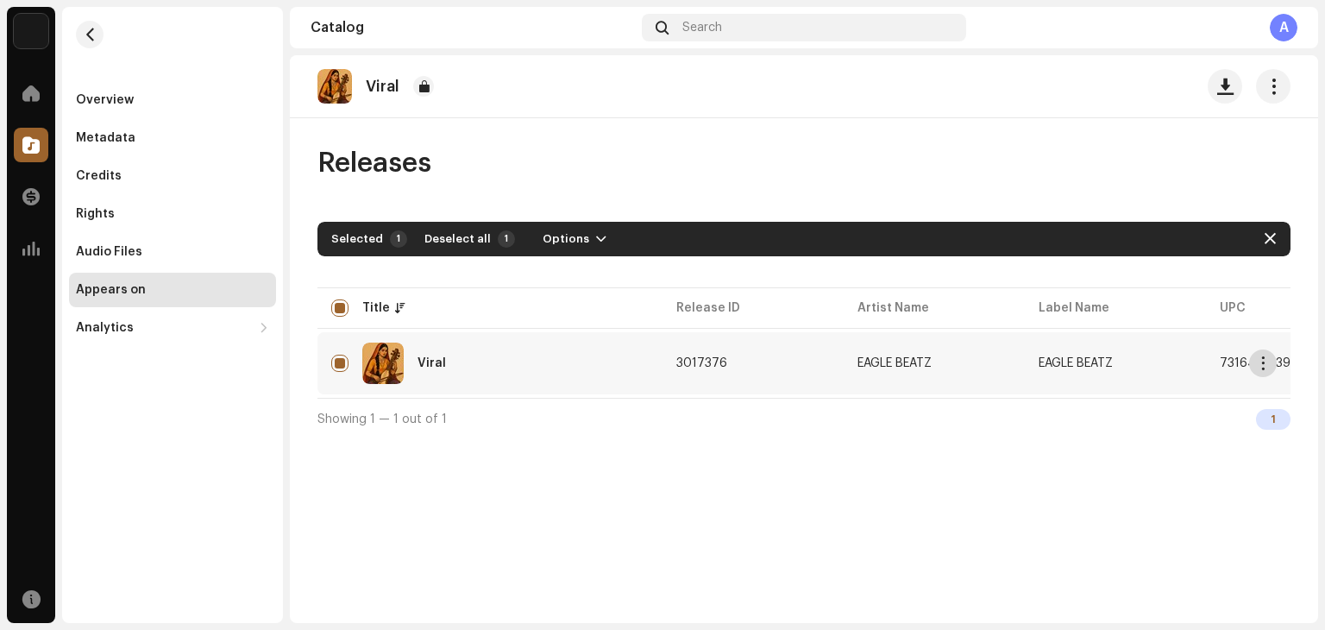
click at [1264, 361] on span "button" at bounding box center [1263, 363] width 13 height 14
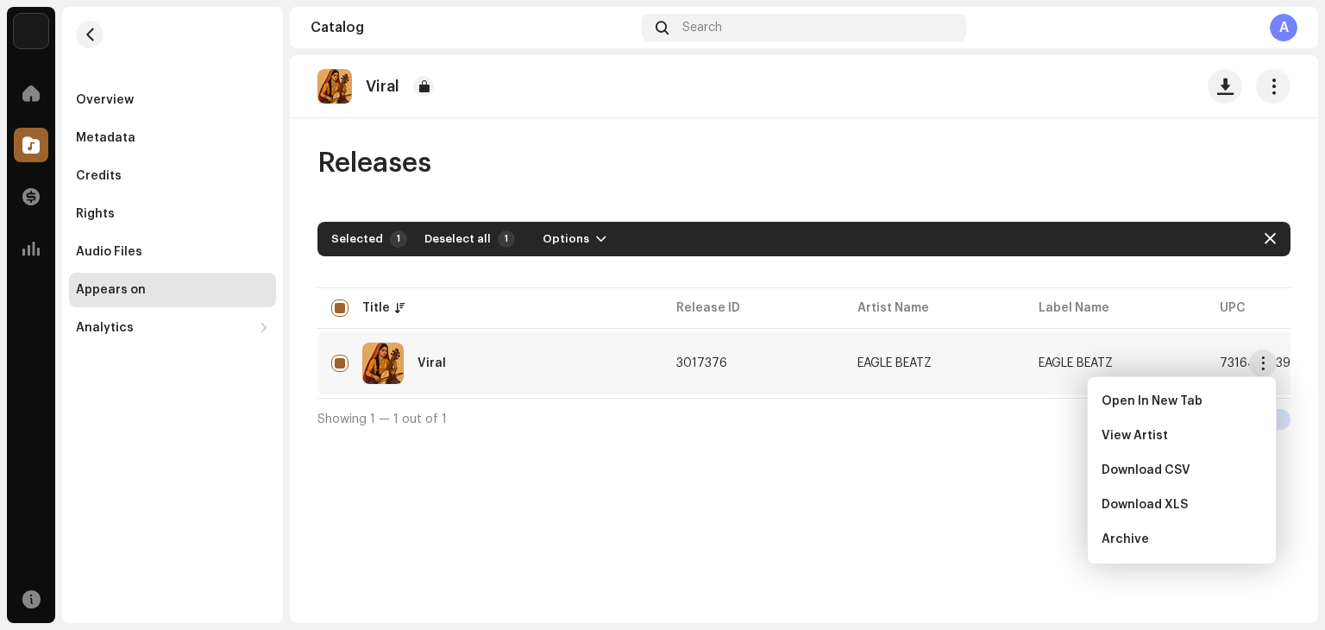
click at [714, 535] on div "Viral Releases Selected 1 Deselect all 1 Options Filters Distribution status Ne…" at bounding box center [804, 339] width 1029 height 568
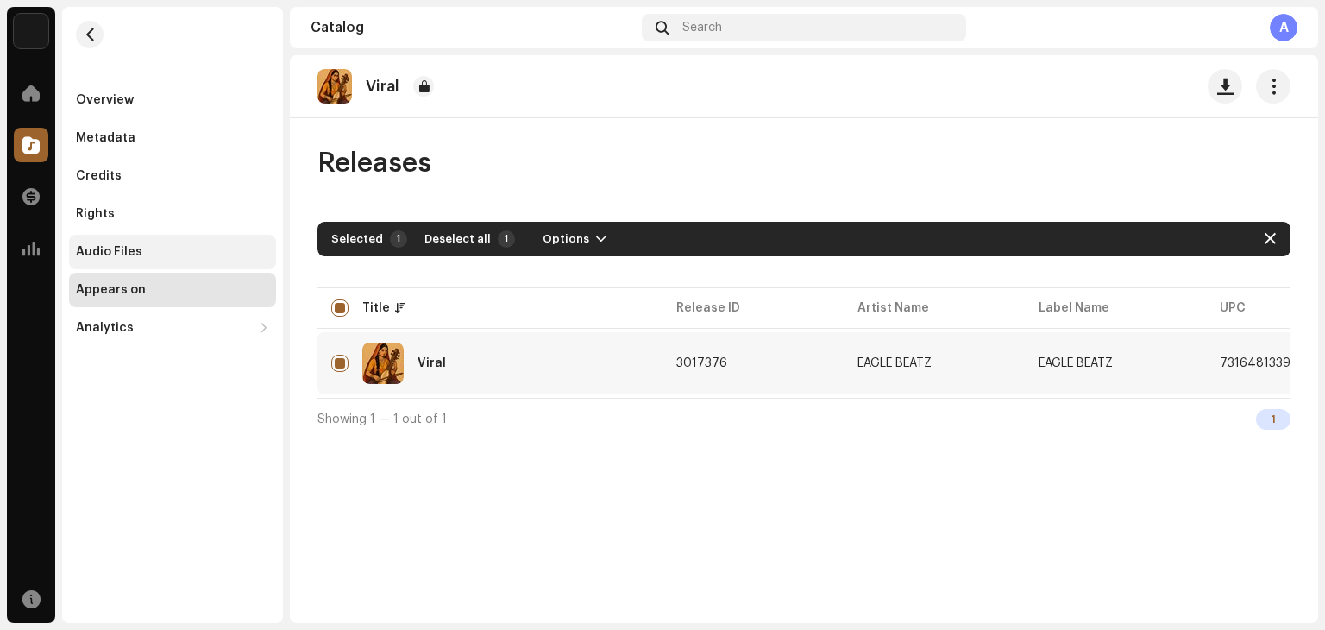
click at [148, 256] on div "Audio Files" at bounding box center [172, 252] width 193 height 14
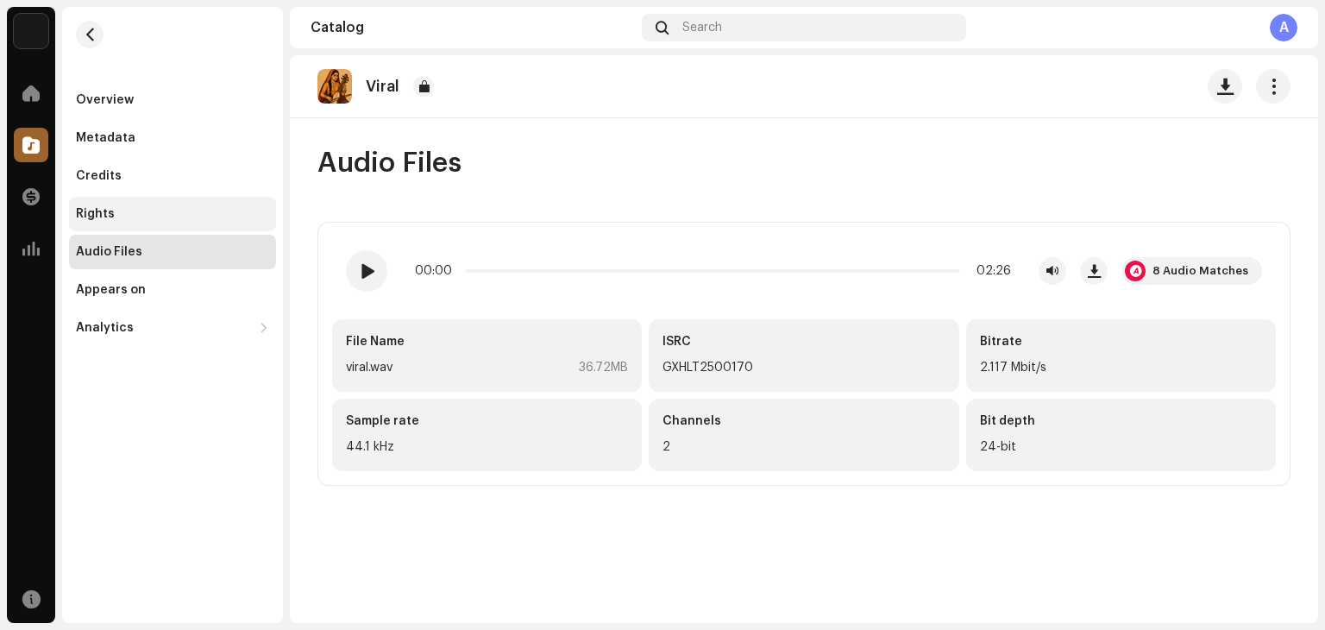
click at [149, 222] on div "Rights" at bounding box center [172, 214] width 207 height 35
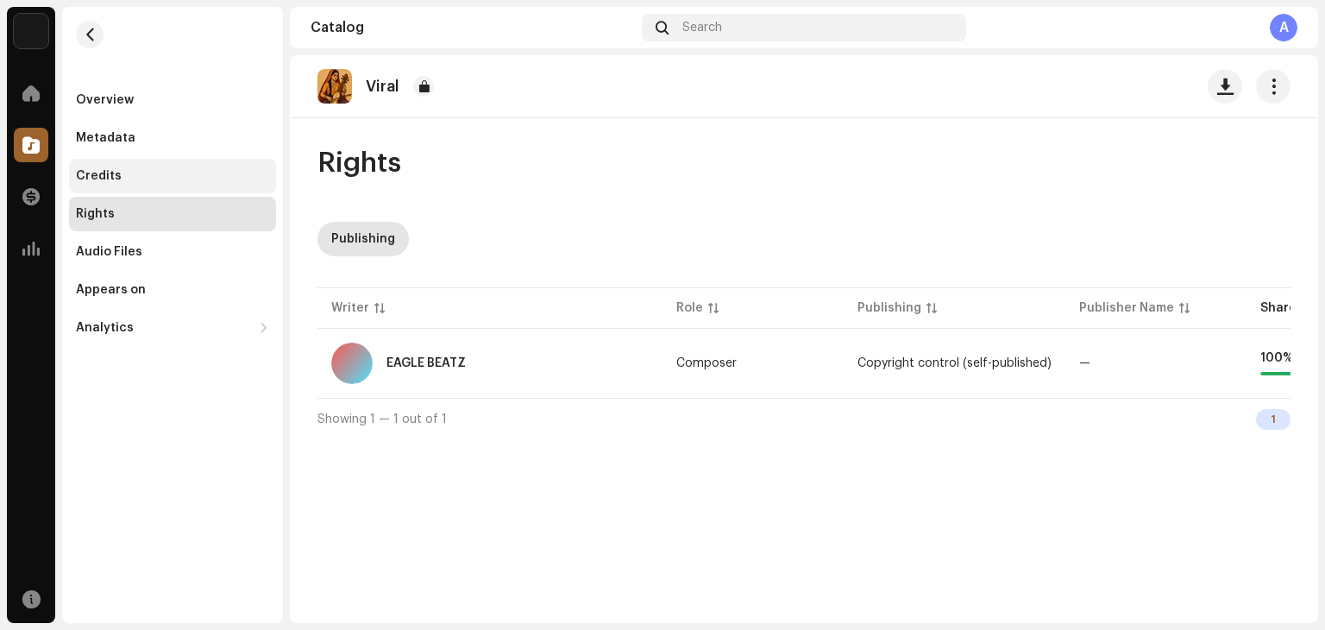
click at [155, 180] on div "Credits" at bounding box center [172, 176] width 193 height 14
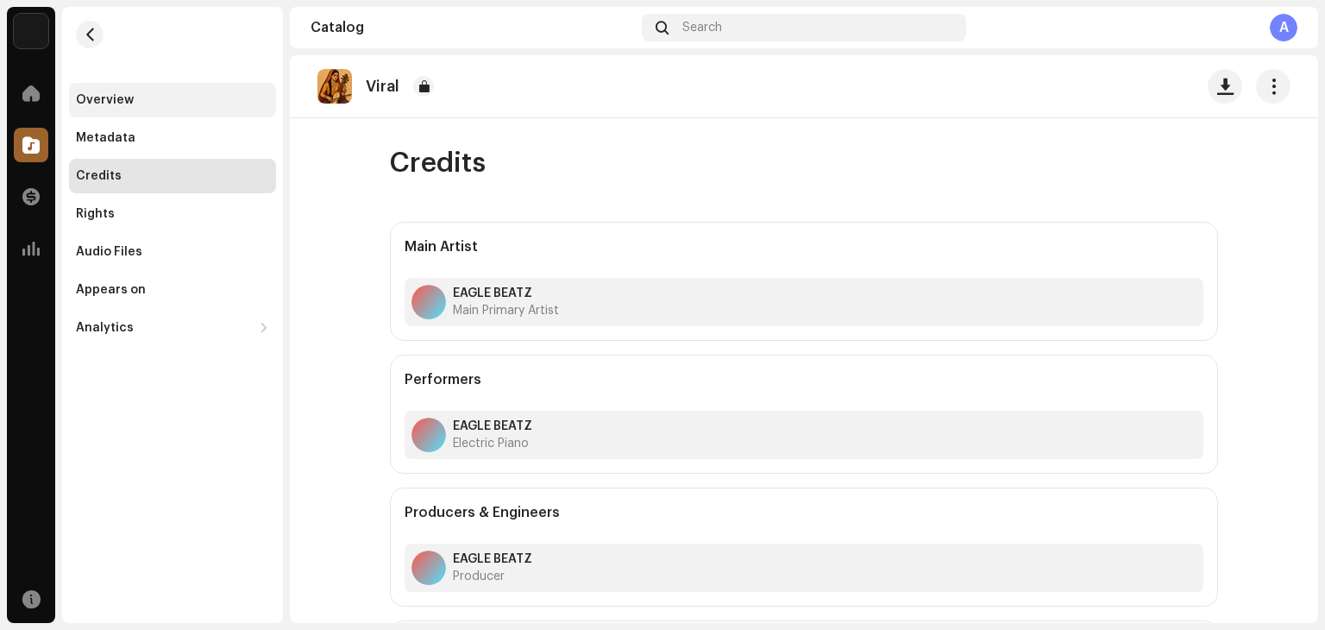
click at [178, 108] on div "Overview" at bounding box center [172, 100] width 207 height 35
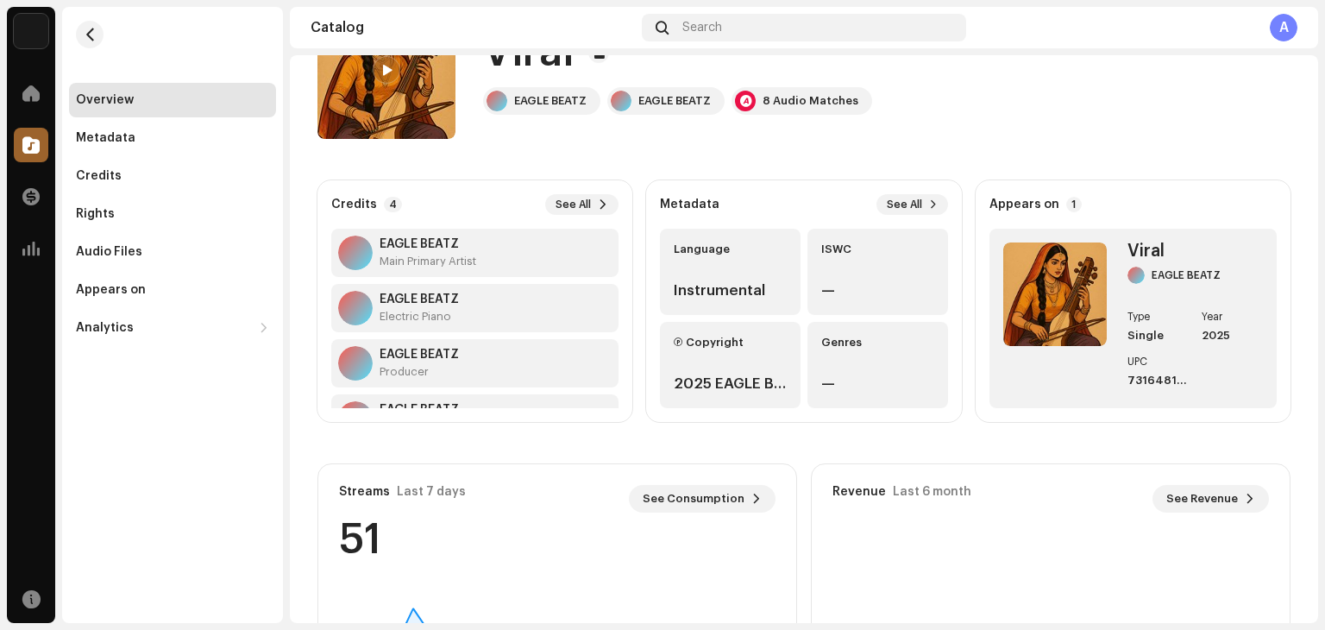
scroll to position [86, 0]
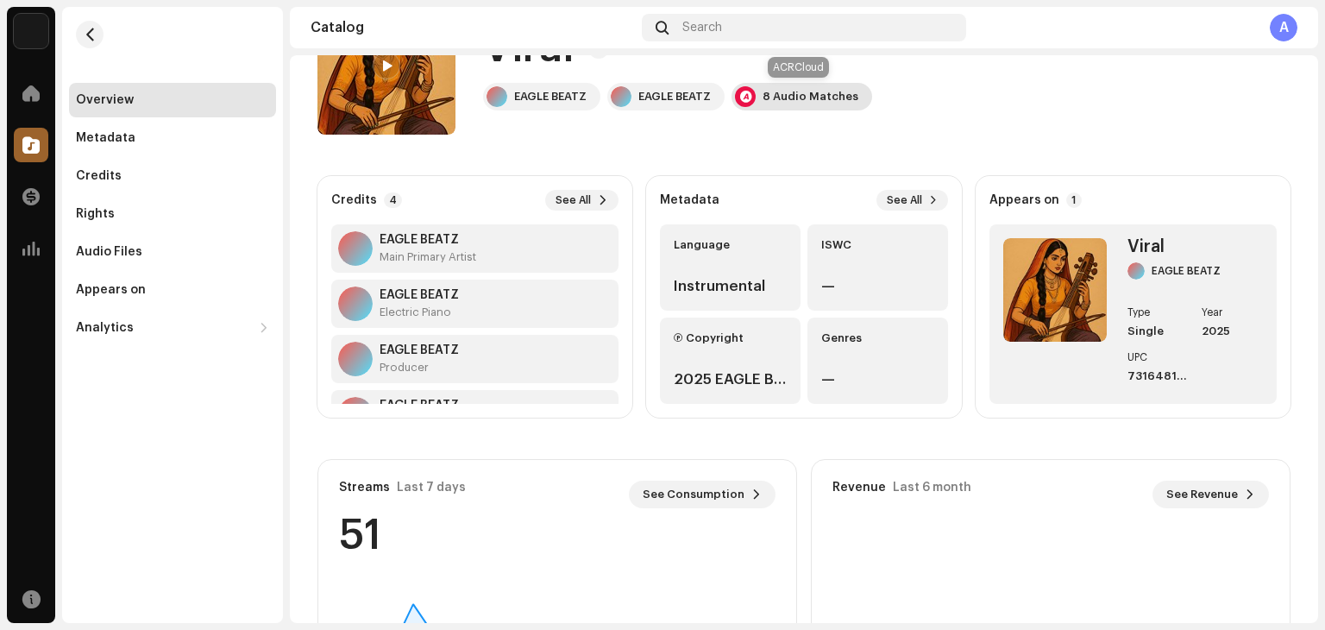
click at [809, 86] on div "8 Audio Matches" at bounding box center [802, 97] width 141 height 28
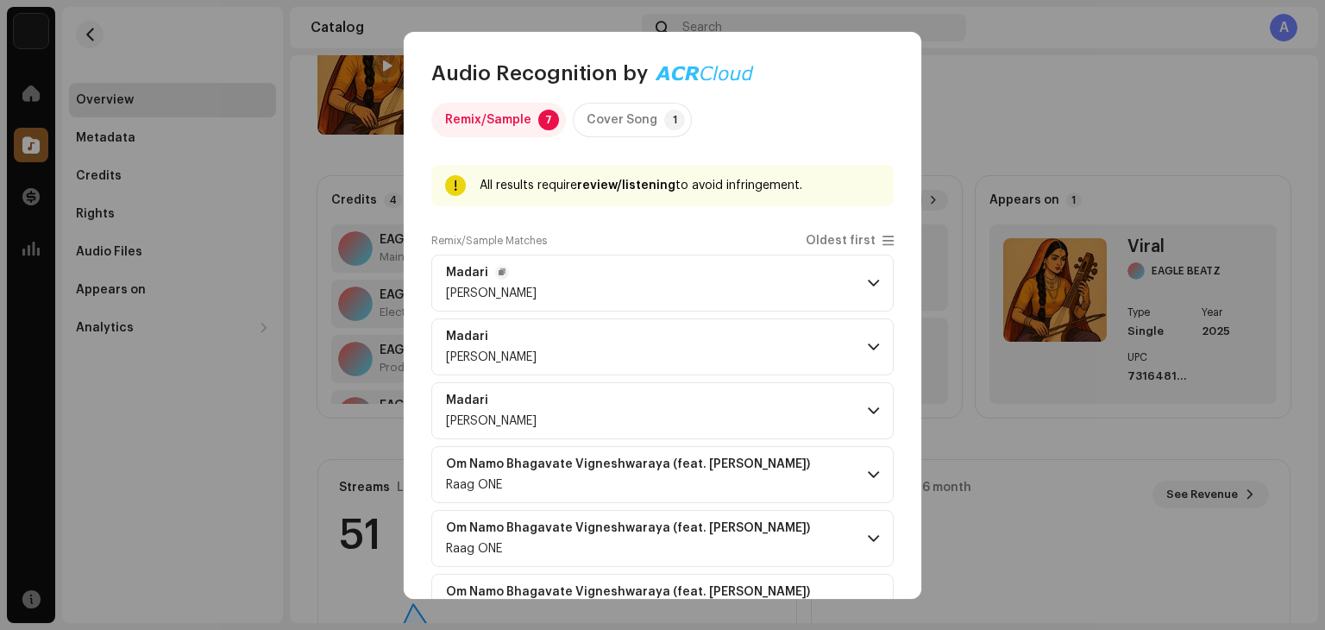
scroll to position [0, 0]
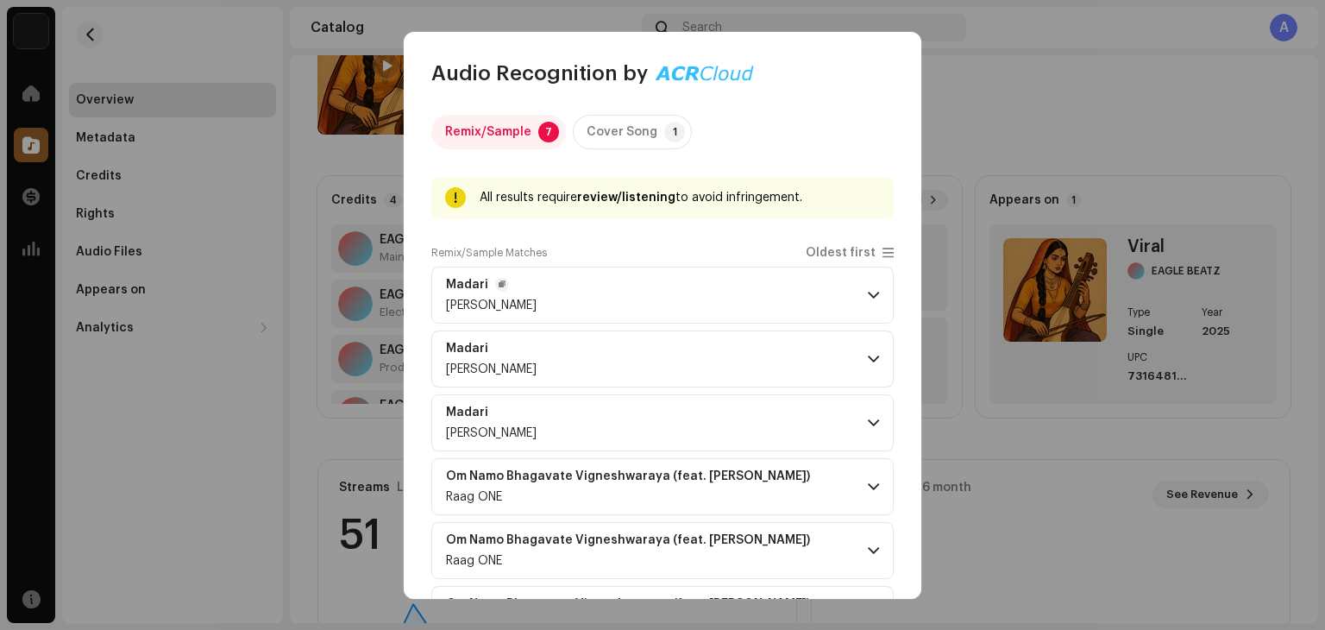
click at [868, 293] on span at bounding box center [873, 295] width 11 height 14
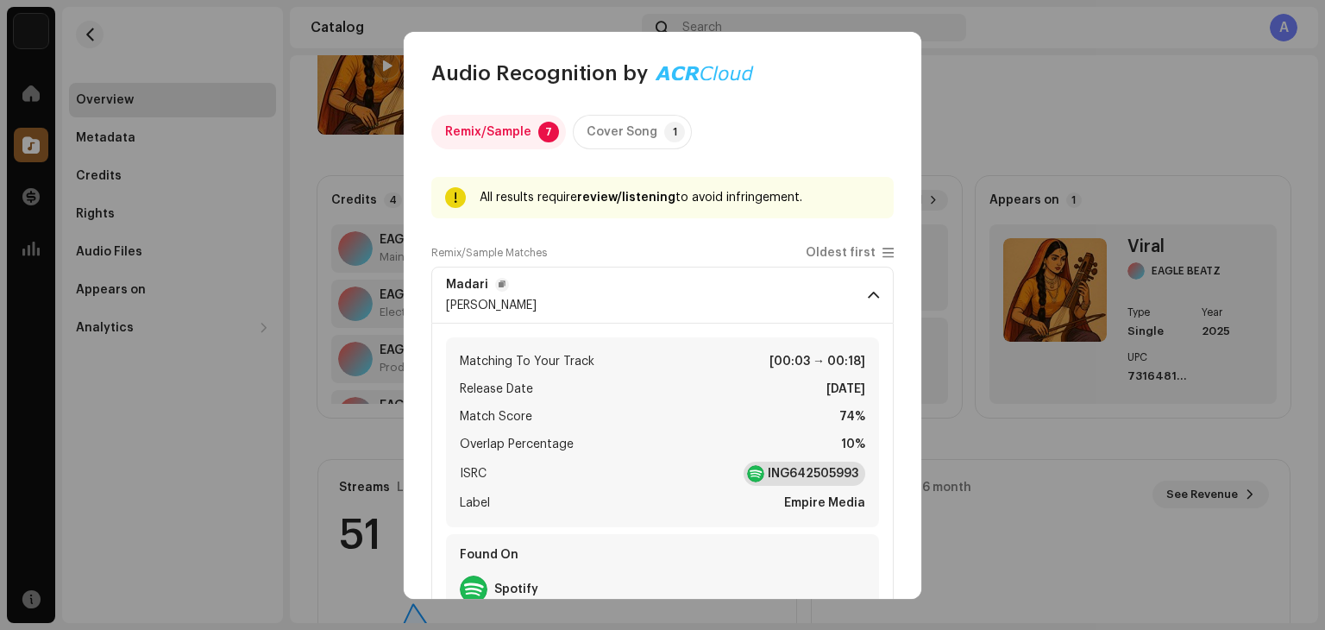
click at [791, 473] on strong "ING642505993" at bounding box center [813, 473] width 91 height 17
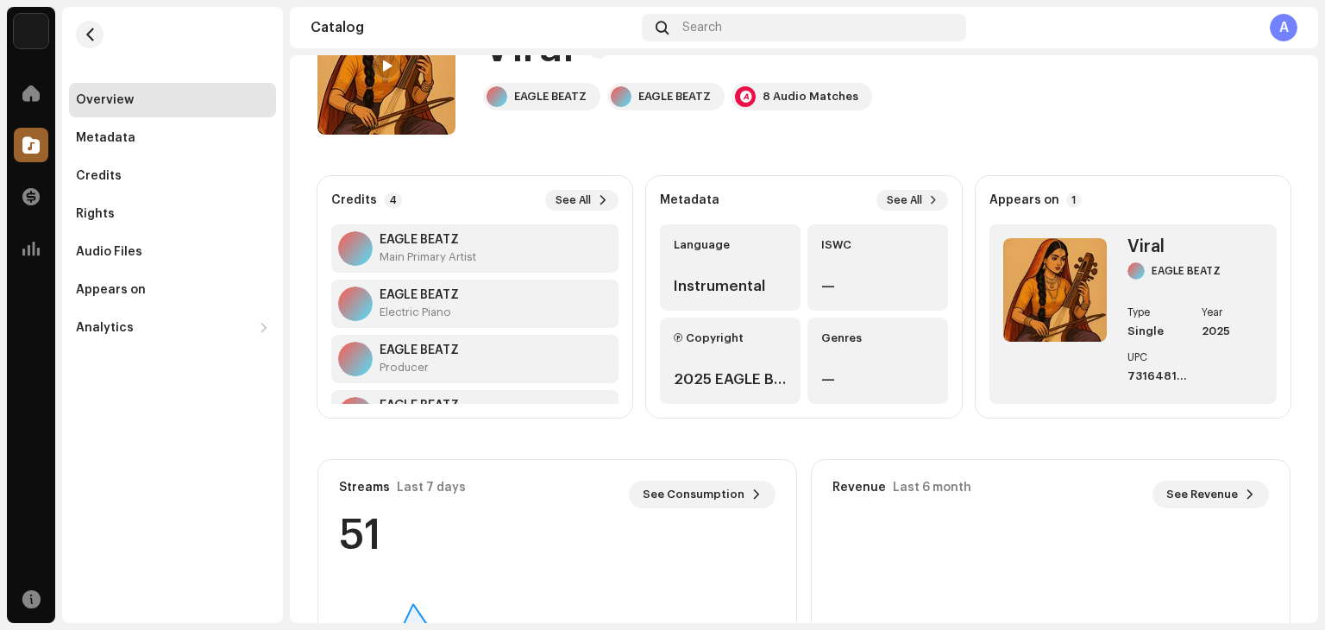
click at [1011, 109] on div "Audio Recognition by Remix/Sample 7 Cover Song 1 All results require review/lis…" at bounding box center [662, 315] width 1325 height 630
click at [792, 90] on div "8 Audio Matches" at bounding box center [811, 97] width 96 height 14
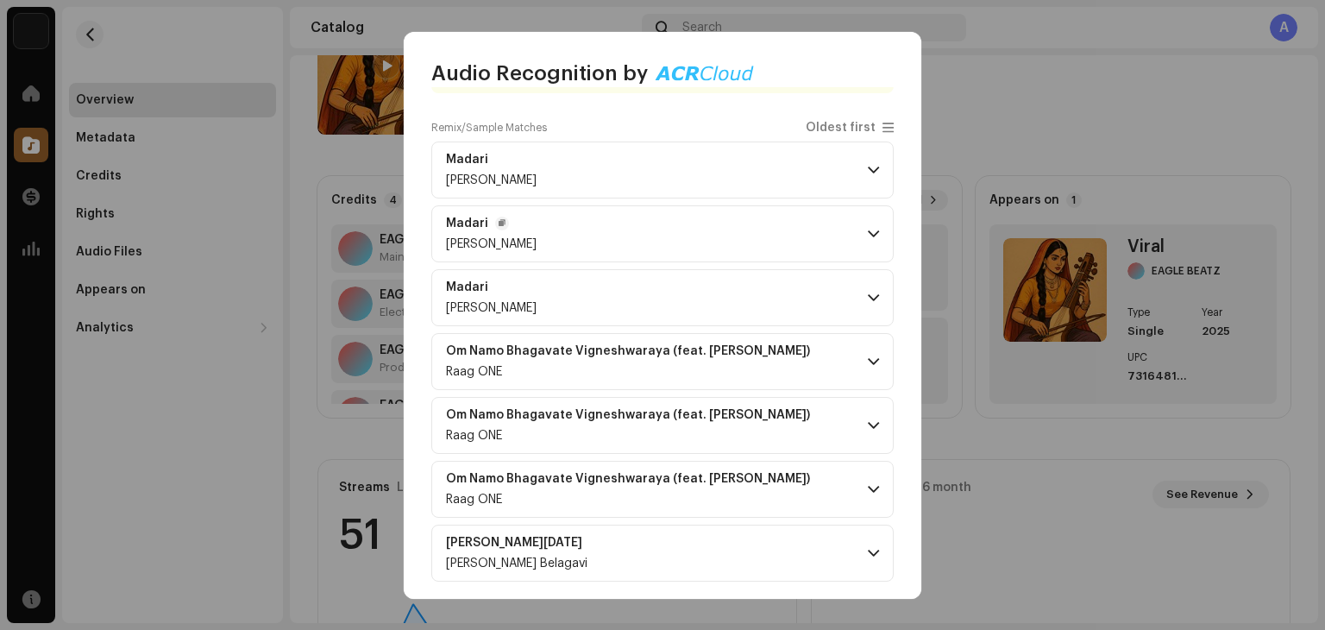
scroll to position [133, 0]
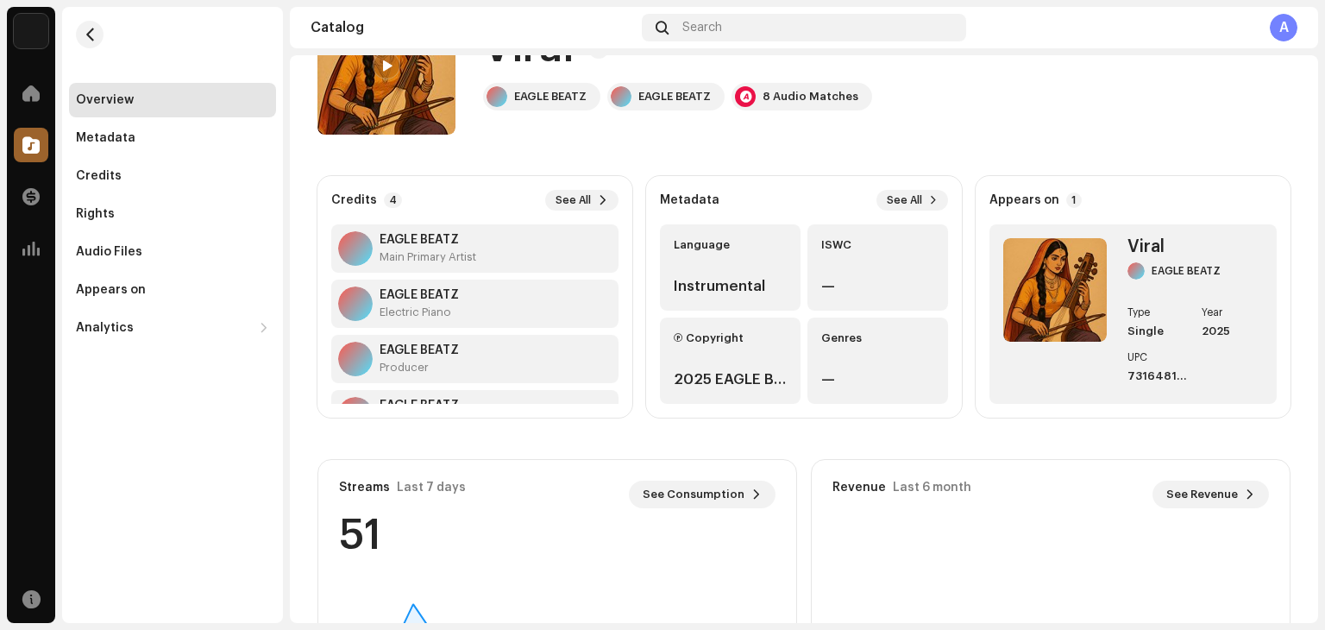
click at [1044, 108] on div "Audio Recognition by Remix/Sample 7 Cover Song 1 All results require review/lis…" at bounding box center [662, 315] width 1325 height 630
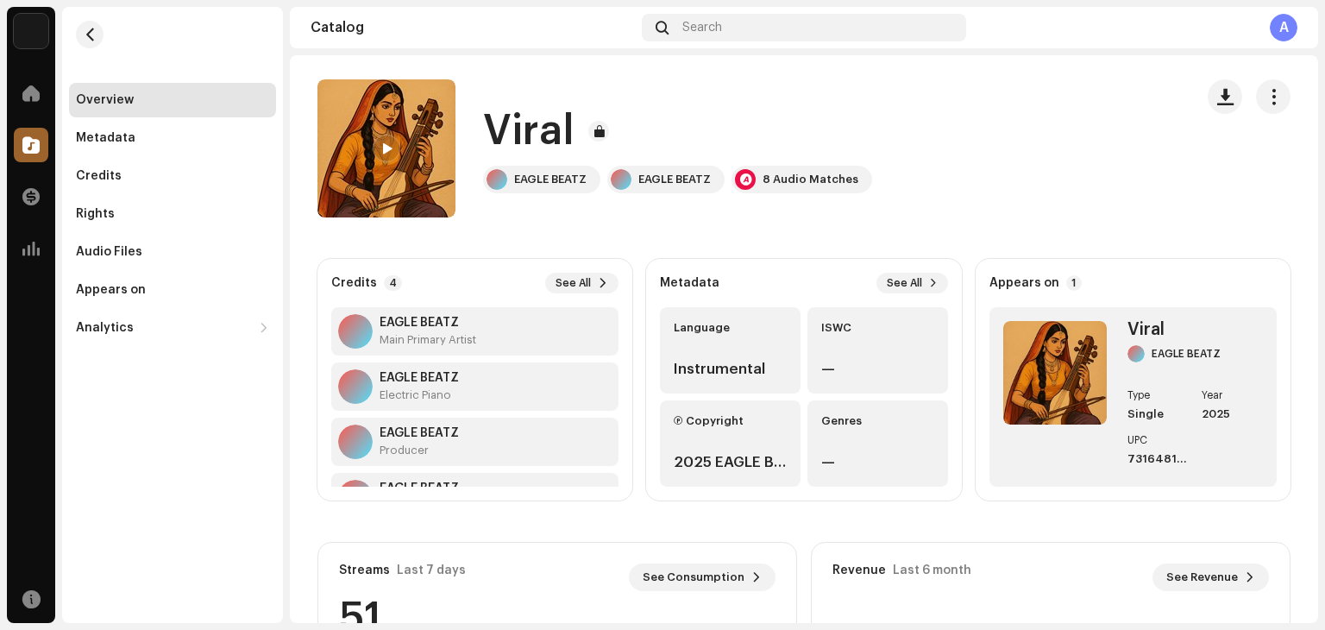
scroll to position [0, 0]
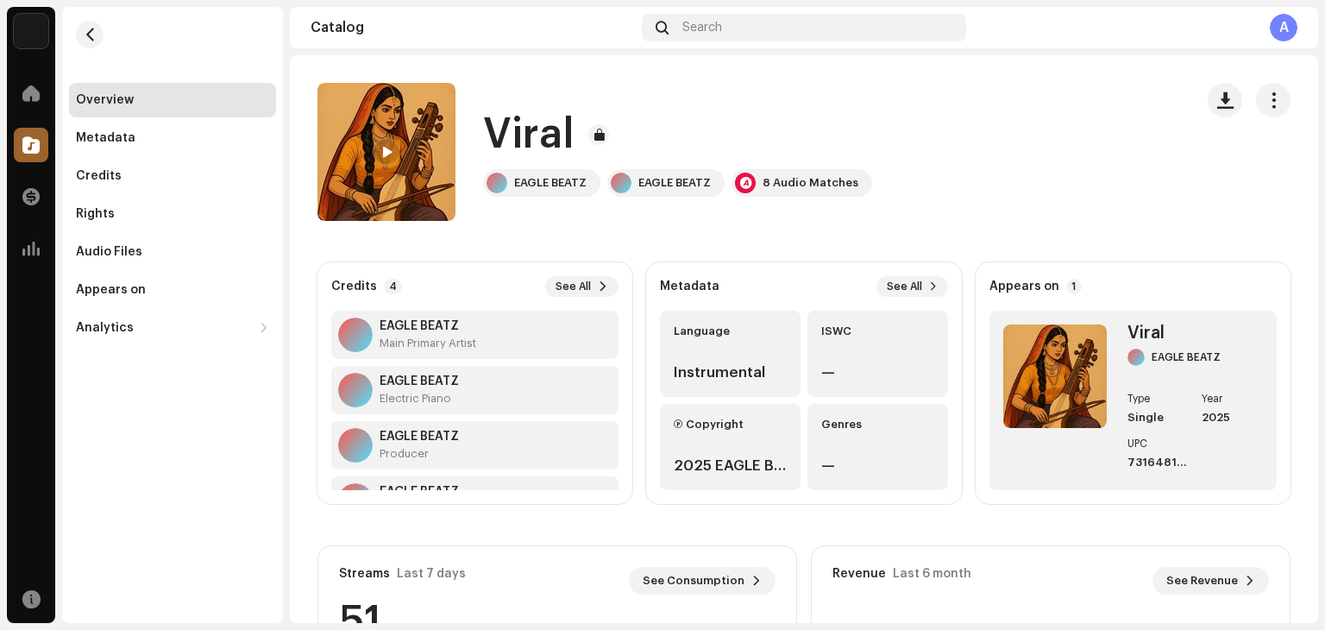
click at [104, 95] on div "Overview" at bounding box center [105, 100] width 58 height 14
click at [121, 184] on div "Credits" at bounding box center [172, 176] width 207 height 35
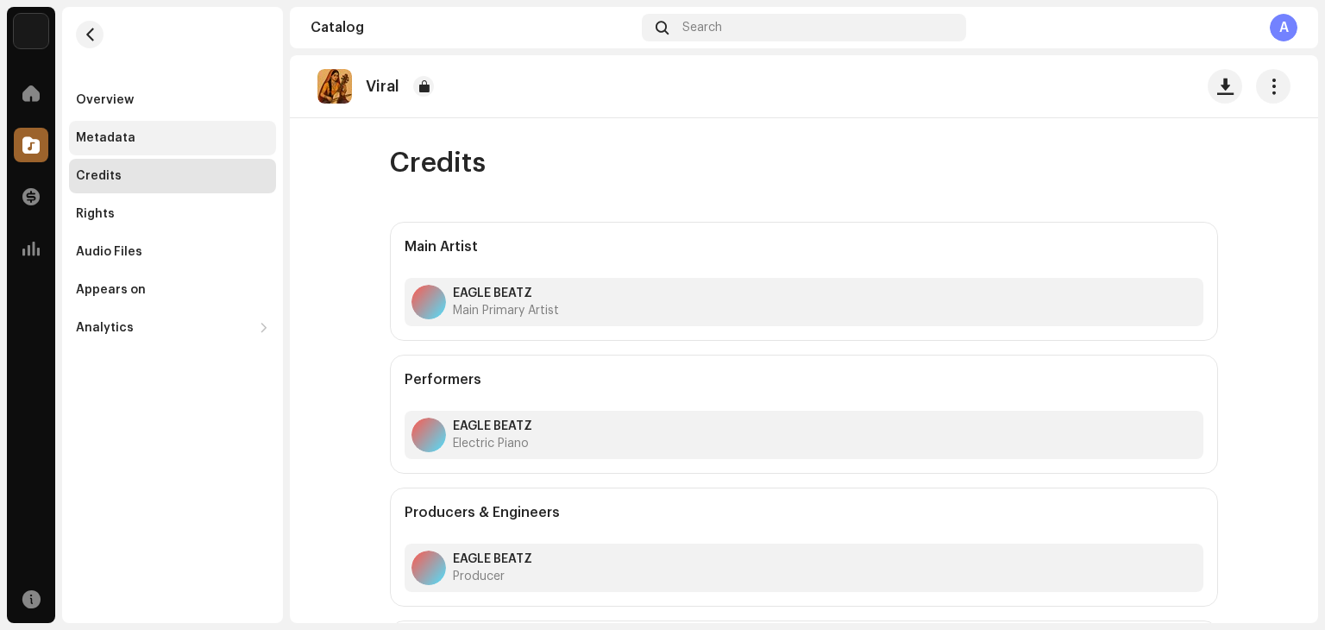
click at [137, 143] on div "Metadata" at bounding box center [172, 138] width 193 height 14
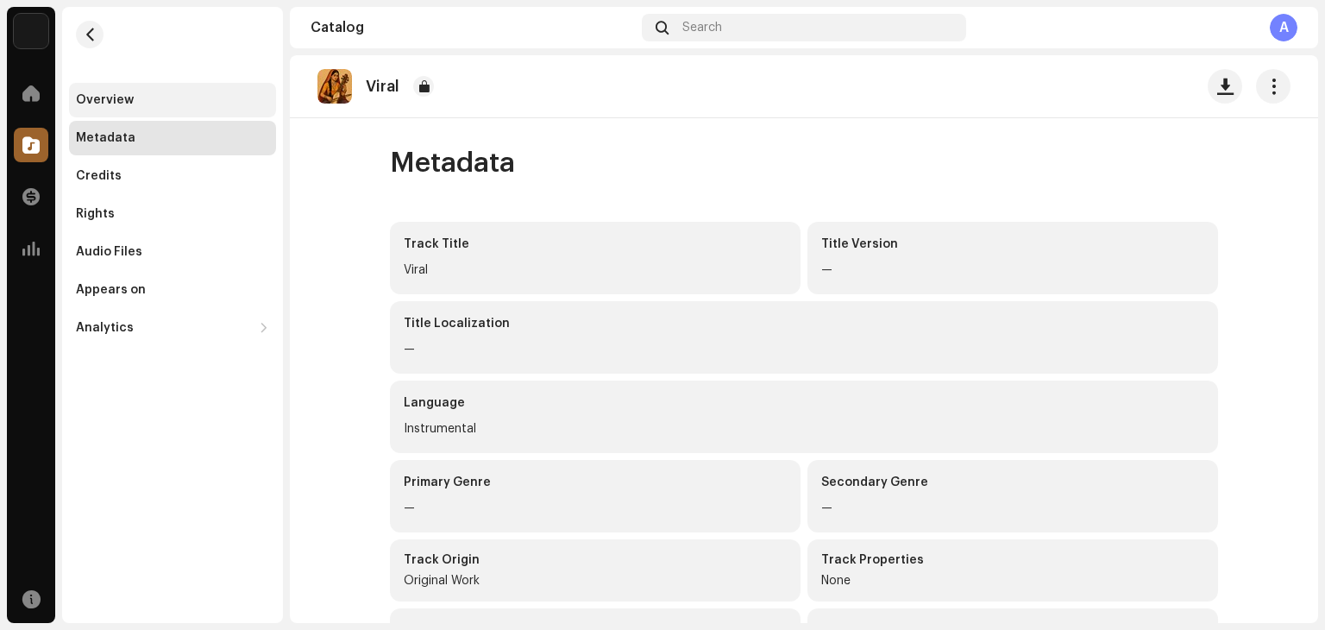
click at [164, 102] on div "Overview" at bounding box center [172, 100] width 193 height 14
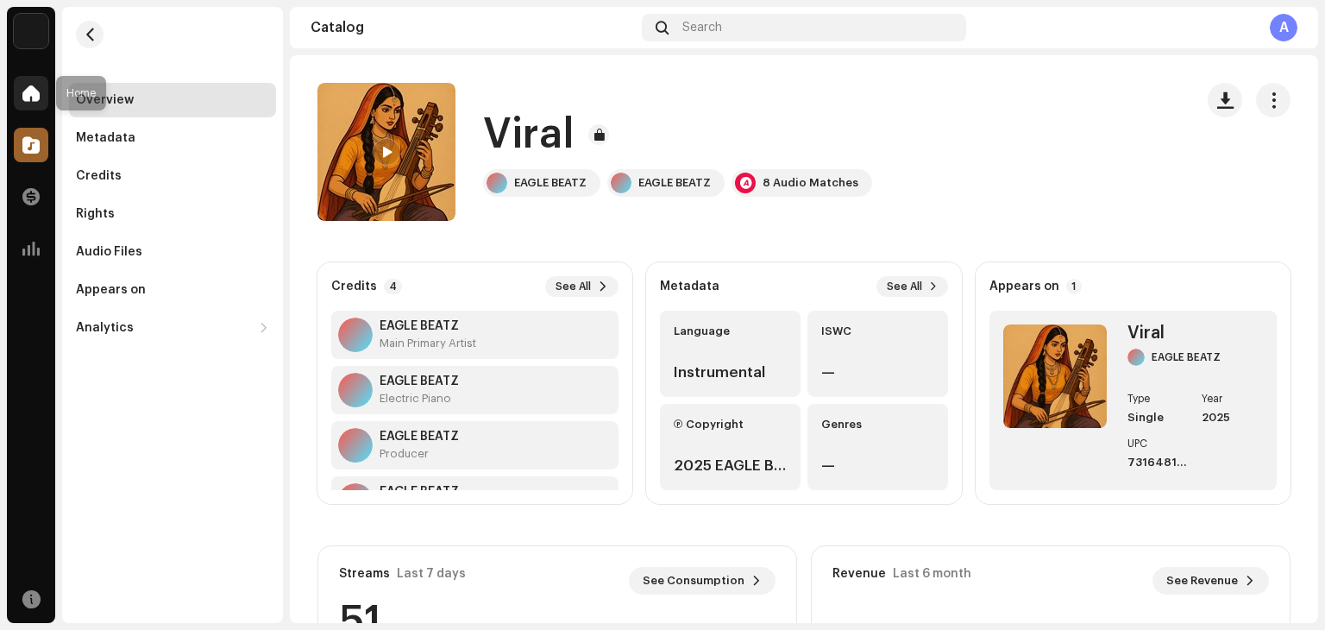
click at [38, 90] on span at bounding box center [30, 93] width 17 height 14
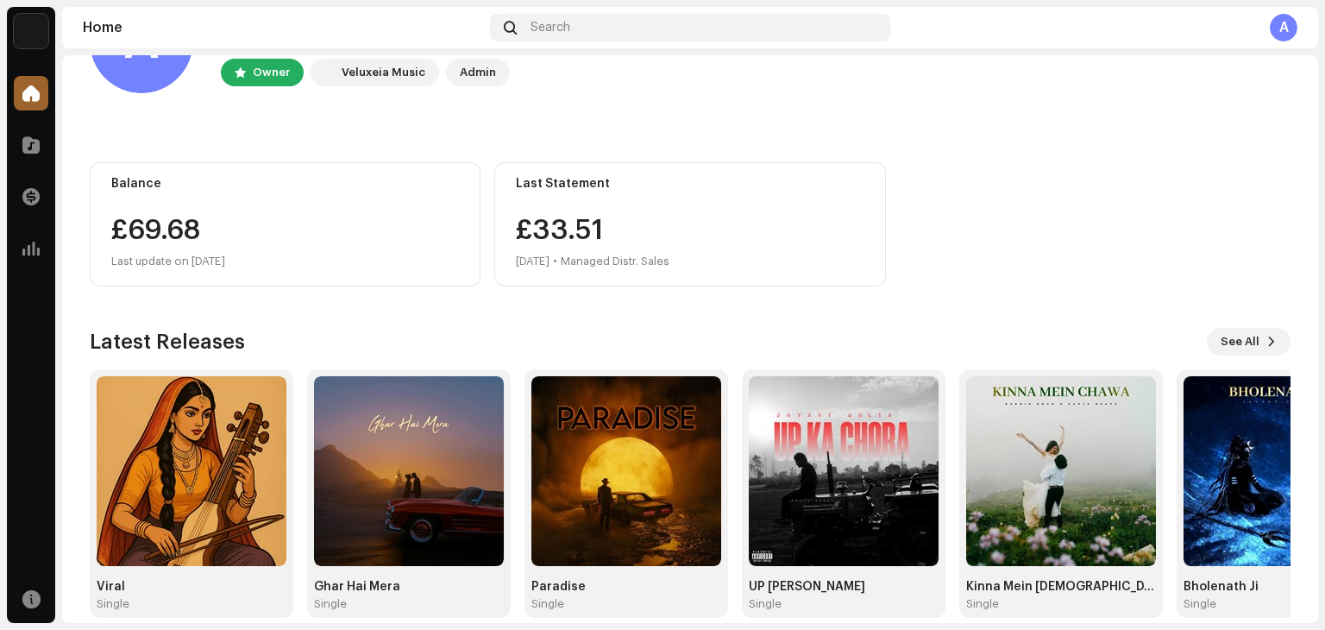
scroll to position [116, 0]
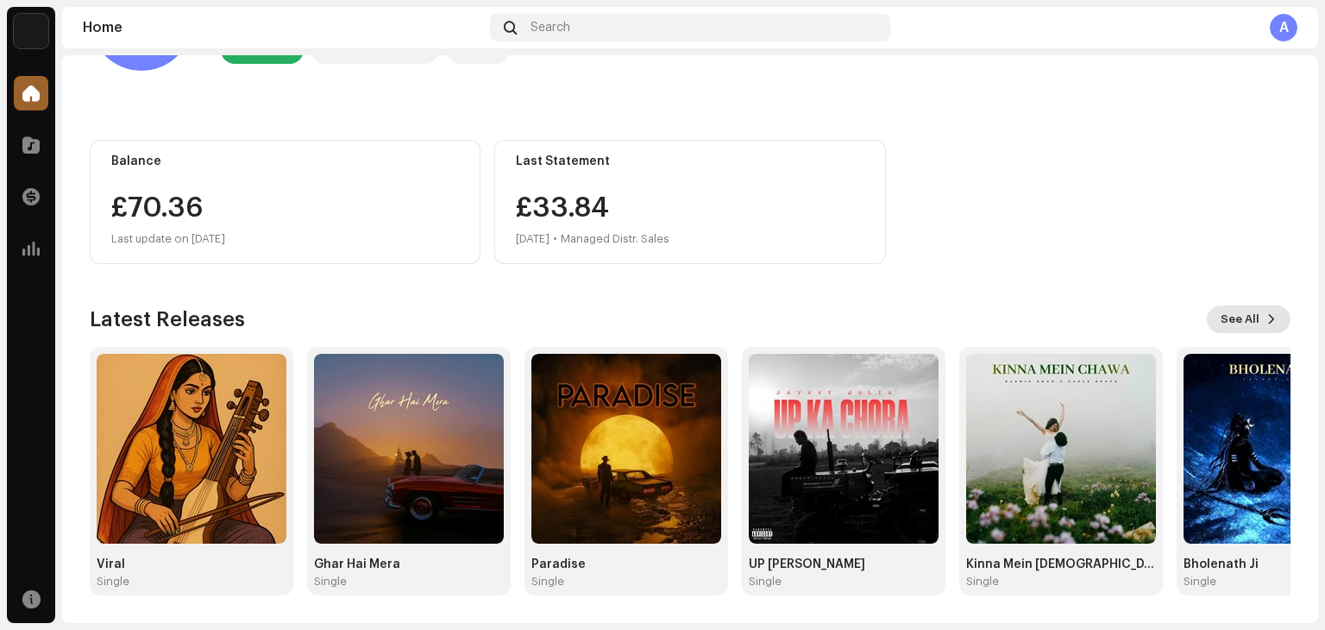
click at [1236, 325] on span "See All" at bounding box center [1240, 319] width 39 height 35
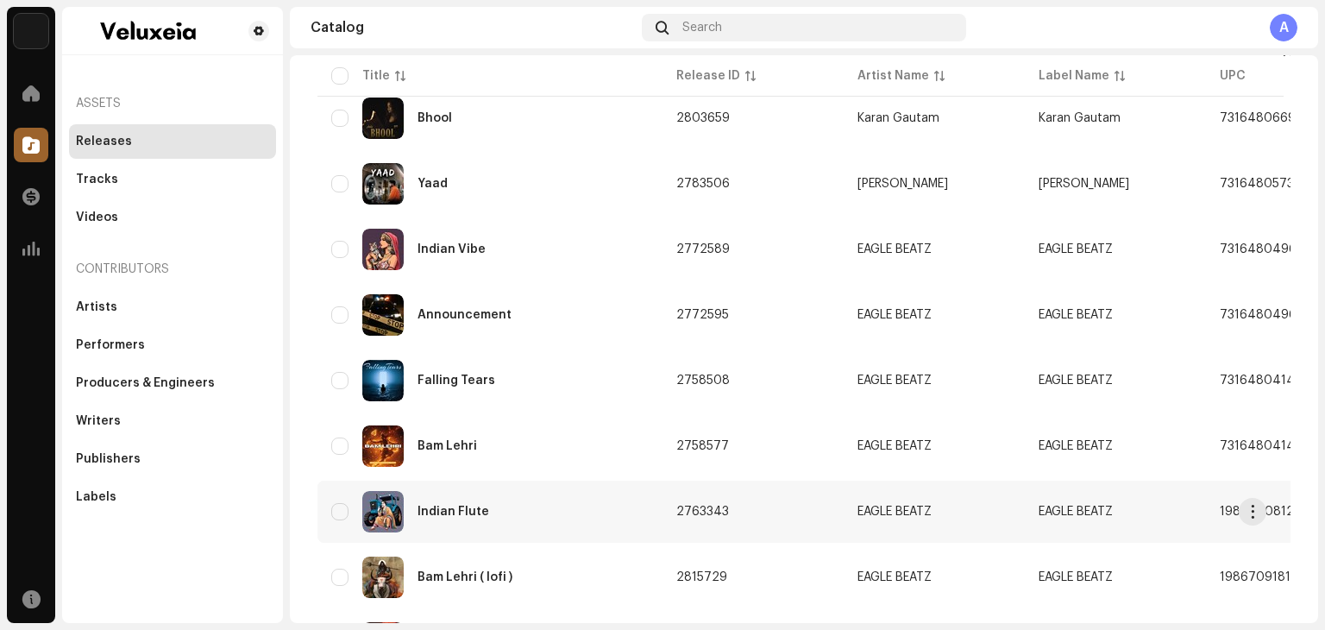
click at [500, 520] on div "Indian Flute" at bounding box center [490, 511] width 318 height 41
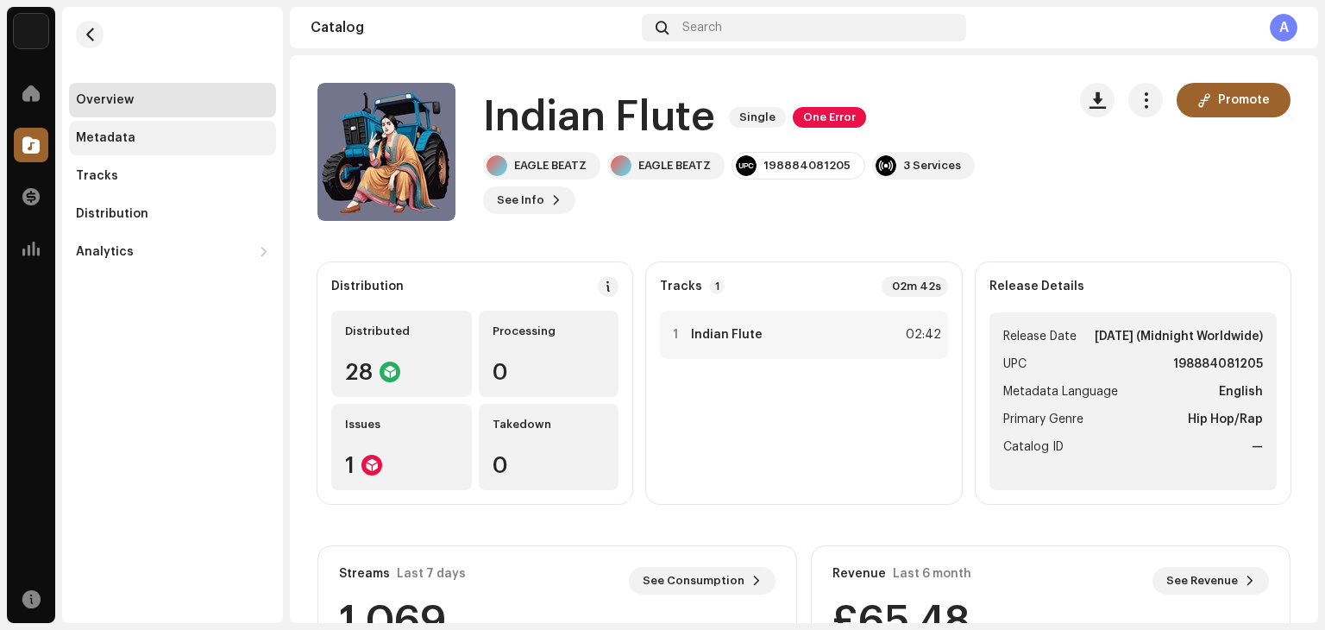
click at [106, 132] on div "Metadata" at bounding box center [106, 138] width 60 height 14
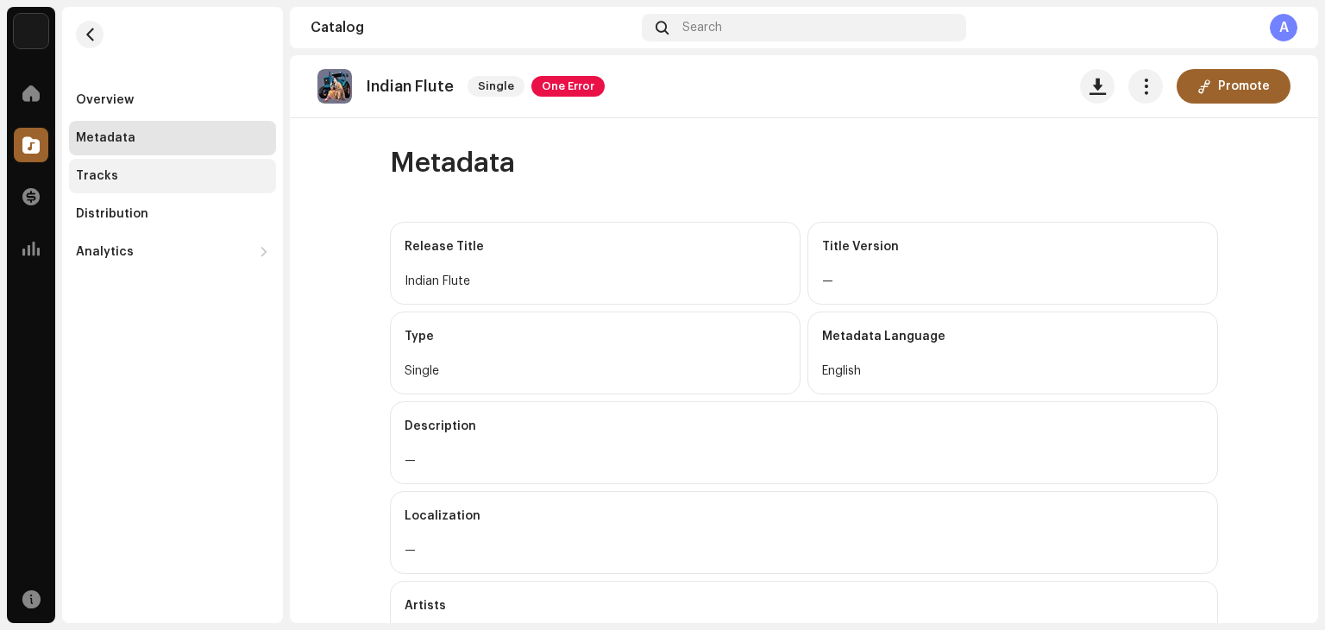
click at [100, 178] on div "Tracks" at bounding box center [97, 176] width 42 height 14
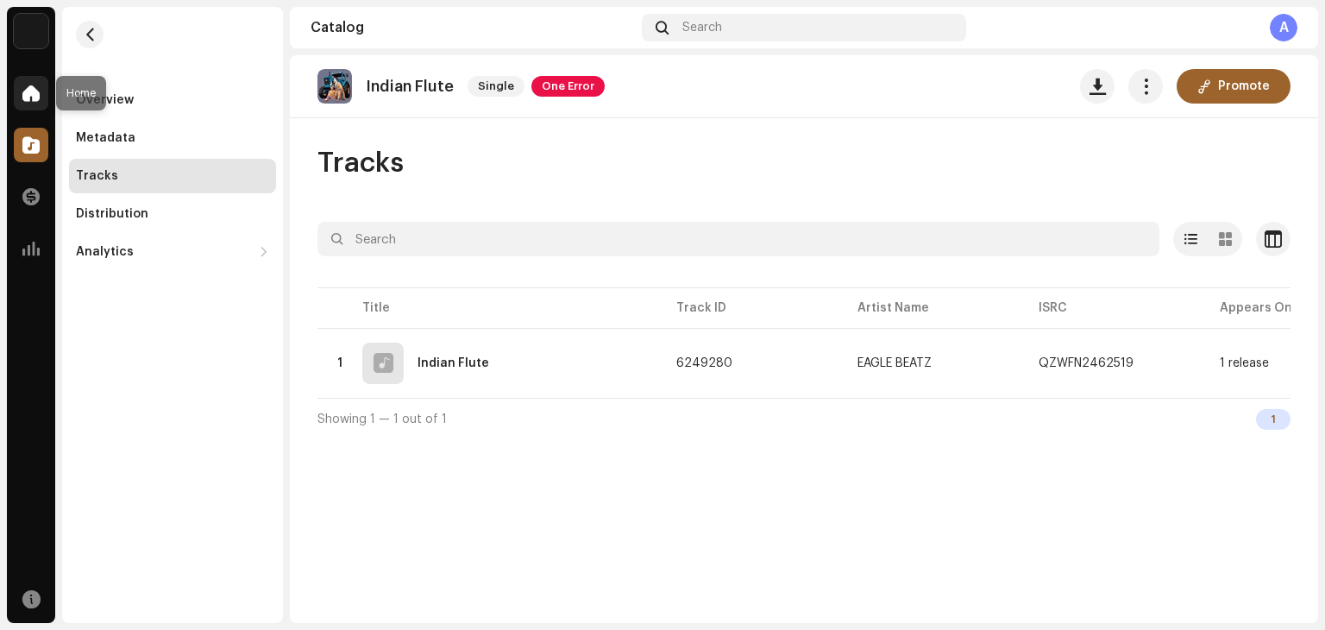
click at [31, 93] on span at bounding box center [30, 93] width 17 height 14
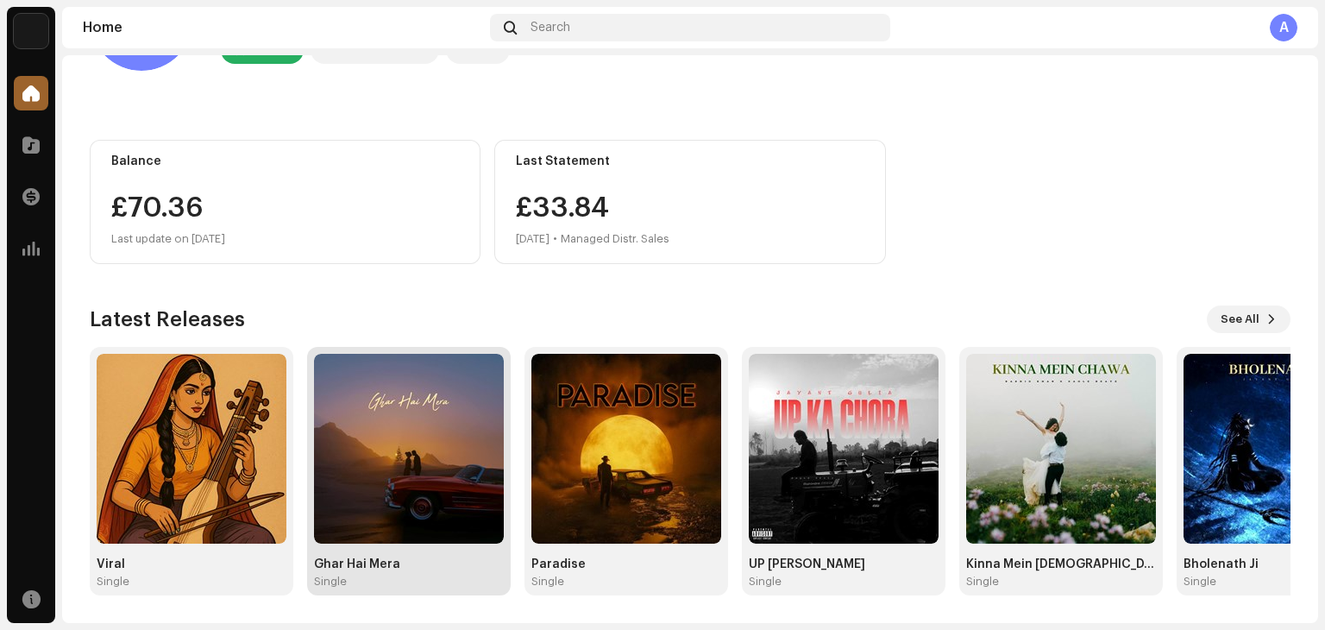
click at [393, 437] on img at bounding box center [409, 449] width 190 height 190
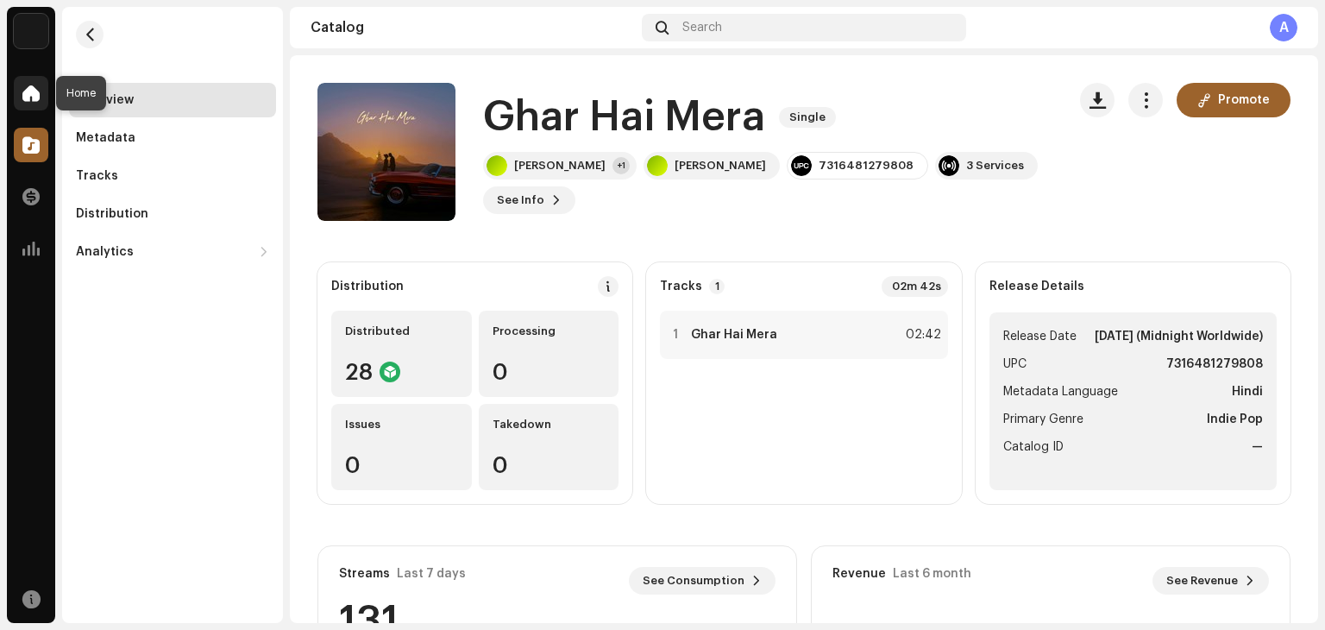
click at [30, 95] on span at bounding box center [30, 93] width 17 height 14
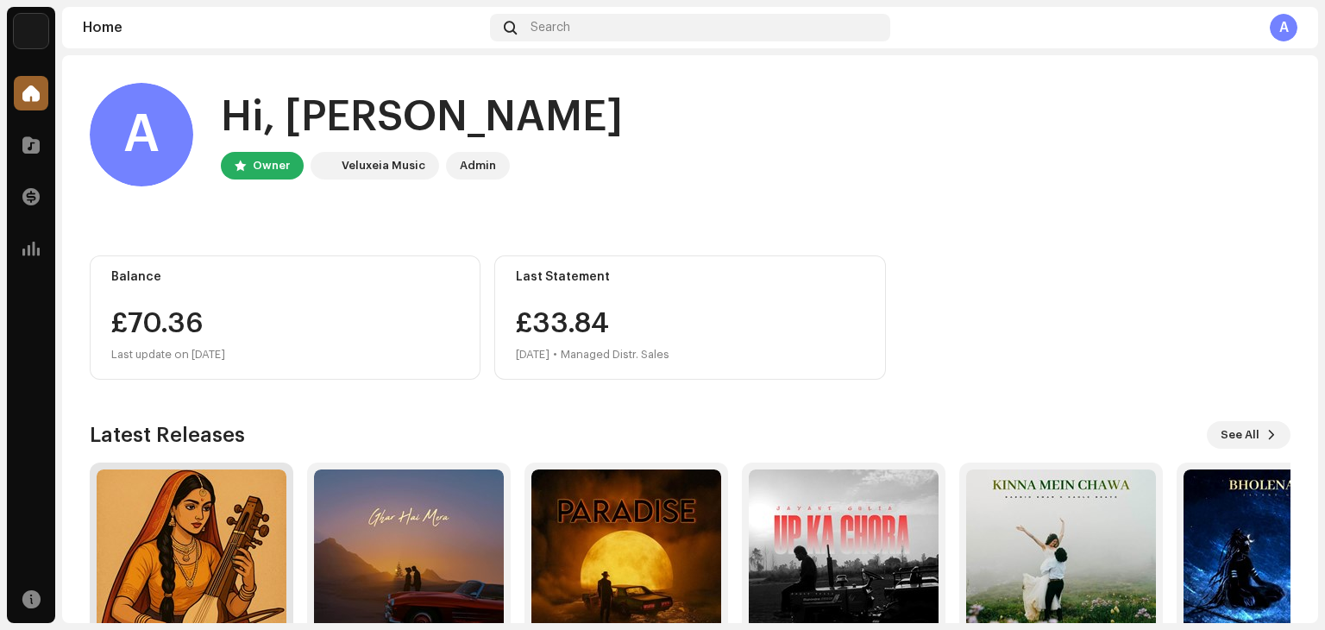
click at [193, 529] on img at bounding box center [192, 564] width 190 height 190
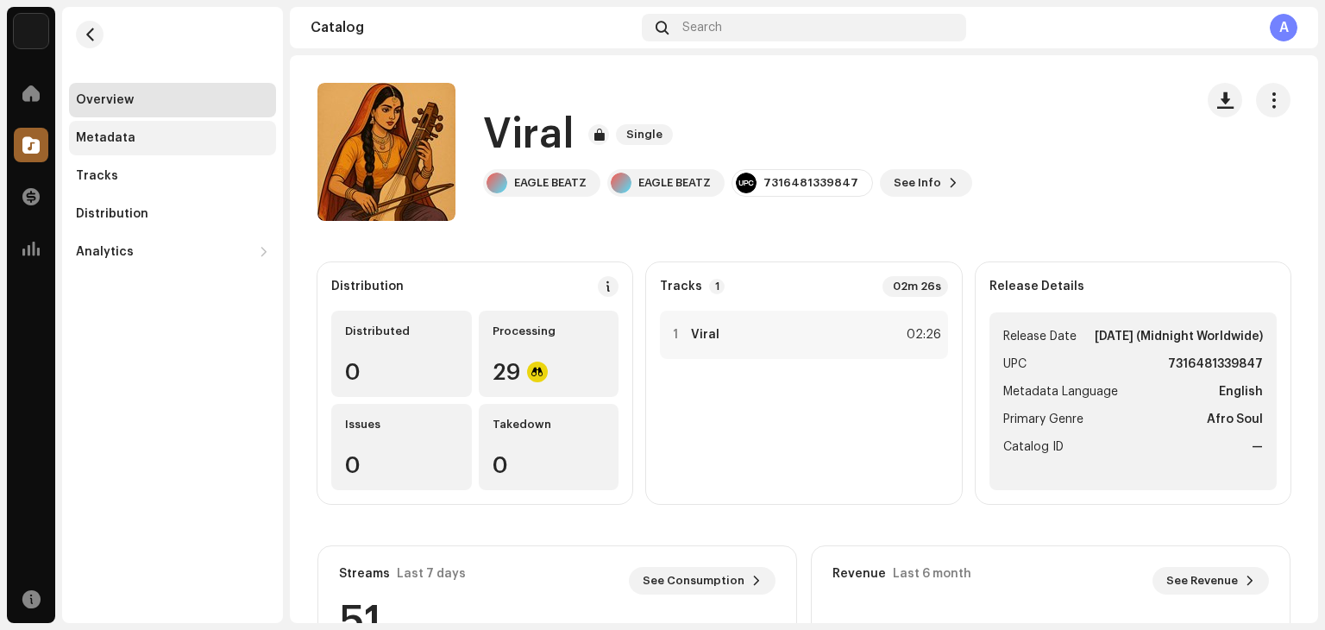
click at [115, 132] on div "Metadata" at bounding box center [106, 138] width 60 height 14
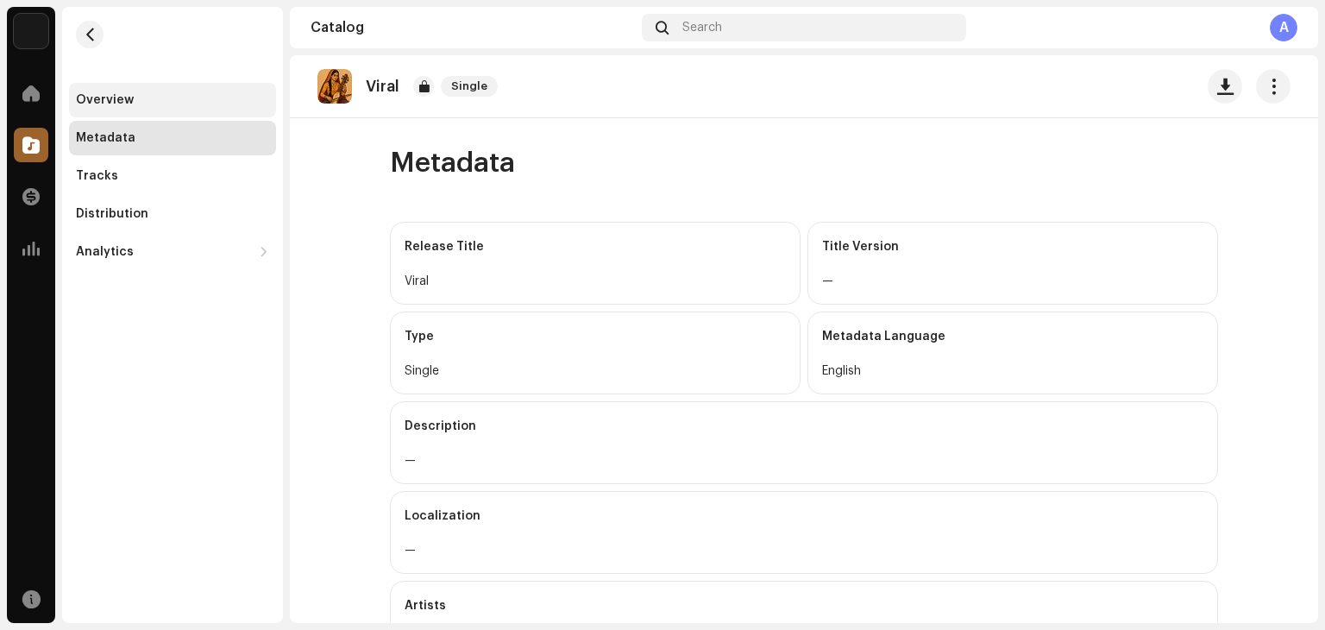
click at [125, 111] on div "Overview" at bounding box center [172, 100] width 207 height 35
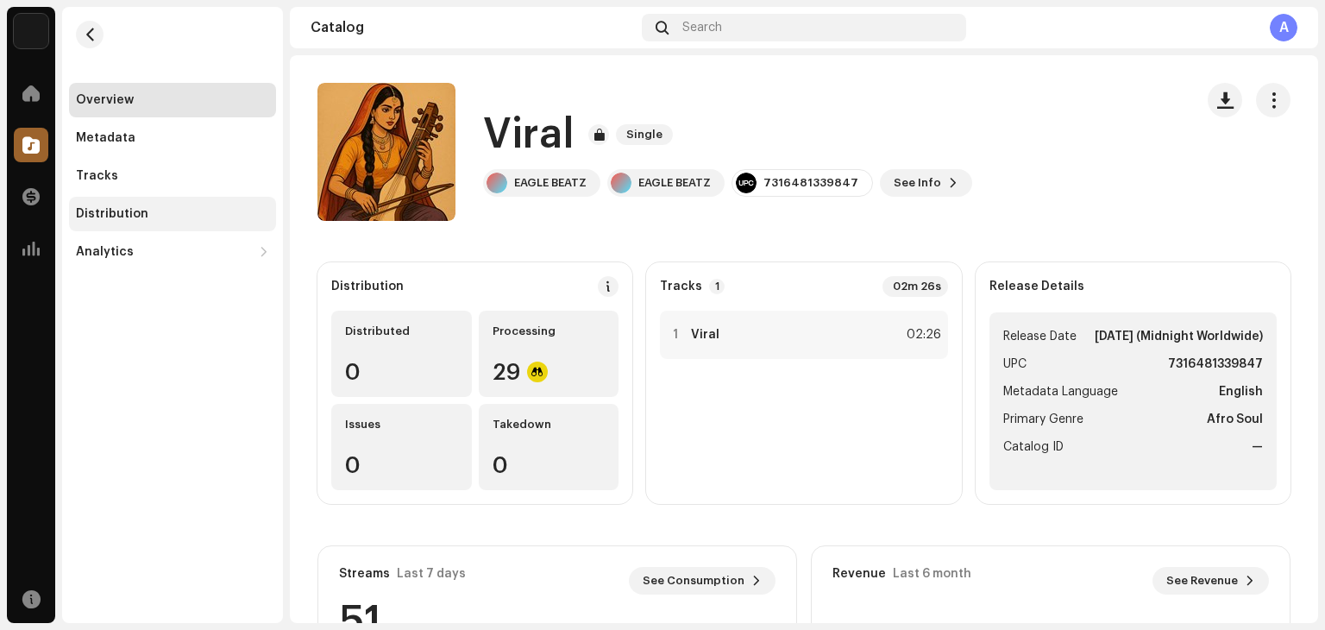
click at [85, 228] on div "Distribution" at bounding box center [172, 214] width 207 height 35
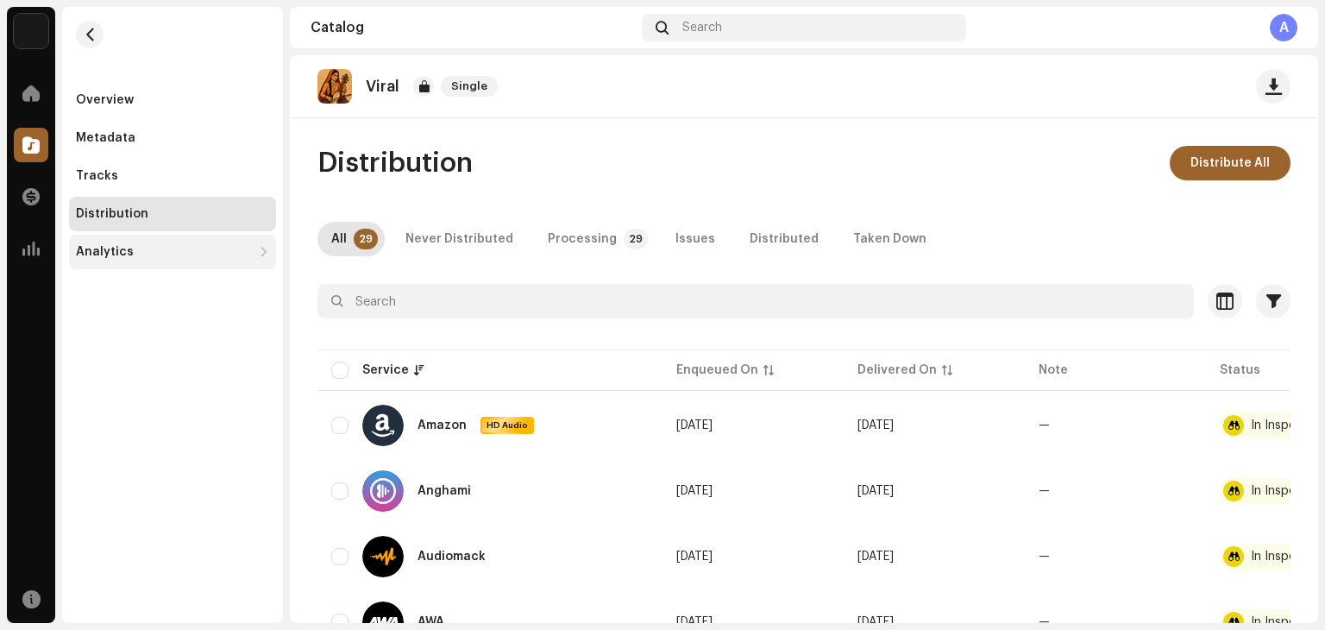
click at [85, 246] on div "Analytics" at bounding box center [105, 252] width 58 height 14
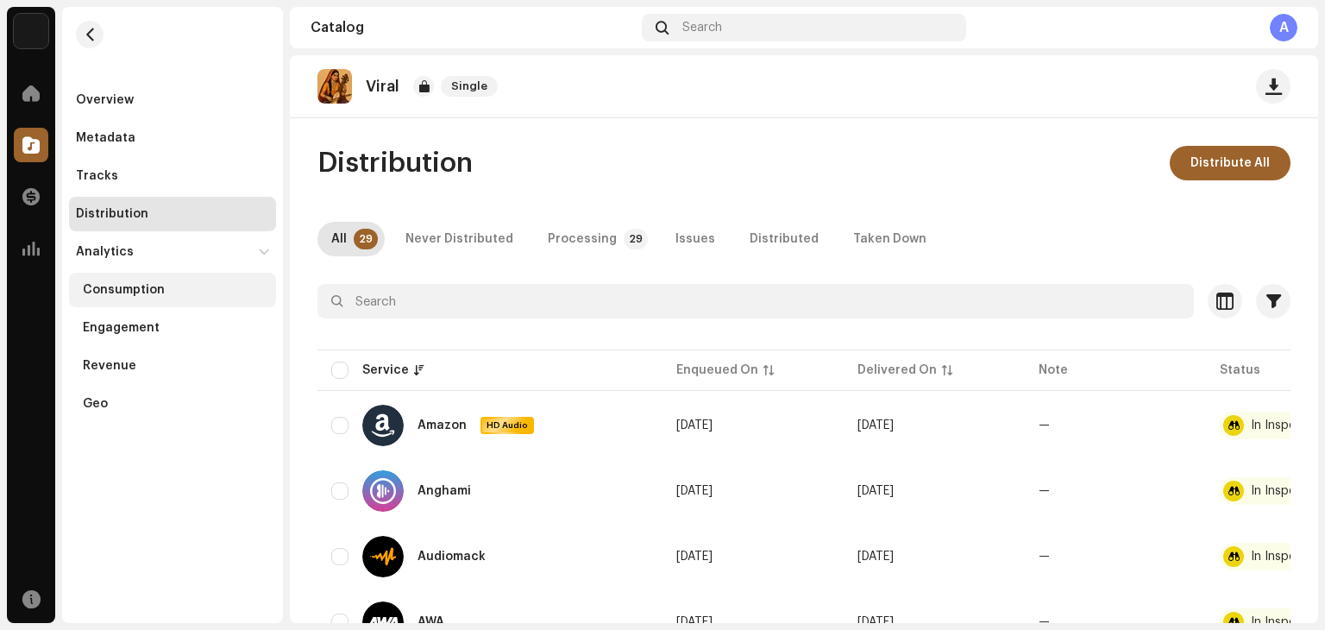
click at [105, 293] on div "Consumption" at bounding box center [124, 290] width 82 height 14
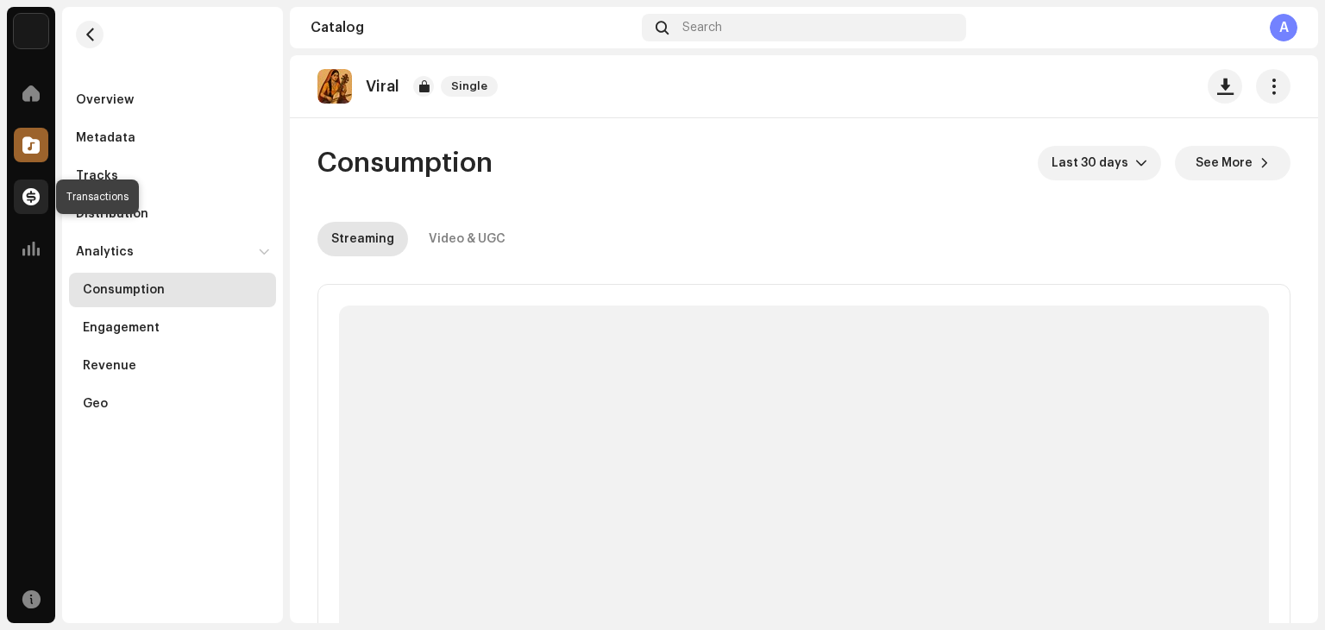
click at [24, 198] on span at bounding box center [30, 197] width 17 height 14
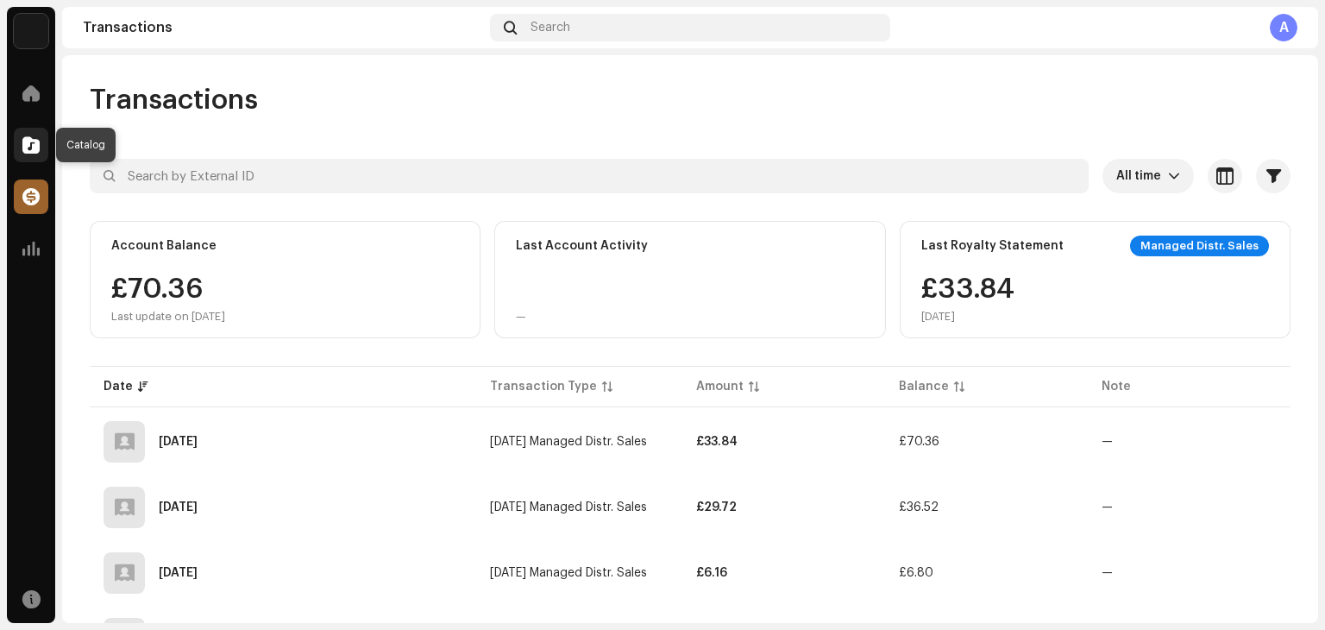
click at [35, 155] on div at bounding box center [31, 145] width 35 height 35
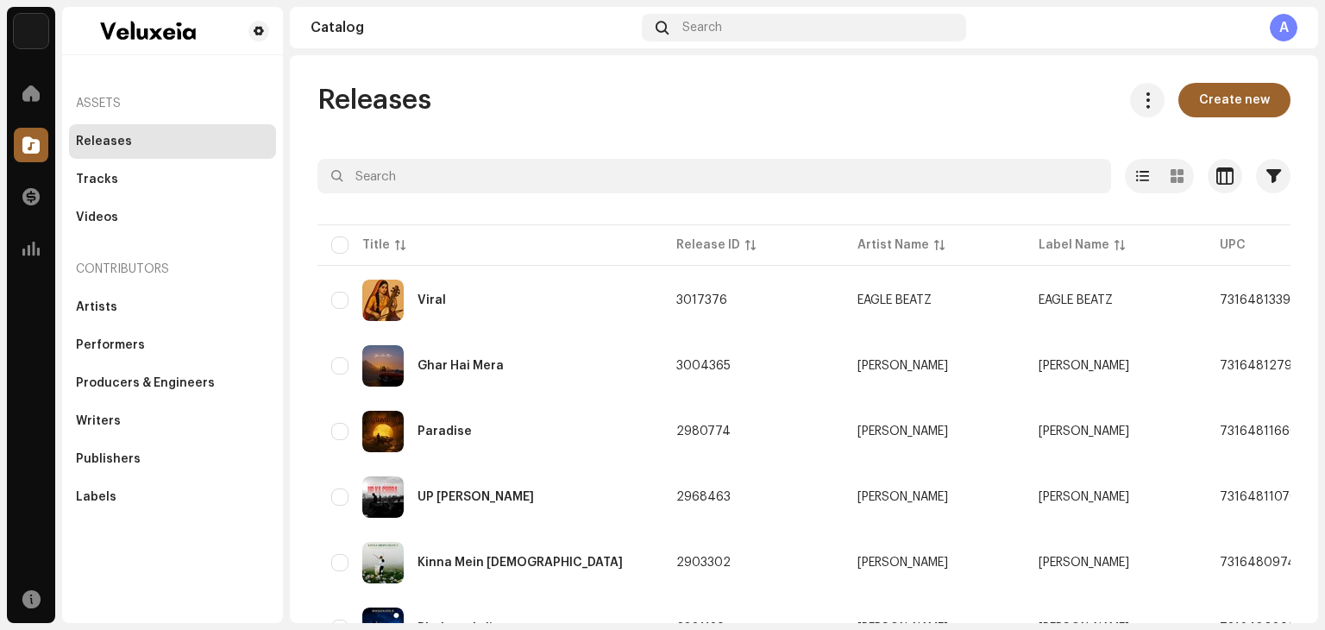
click at [35, 155] on div at bounding box center [31, 145] width 35 height 35
click at [28, 93] on span at bounding box center [30, 93] width 17 height 14
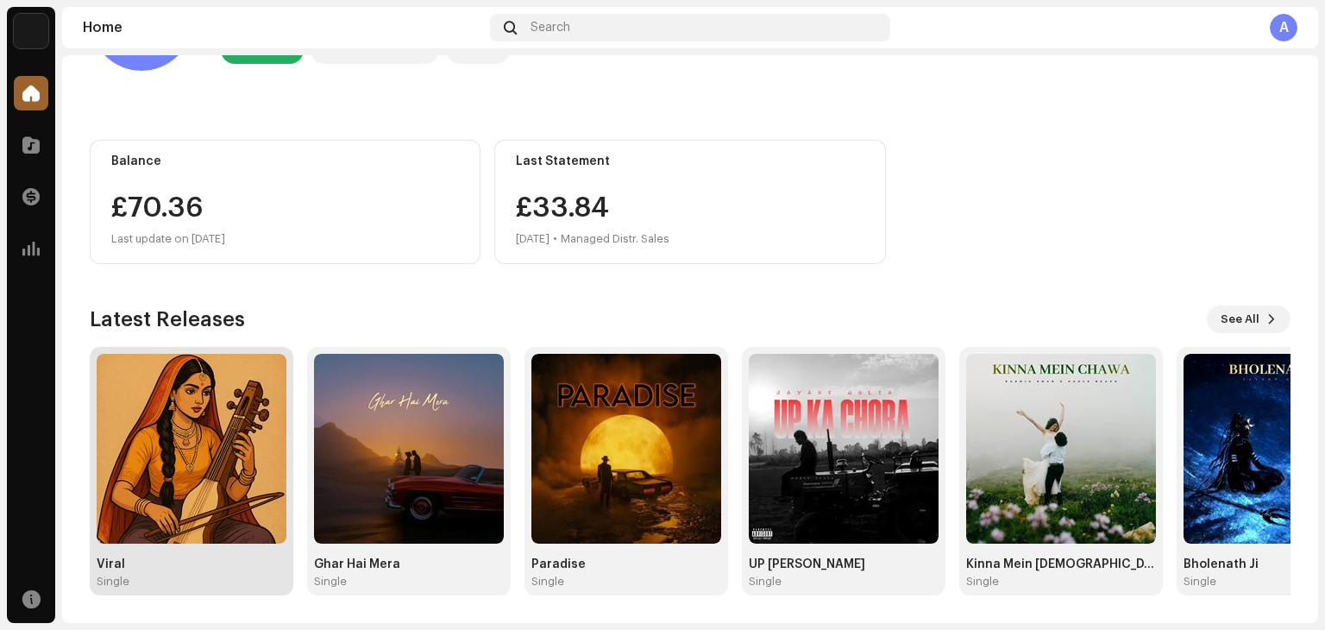
click at [175, 419] on img at bounding box center [192, 449] width 190 height 190
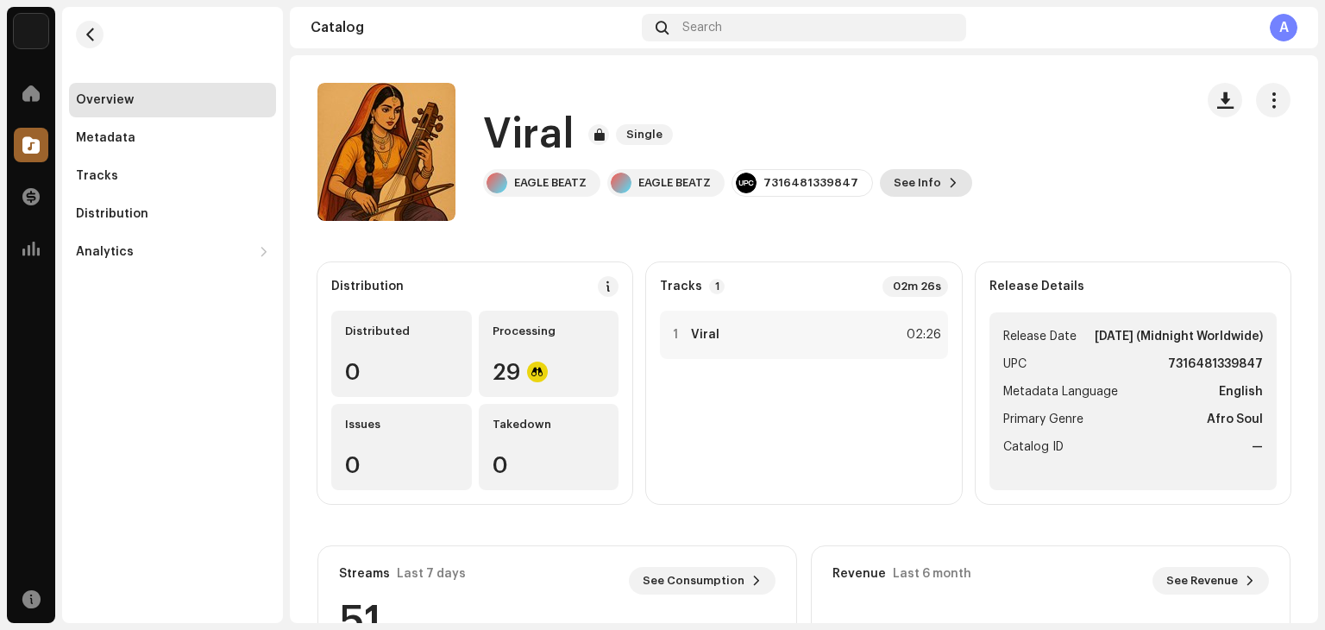
click at [911, 182] on span "See Info" at bounding box center [917, 183] width 47 height 35
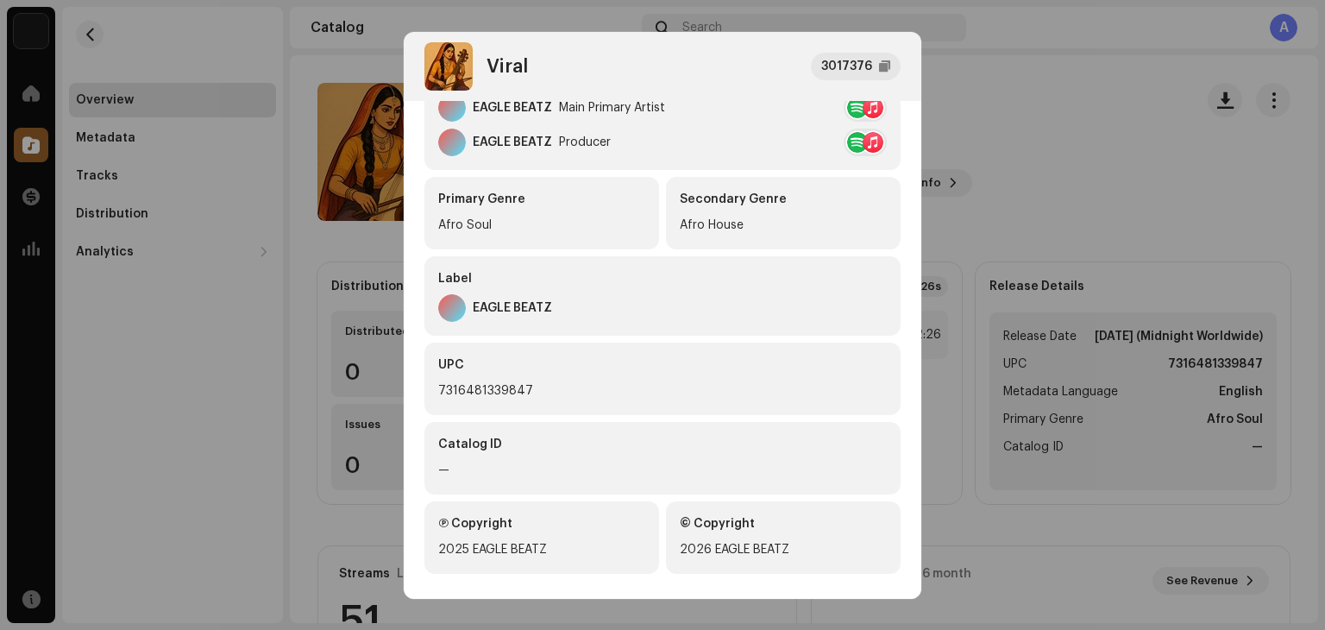
scroll to position [362, 0]
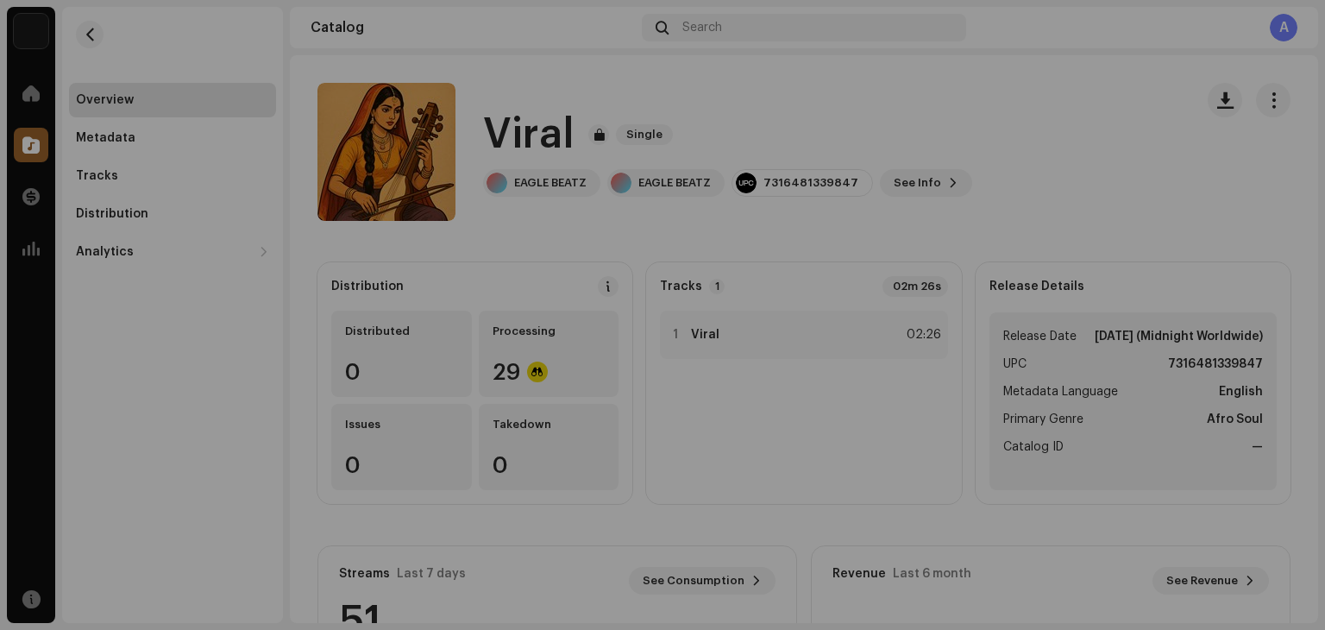
click at [1062, 158] on div "Viral 3017376 Metadata Distribution Metadata Language English Release Title Vir…" at bounding box center [662, 315] width 1325 height 630
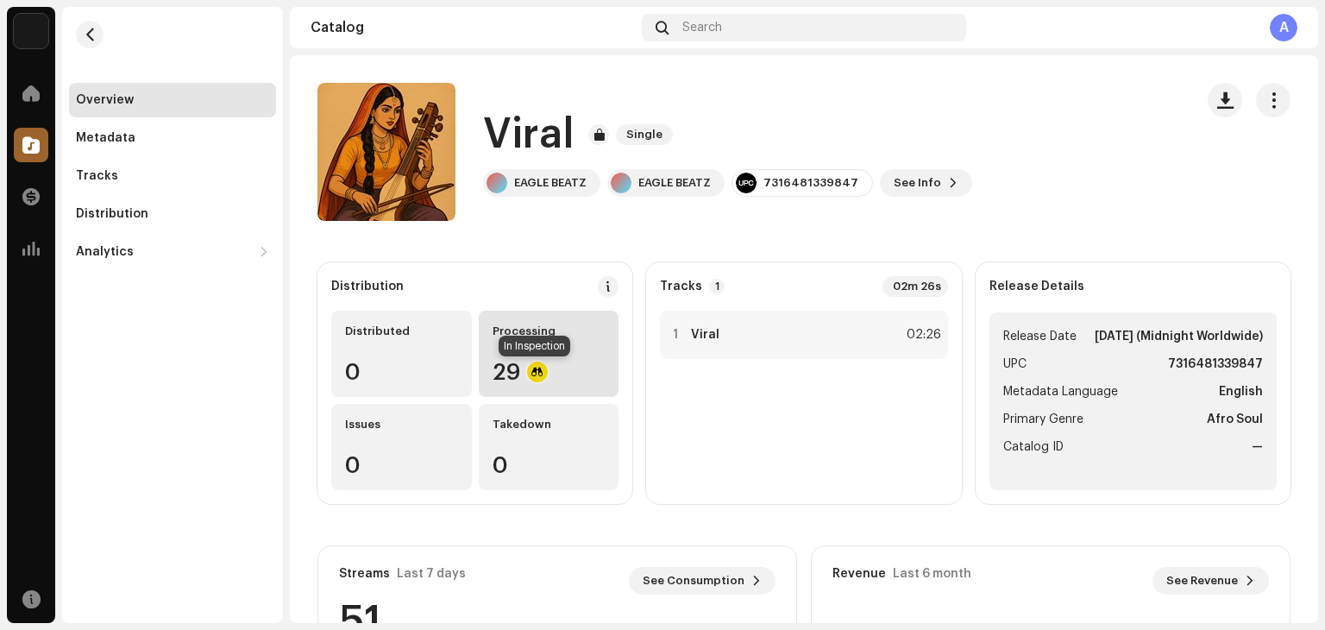
click at [536, 372] on div at bounding box center [537, 372] width 21 height 21
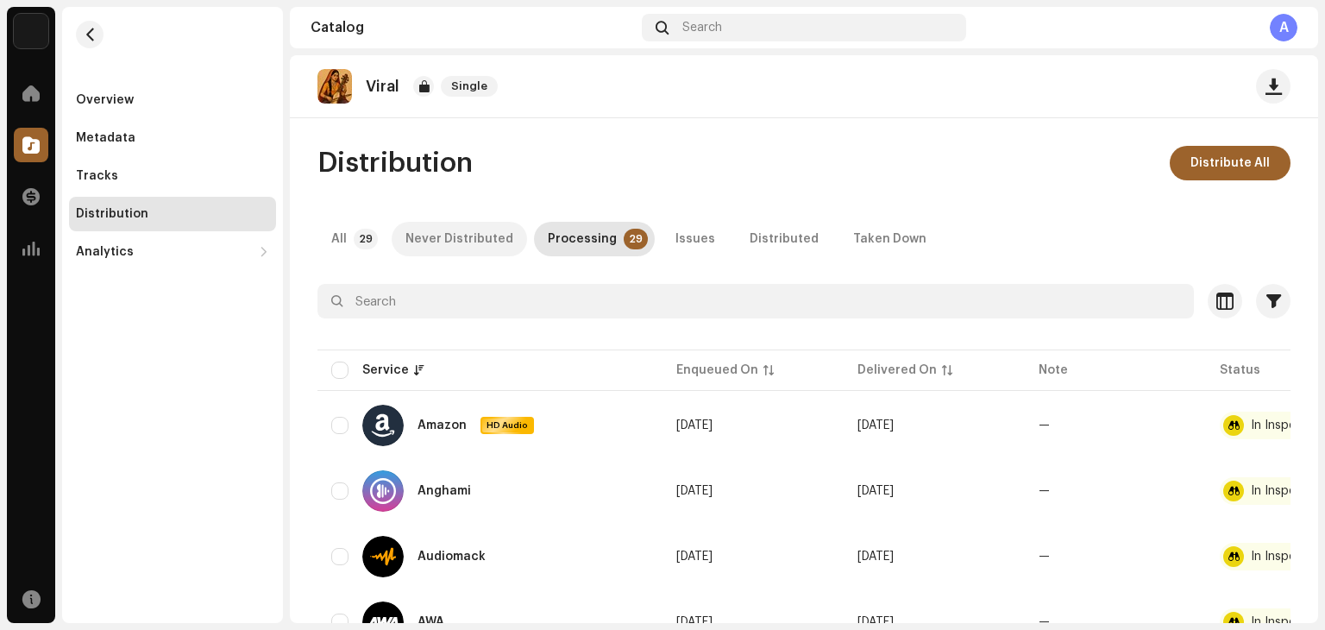
click at [437, 244] on div "Never Distributed" at bounding box center [460, 239] width 108 height 35
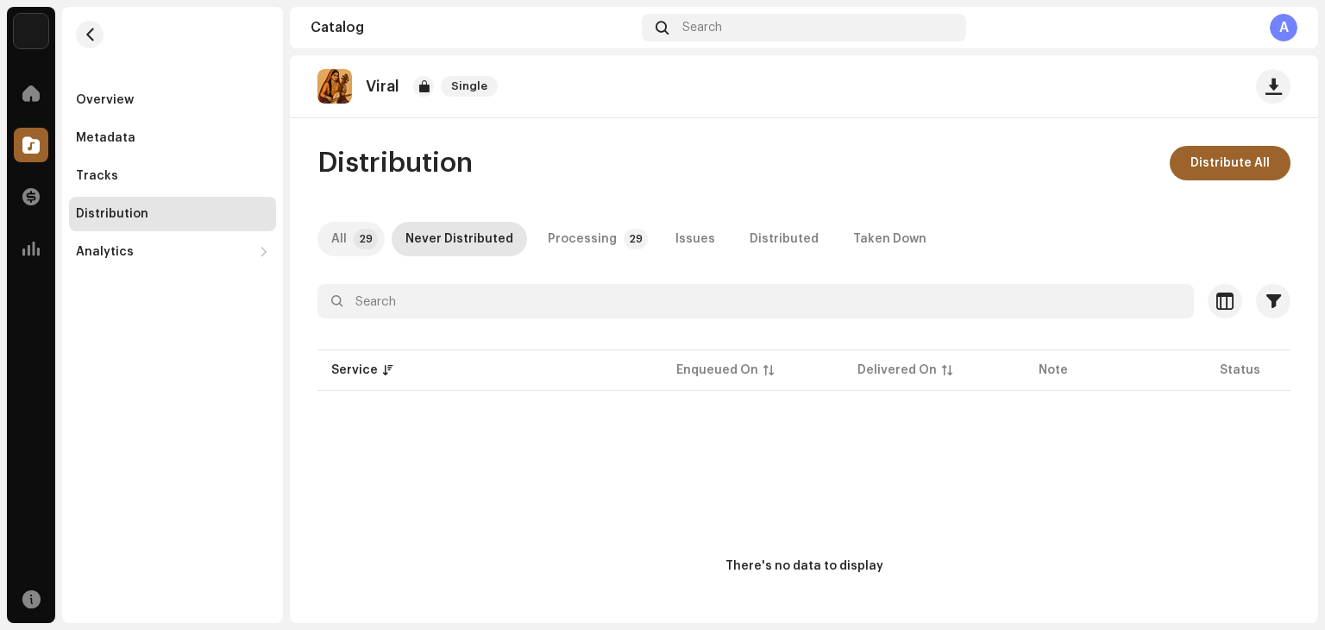
click at [373, 250] on p-tab "All 29" at bounding box center [351, 239] width 67 height 35
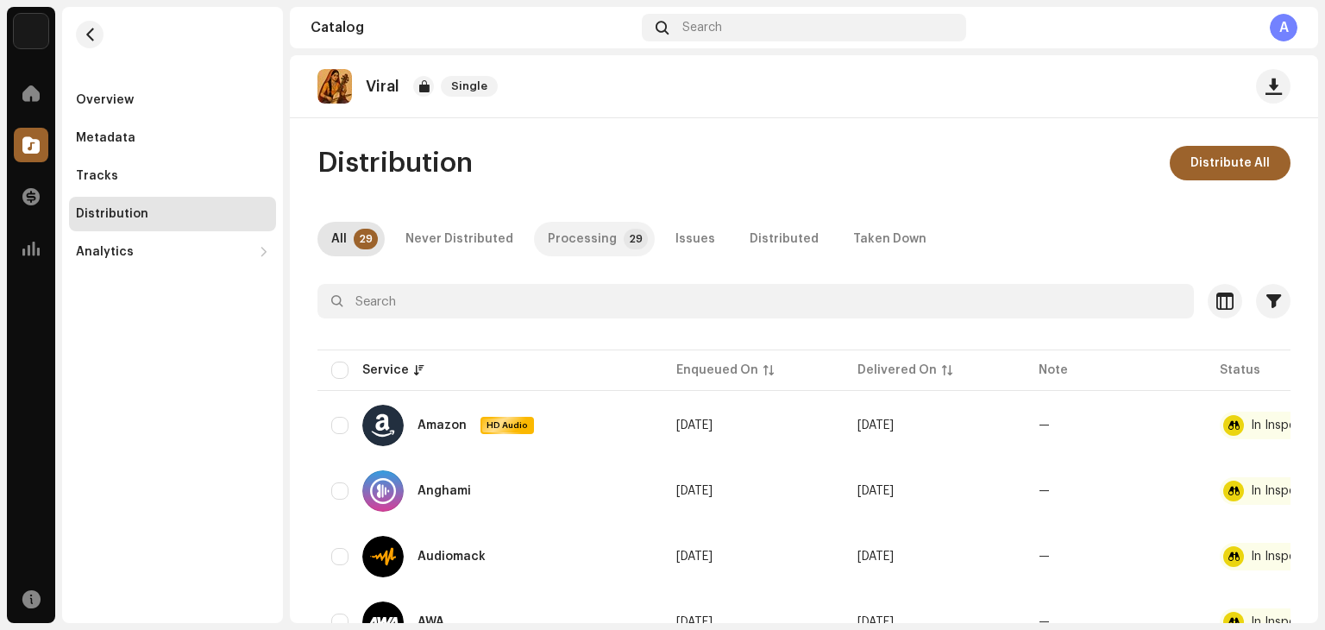
click at [597, 248] on div "Processing" at bounding box center [582, 239] width 69 height 35
click at [676, 239] on div "Issues" at bounding box center [696, 239] width 40 height 35
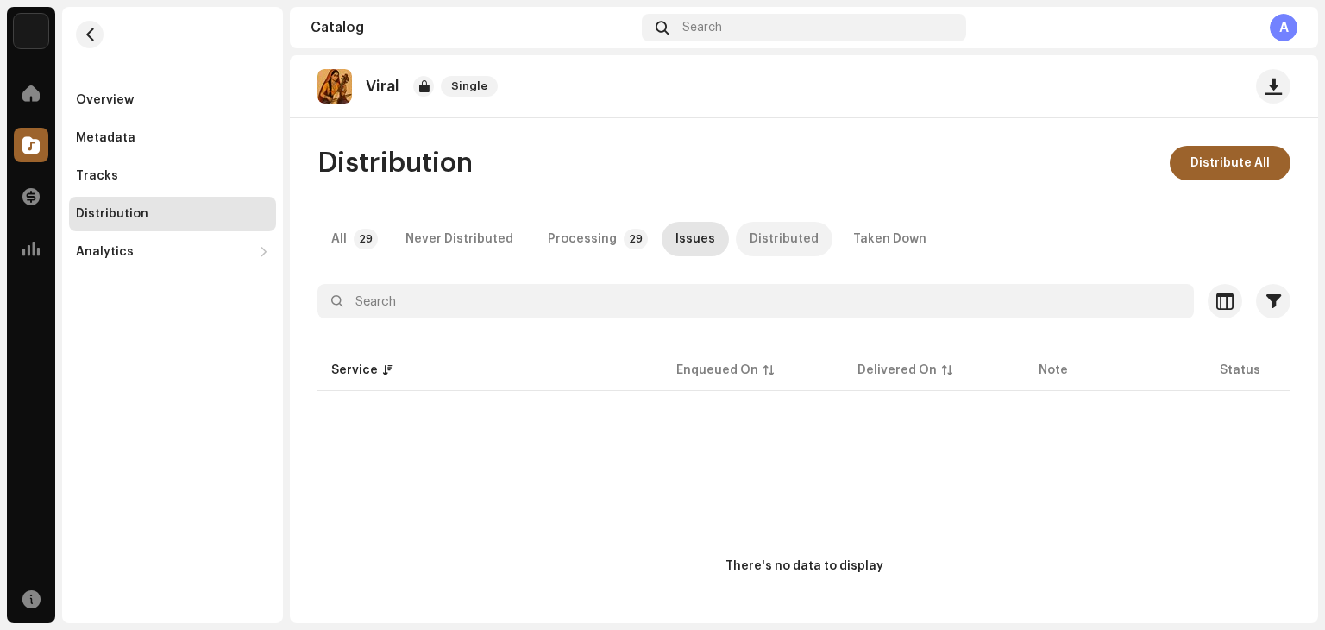
click at [766, 237] on div "Distributed" at bounding box center [784, 239] width 69 height 35
click at [877, 246] on div "Taken Down" at bounding box center [889, 239] width 73 height 35
click at [342, 229] on div "All" at bounding box center [339, 239] width 16 height 35
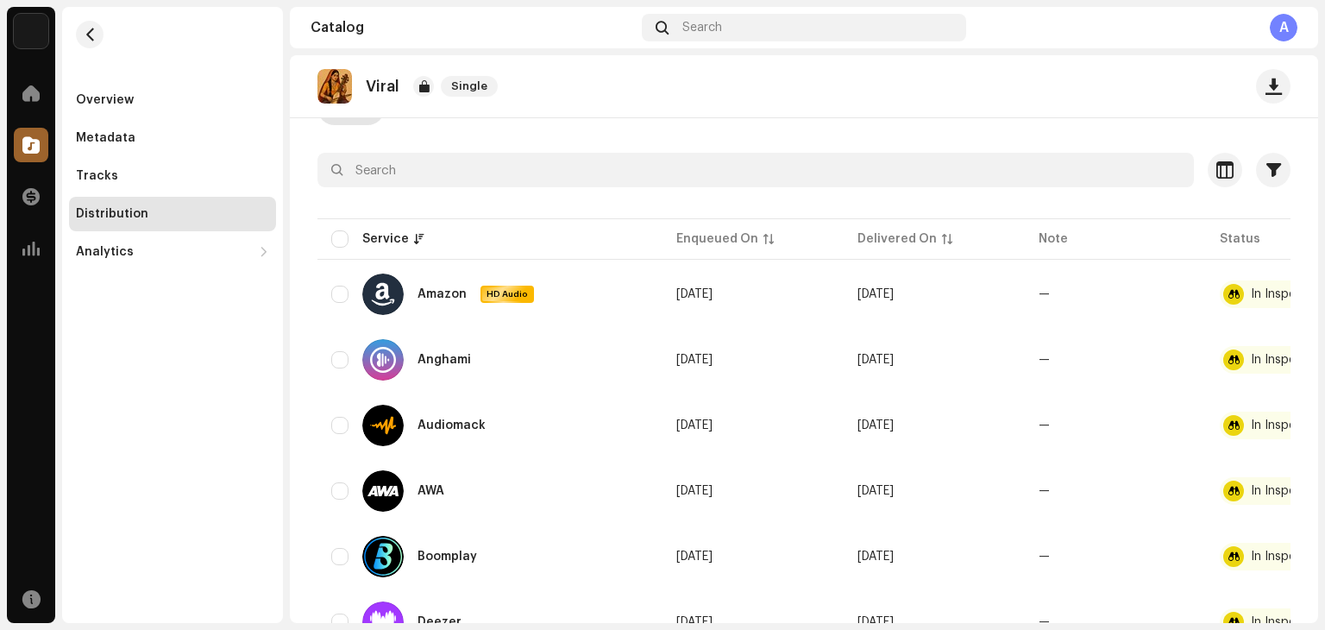
scroll to position [259, 0]
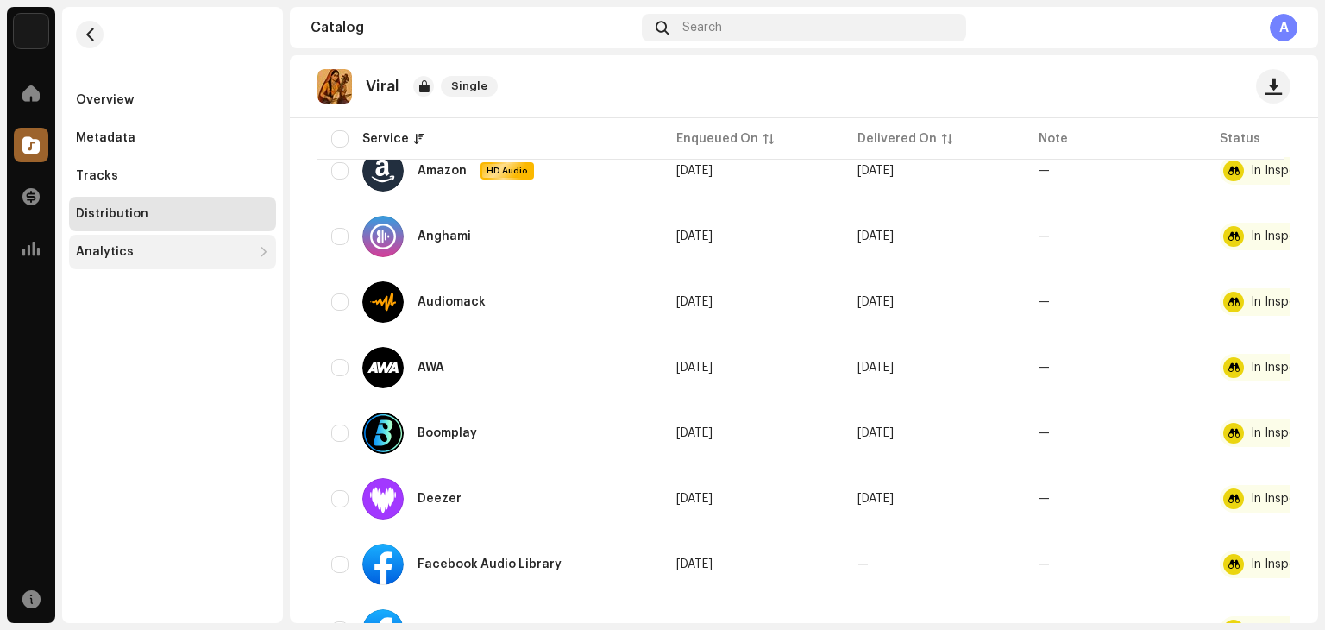
click at [138, 256] on div "Analytics" at bounding box center [164, 252] width 176 height 14
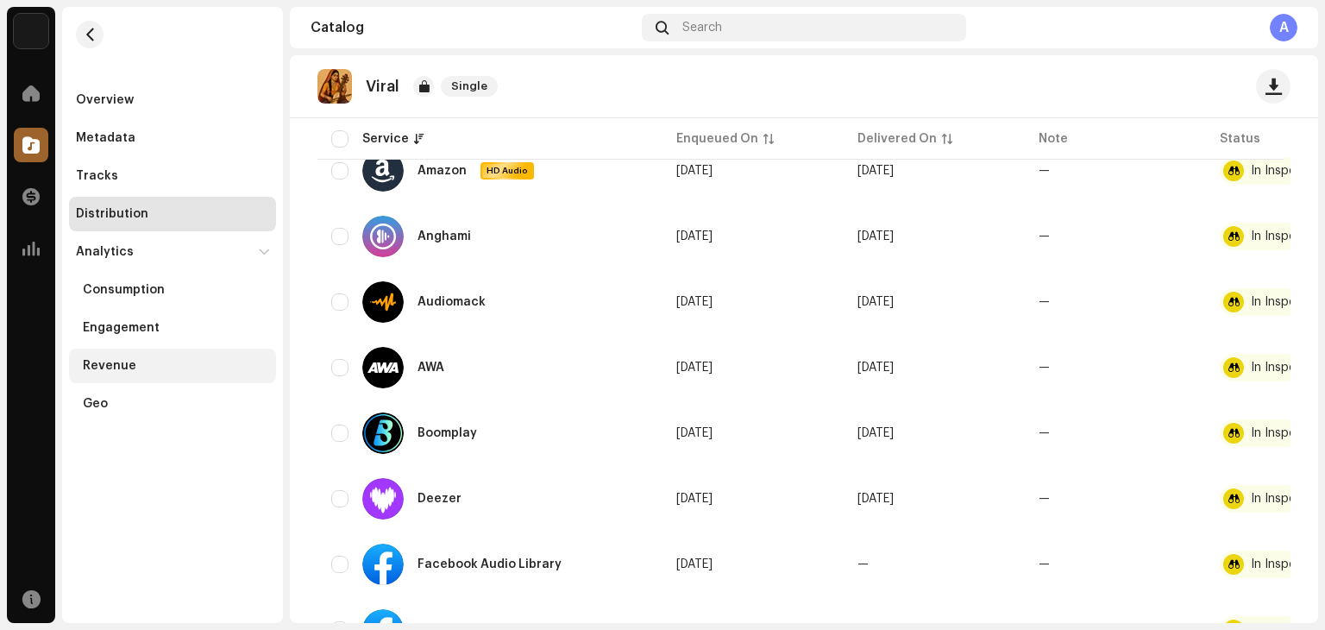
click at [145, 367] on div "Revenue" at bounding box center [176, 366] width 186 height 14
